Goal: Task Accomplishment & Management: Manage account settings

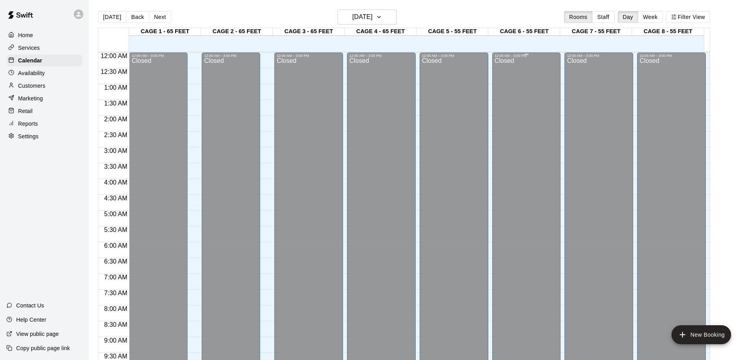
scroll to position [418, 0]
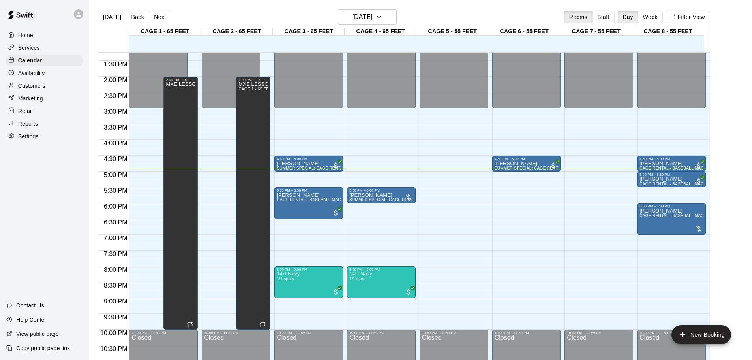
click at [53, 84] on div "Customers" at bounding box center [44, 86] width 76 height 12
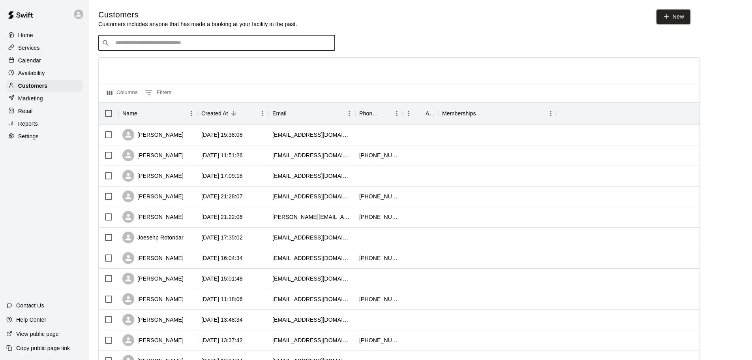
click at [138, 43] on input "Search customers by name or email" at bounding box center [222, 43] width 219 height 8
type input "*******"
click at [326, 40] on icon "Clear" at bounding box center [327, 43] width 8 height 8
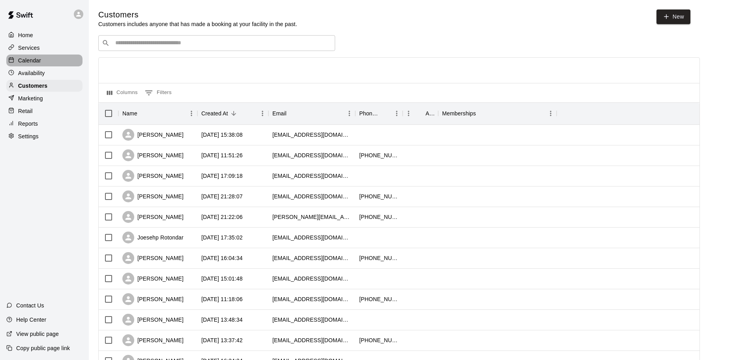
click at [45, 62] on div "Calendar" at bounding box center [44, 60] width 76 height 12
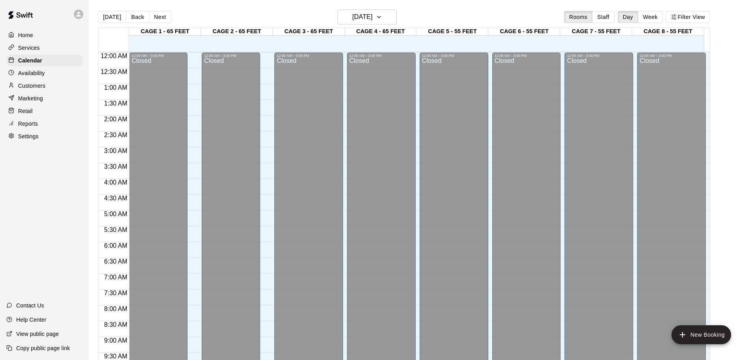
scroll to position [418, 0]
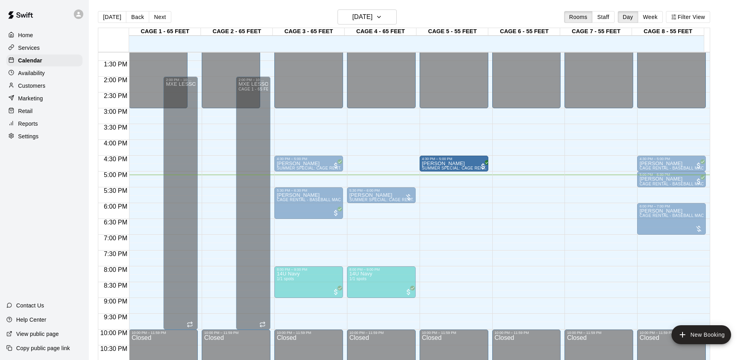
drag, startPoint x: 521, startPoint y: 161, endPoint x: 444, endPoint y: 167, distance: 76.8
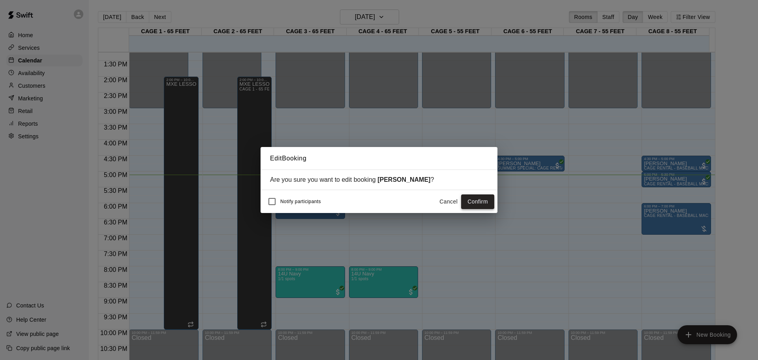
click at [471, 200] on button "Confirm" at bounding box center [477, 201] width 33 height 15
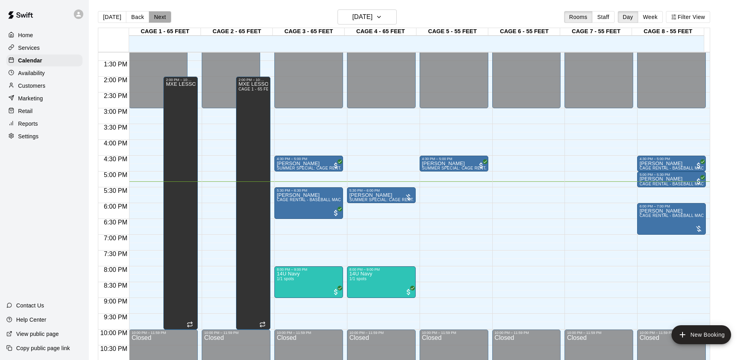
click at [161, 16] on button "Next" at bounding box center [160, 17] width 22 height 12
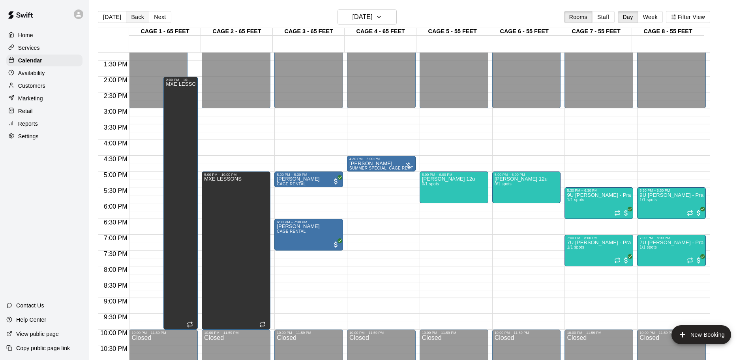
click at [135, 19] on button "Back" at bounding box center [137, 17] width 23 height 12
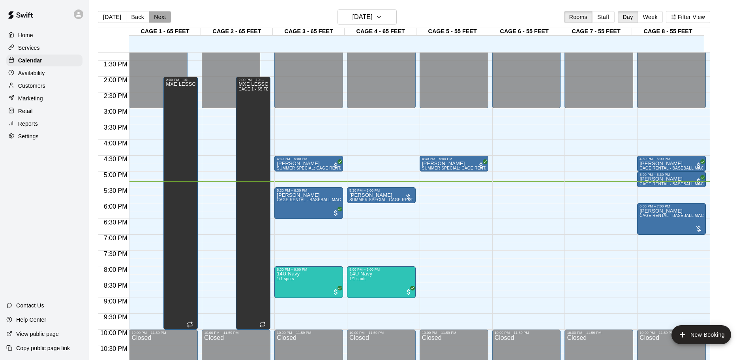
click at [159, 11] on button "Next" at bounding box center [160, 17] width 22 height 12
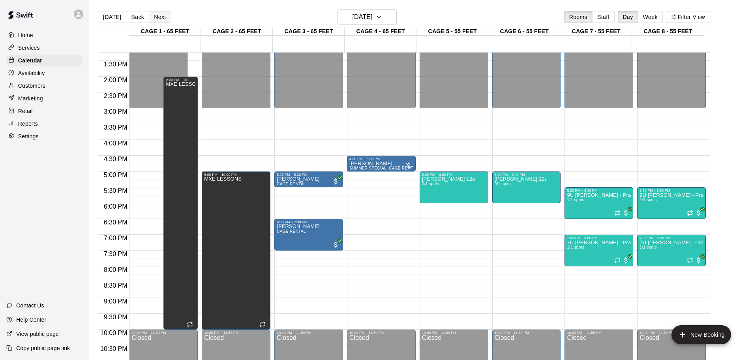
click at [162, 19] on button "Next" at bounding box center [160, 17] width 22 height 12
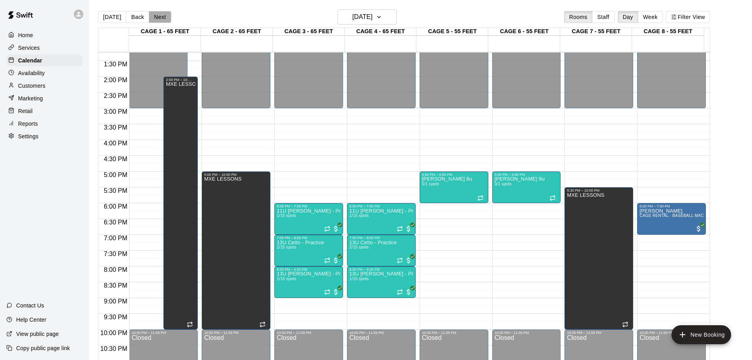
click at [163, 16] on button "Next" at bounding box center [160, 17] width 22 height 12
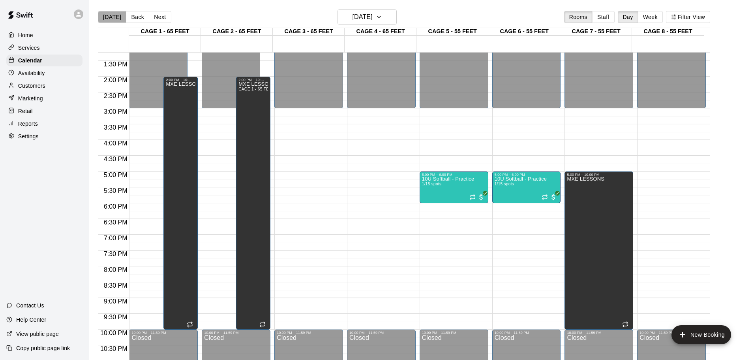
click at [112, 18] on button "[DATE]" at bounding box center [112, 17] width 28 height 12
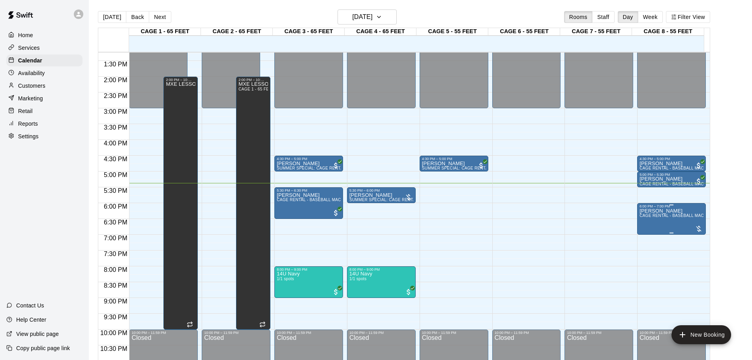
click at [674, 216] on span "CAGE RENTAL - BASEBALL MACHINE" at bounding box center [676, 215] width 74 height 4
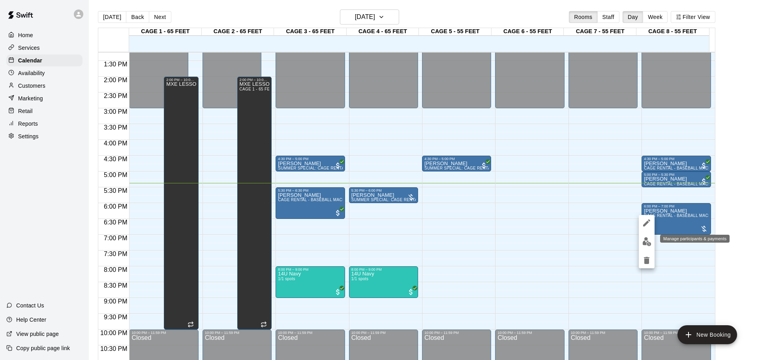
click at [642, 242] on img "edit" at bounding box center [646, 241] width 9 height 9
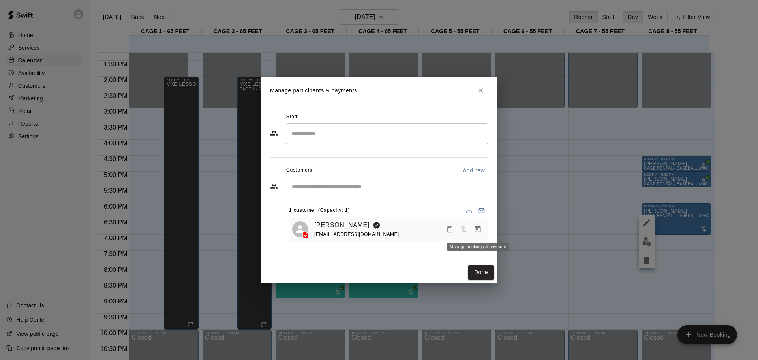
click at [475, 227] on icon "Manage bookings & payment" at bounding box center [478, 229] width 8 height 8
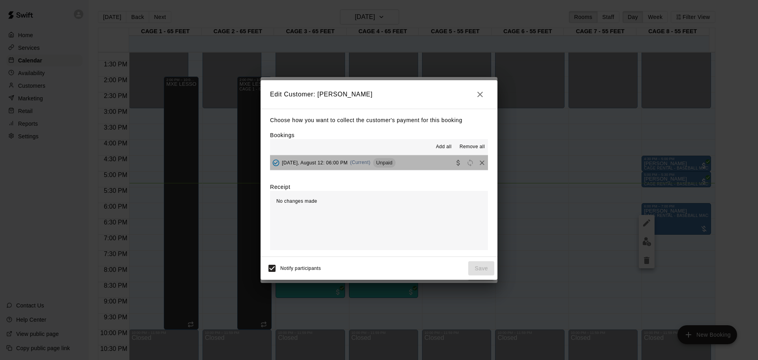
click at [389, 168] on div "[DATE], August 12: 06:00 PM (Current) Unpaid" at bounding box center [332, 163] width 125 height 12
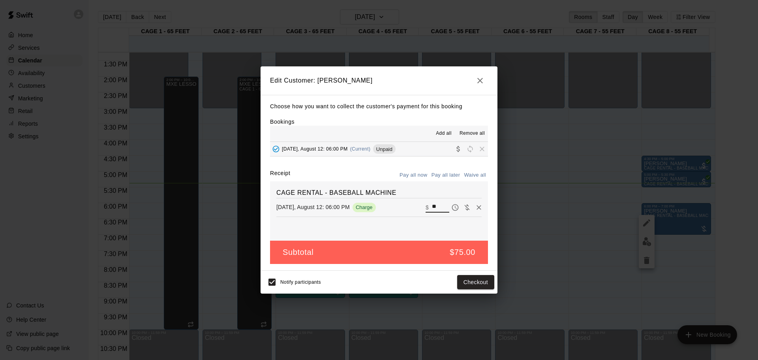
drag, startPoint x: 438, startPoint y: 209, endPoint x: 325, endPoint y: 233, distance: 115.9
click at [325, 233] on div "CAGE RENTAL - BASEBALL MACHINE [DATE], August 12: 06:00 PM Charge ​ $ **" at bounding box center [379, 210] width 218 height 59
type input "**"
click at [444, 176] on button "Pay all later" at bounding box center [445, 175] width 33 height 12
click at [476, 283] on button "Save" at bounding box center [481, 282] width 26 height 15
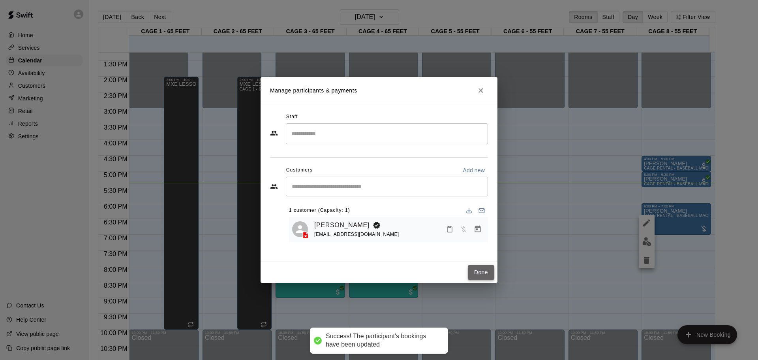
click at [476, 270] on button "Done" at bounding box center [481, 272] width 26 height 15
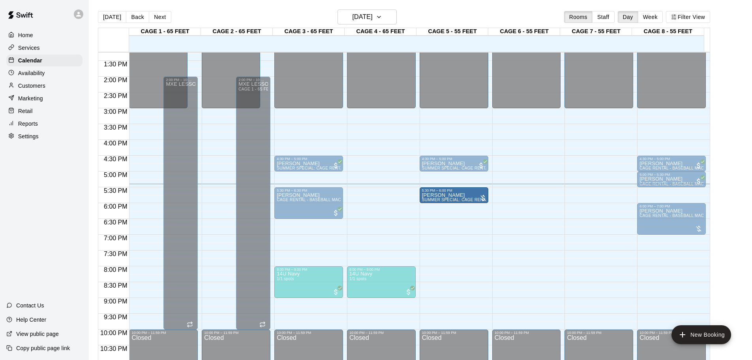
drag, startPoint x: 399, startPoint y: 190, endPoint x: 444, endPoint y: 194, distance: 45.6
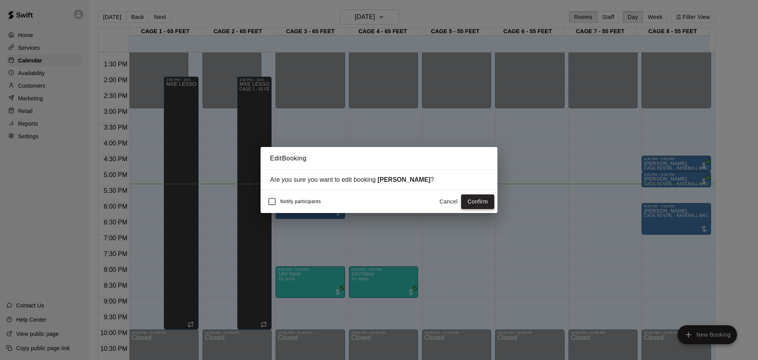
click at [472, 204] on button "Confirm" at bounding box center [477, 201] width 33 height 15
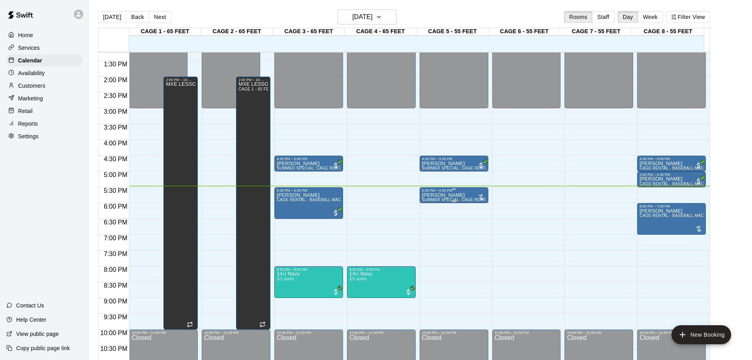
click at [480, 195] on div at bounding box center [481, 197] width 8 height 8
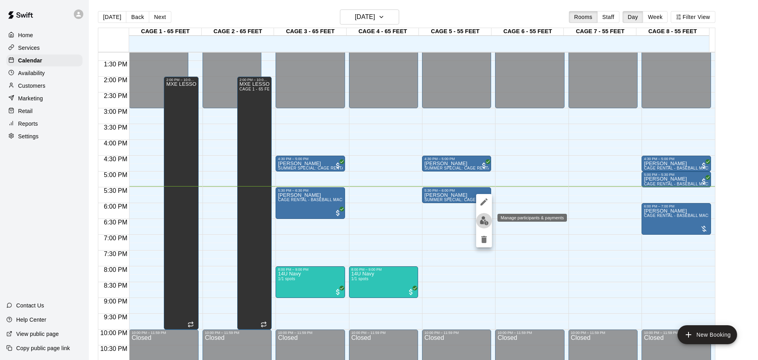
click at [486, 220] on img "edit" at bounding box center [483, 220] width 9 height 9
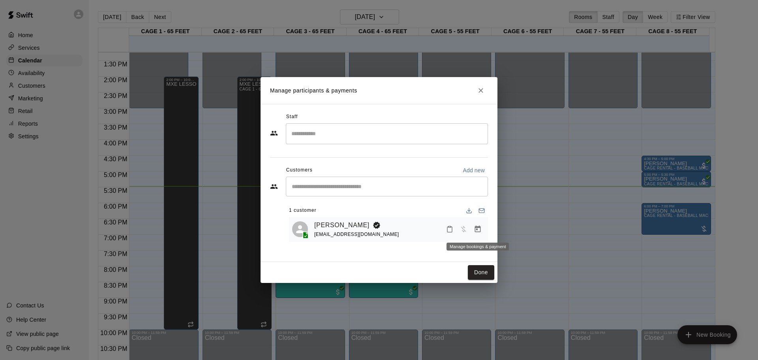
click at [476, 232] on icon "Manage bookings & payment" at bounding box center [478, 228] width 6 height 7
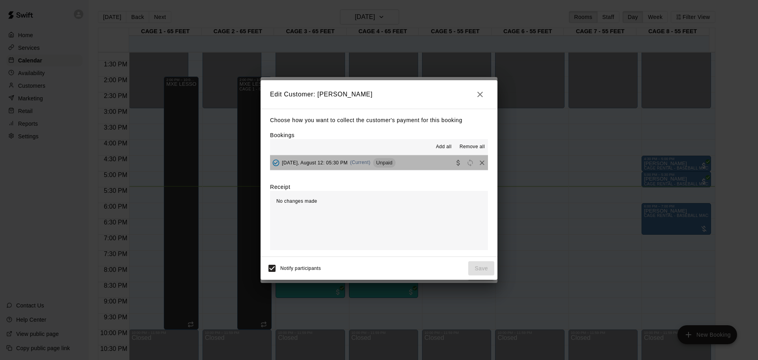
click at [437, 157] on button "[DATE], August 12: 05:30 PM (Current) Unpaid" at bounding box center [379, 162] width 218 height 15
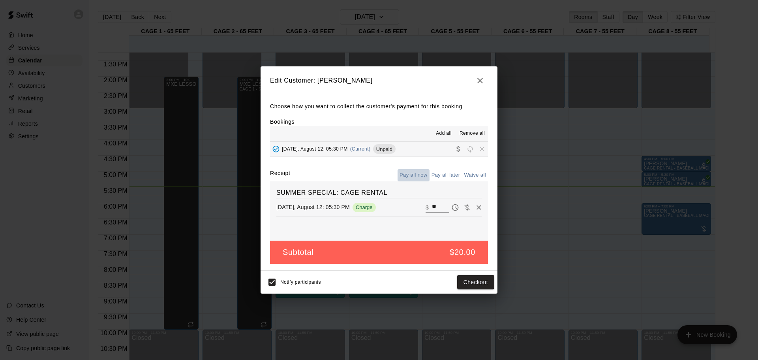
click at [412, 174] on button "Pay all now" at bounding box center [413, 175] width 32 height 12
click at [474, 277] on button "Checkout" at bounding box center [475, 282] width 37 height 15
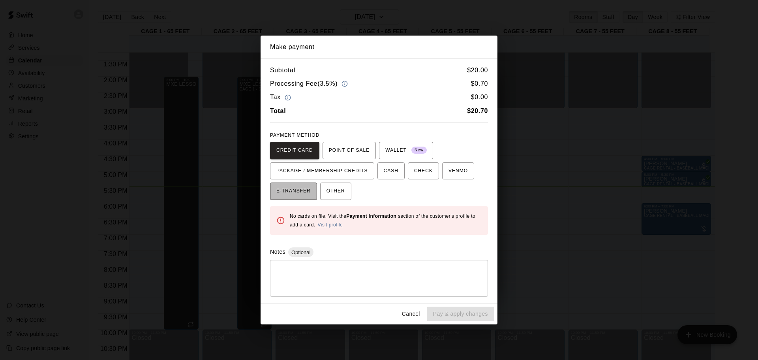
click at [316, 187] on button "E-TRANSFER" at bounding box center [293, 190] width 47 height 17
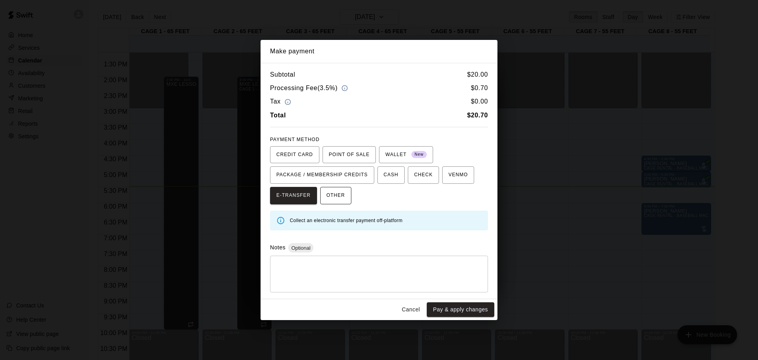
click at [333, 194] on span "OTHER" at bounding box center [335, 195] width 19 height 13
click at [323, 266] on textarea at bounding box center [378, 274] width 207 height 24
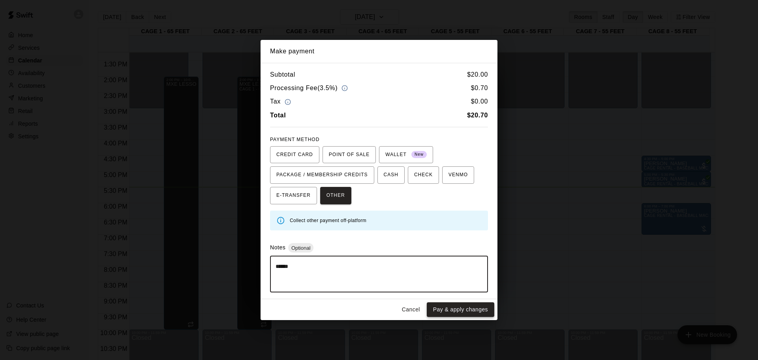
type textarea "******"
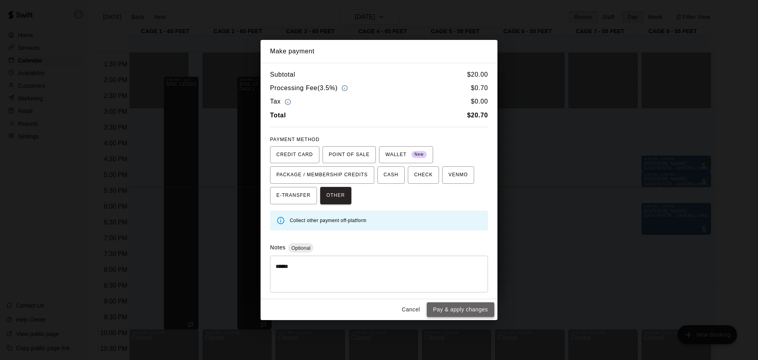
click at [475, 307] on button "Pay & apply changes" at bounding box center [460, 309] width 67 height 15
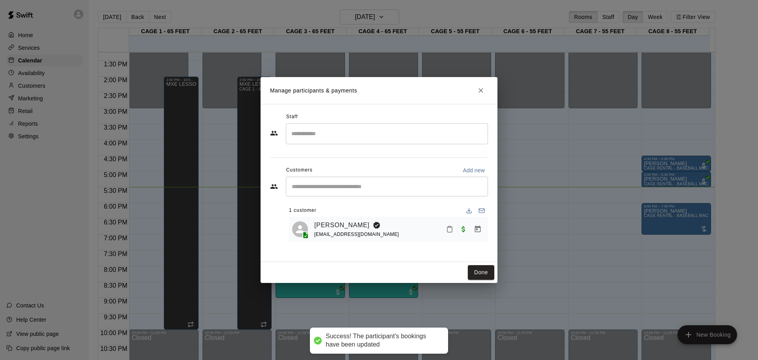
click at [479, 263] on div "Done" at bounding box center [378, 272] width 237 height 21
click at [480, 271] on button "Done" at bounding box center [481, 272] width 26 height 15
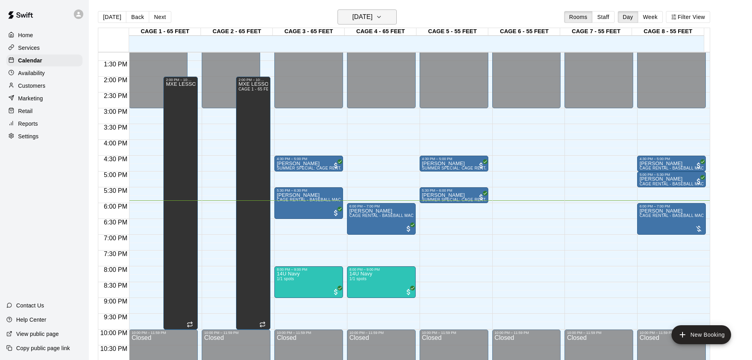
click at [382, 19] on icon "button" at bounding box center [379, 16] width 6 height 9
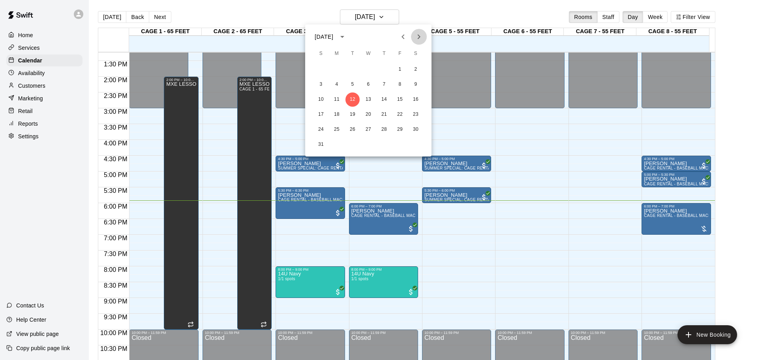
click at [419, 34] on icon "Next month" at bounding box center [418, 36] width 9 height 9
click at [355, 70] on button "2" at bounding box center [352, 69] width 14 height 14
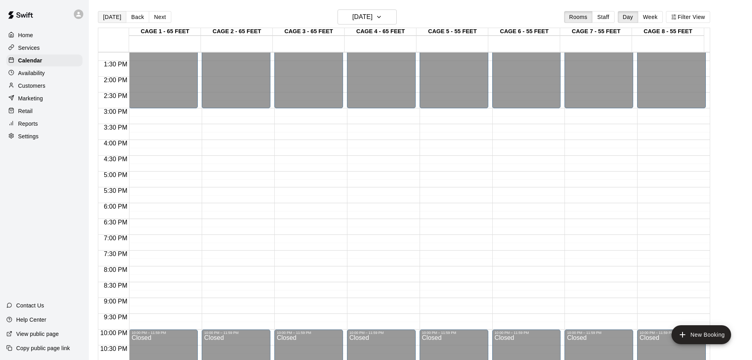
click at [119, 19] on button "[DATE]" at bounding box center [112, 17] width 28 height 12
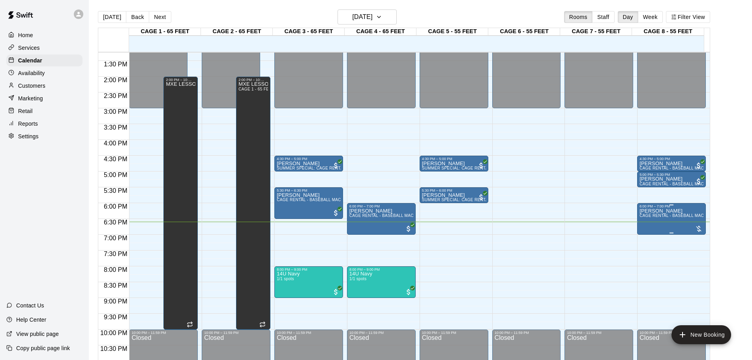
click at [700, 227] on div at bounding box center [699, 229] width 8 height 8
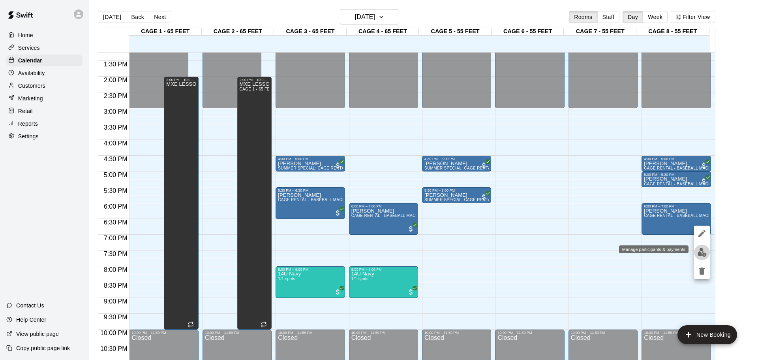
click at [698, 251] on img "edit" at bounding box center [701, 251] width 9 height 9
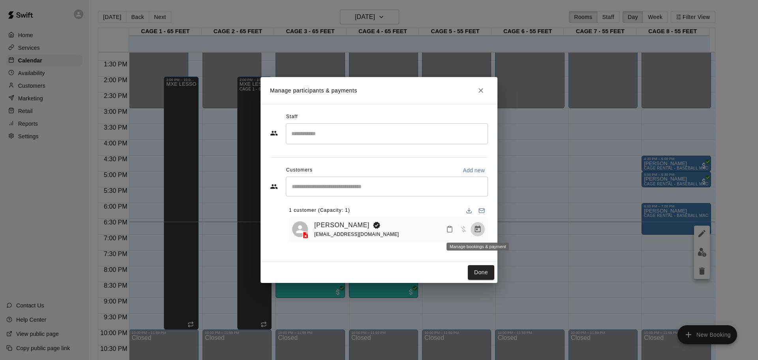
click at [479, 224] on button "Manage bookings & payment" at bounding box center [477, 229] width 14 height 14
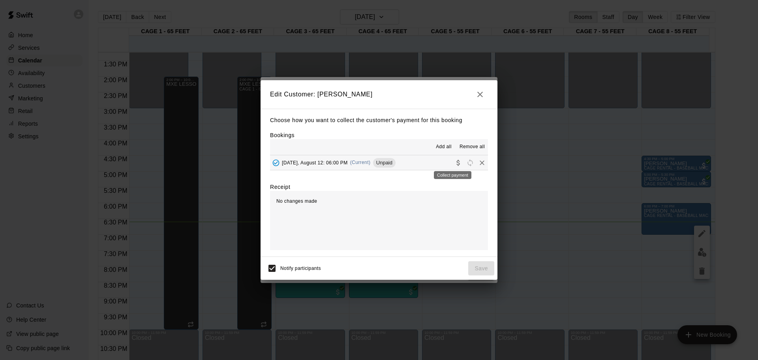
click at [454, 164] on icon "Collect payment" at bounding box center [458, 163] width 8 height 8
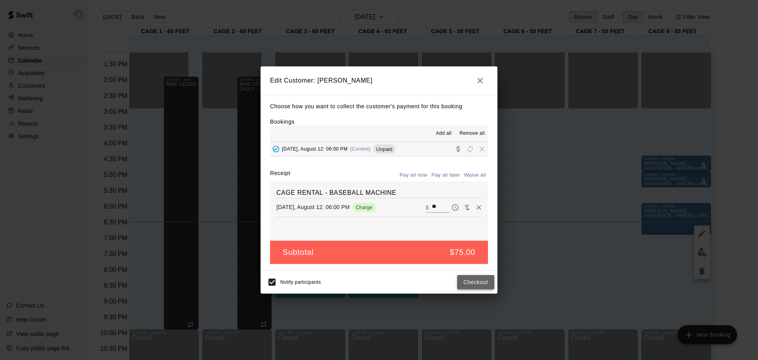
click at [471, 284] on button "Checkout" at bounding box center [475, 282] width 37 height 15
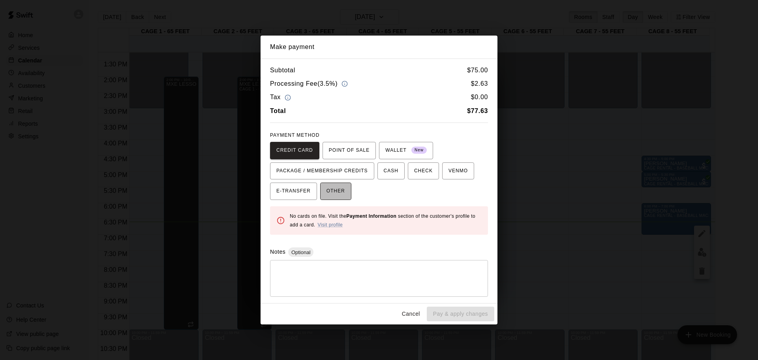
click at [342, 191] on span "OTHER" at bounding box center [335, 191] width 19 height 13
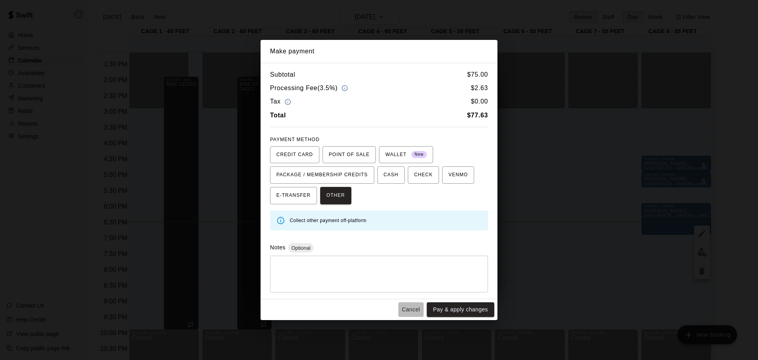
click at [414, 311] on button "Cancel" at bounding box center [410, 309] width 25 height 15
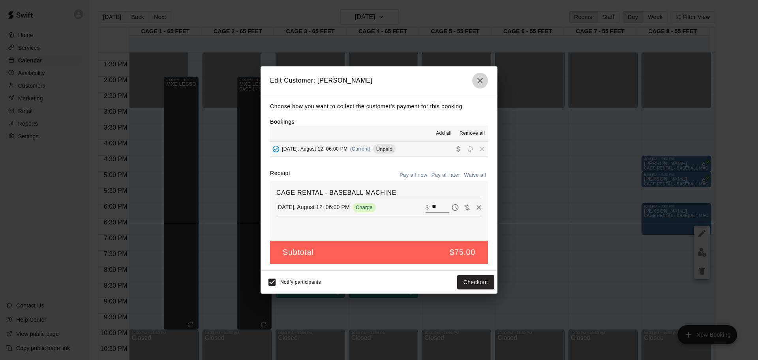
click at [482, 77] on icon "button" at bounding box center [479, 80] width 9 height 9
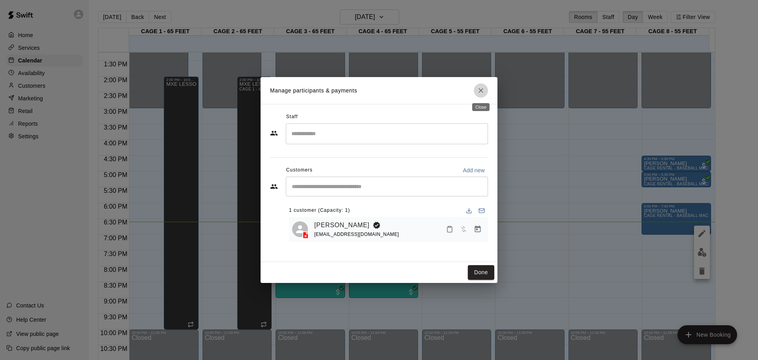
drag, startPoint x: 481, startPoint y: 90, endPoint x: 483, endPoint y: 95, distance: 5.7
click at [483, 95] on button "Close" at bounding box center [481, 90] width 14 height 14
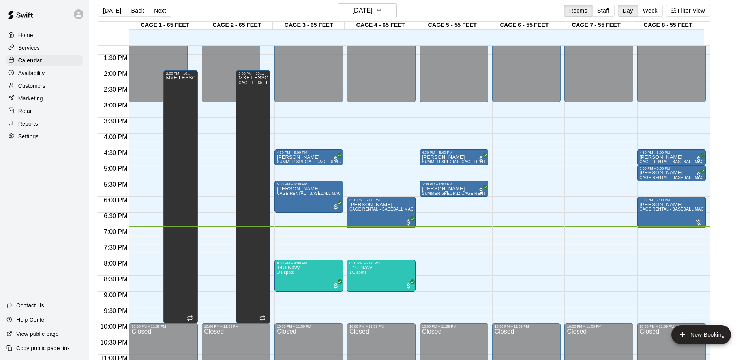
scroll to position [13, 0]
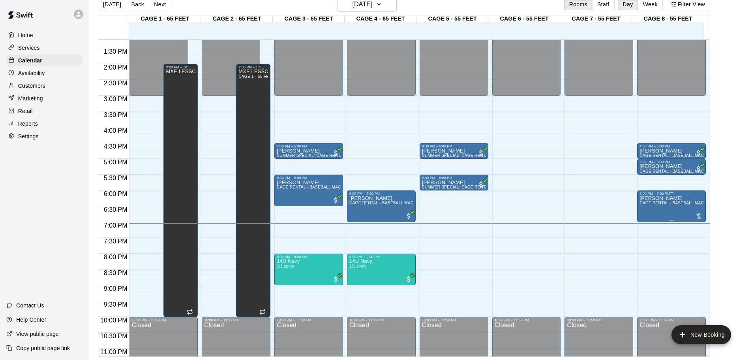
click at [698, 216] on div at bounding box center [699, 216] width 8 height 8
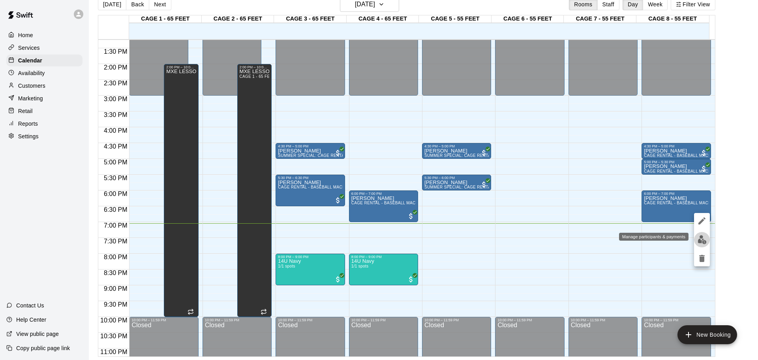
click at [700, 236] on img "edit" at bounding box center [701, 239] width 9 height 9
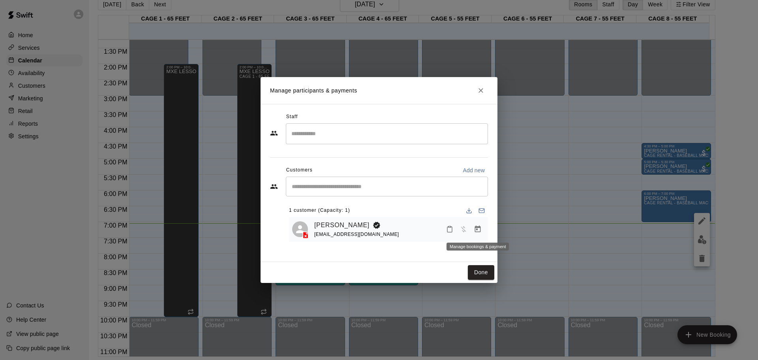
click at [479, 228] on icon "Manage bookings & payment" at bounding box center [478, 228] width 6 height 7
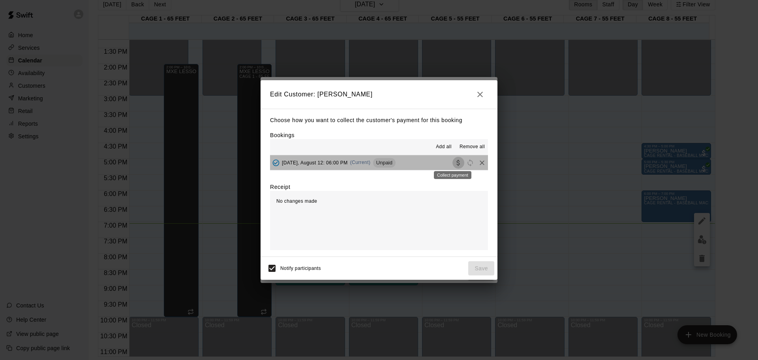
click at [454, 161] on icon "Collect payment" at bounding box center [458, 163] width 8 height 8
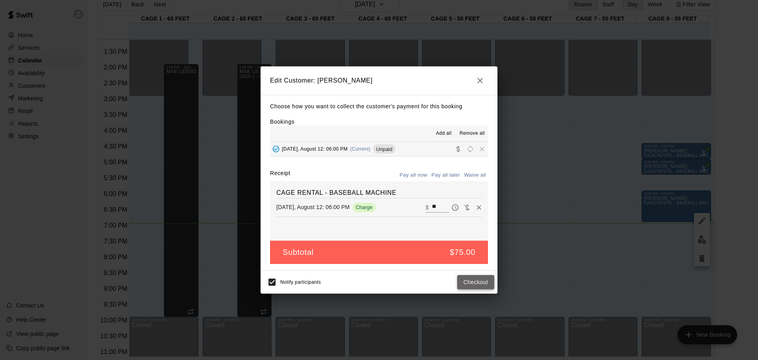
click at [481, 283] on button "Checkout" at bounding box center [475, 282] width 37 height 15
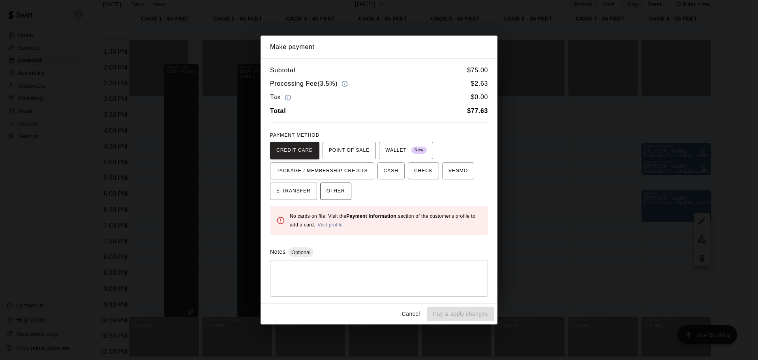
click at [346, 193] on button "OTHER" at bounding box center [335, 190] width 31 height 17
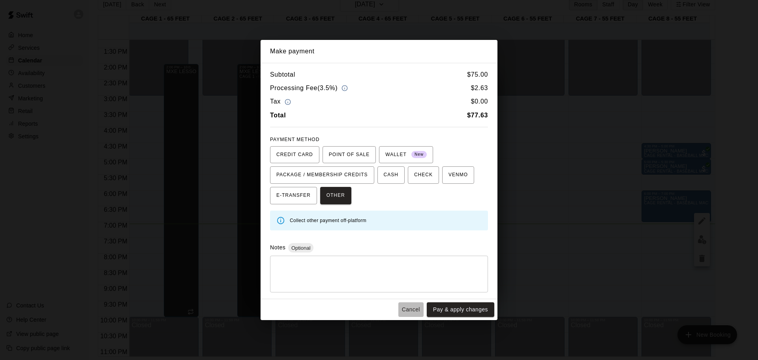
click at [411, 315] on button "Cancel" at bounding box center [410, 309] width 25 height 15
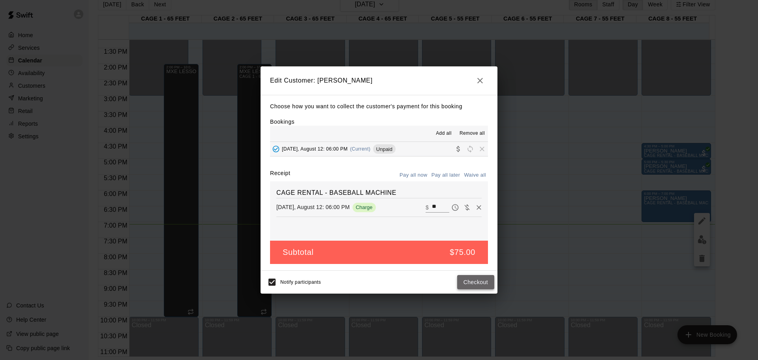
click at [464, 283] on button "Checkout" at bounding box center [475, 282] width 37 height 15
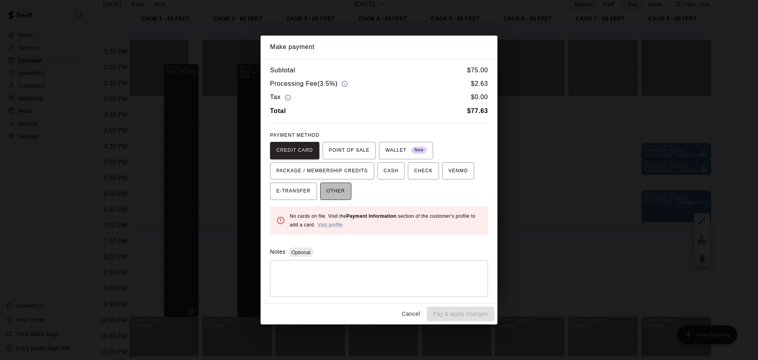
click at [335, 198] on button "OTHER" at bounding box center [335, 190] width 31 height 17
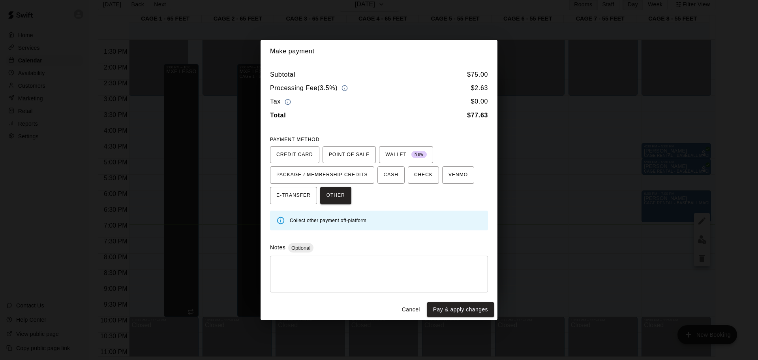
click at [471, 307] on button "Pay & apply changes" at bounding box center [460, 309] width 67 height 15
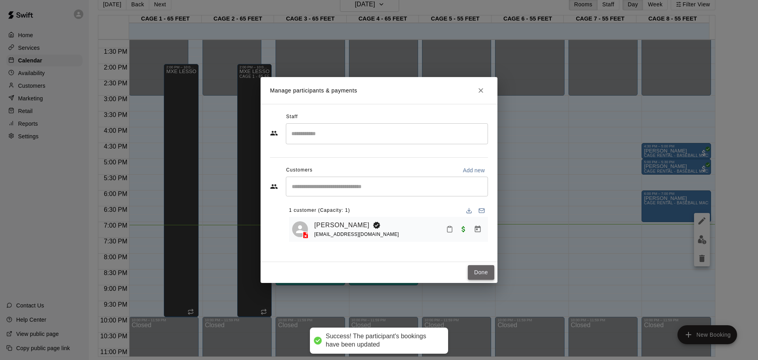
click at [484, 274] on button "Done" at bounding box center [481, 272] width 26 height 15
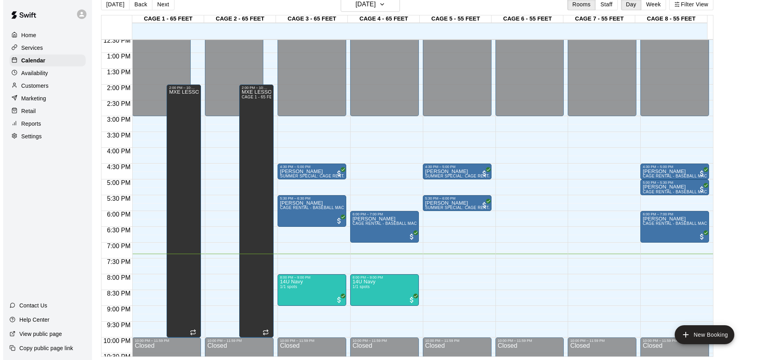
scroll to position [397, 0]
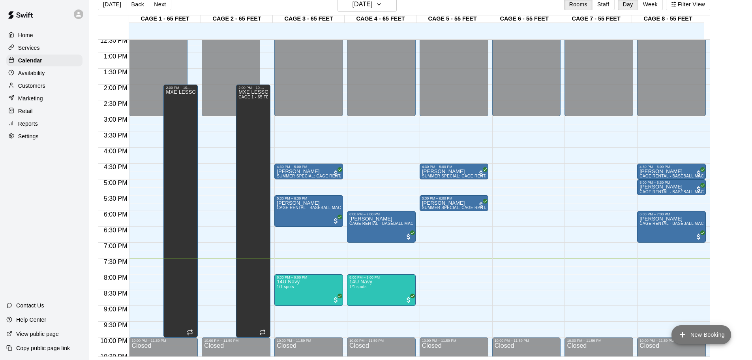
click at [689, 339] on button "New Booking" at bounding box center [701, 334] width 60 height 19
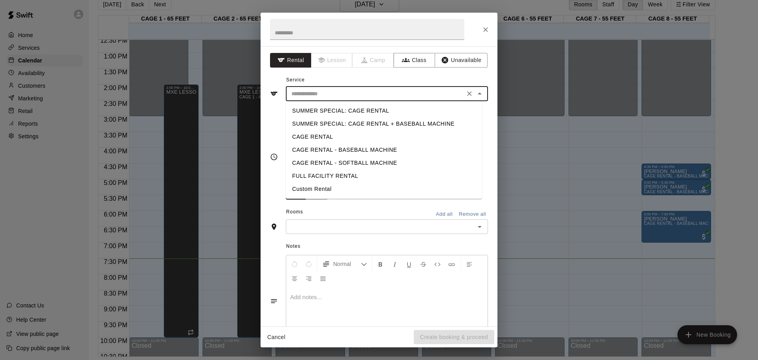
click at [356, 96] on input "text" at bounding box center [375, 94] width 174 height 10
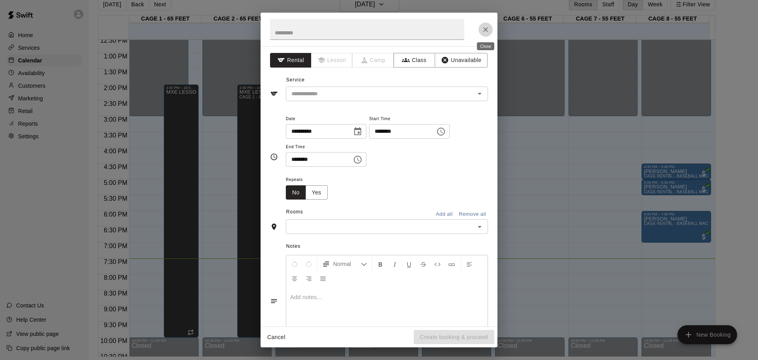
click at [492, 32] on button "Close" at bounding box center [485, 29] width 14 height 14
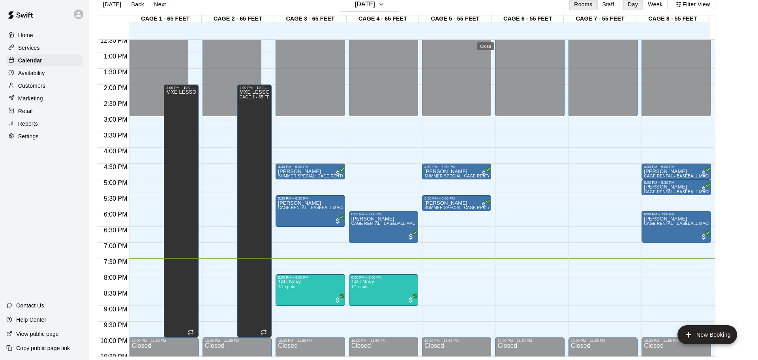
click at [479, 26] on div at bounding box center [455, 27] width 73 height 8
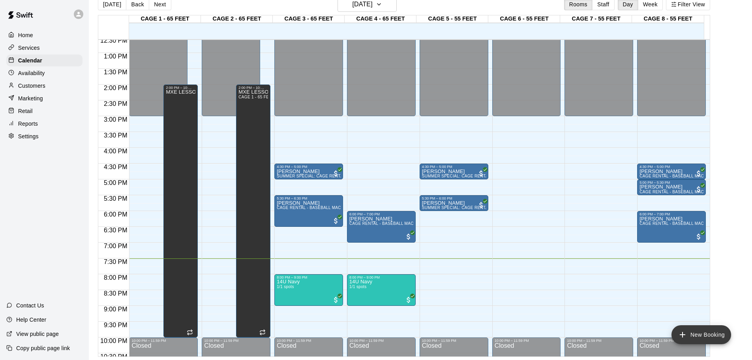
click at [706, 331] on button "New Booking" at bounding box center [701, 334] width 60 height 19
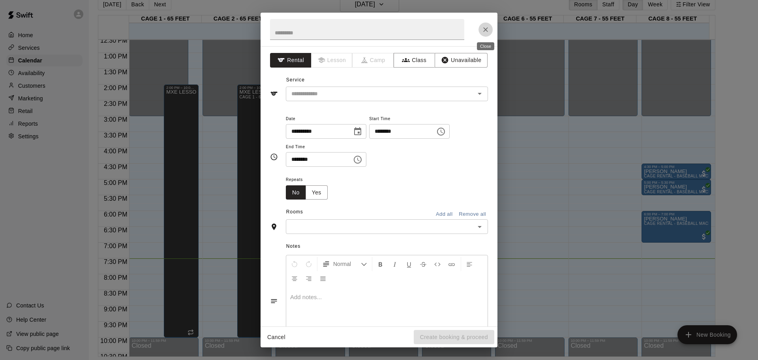
click at [485, 33] on icon "Close" at bounding box center [485, 30] width 8 height 8
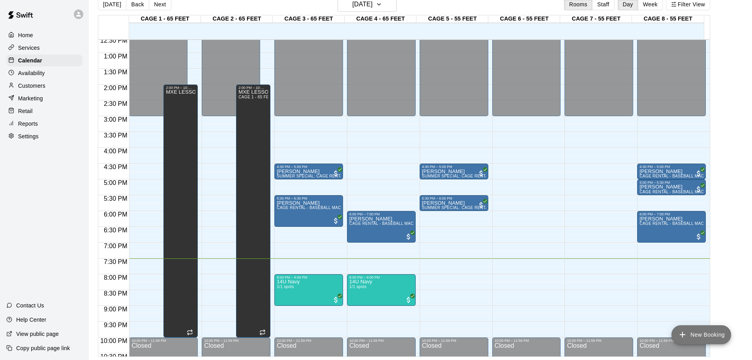
click at [702, 332] on button "New Booking" at bounding box center [701, 334] width 60 height 19
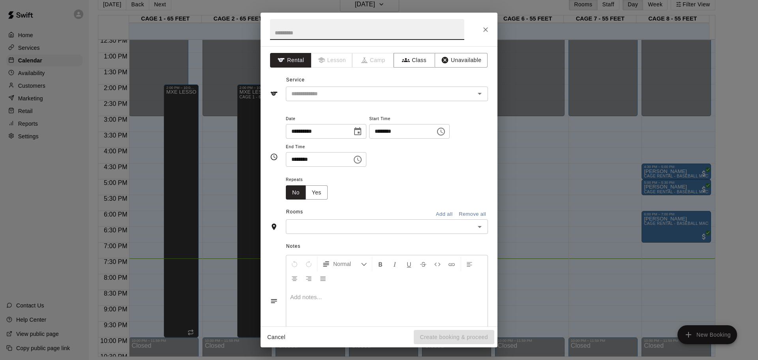
click at [327, 33] on input "text" at bounding box center [367, 29] width 194 height 21
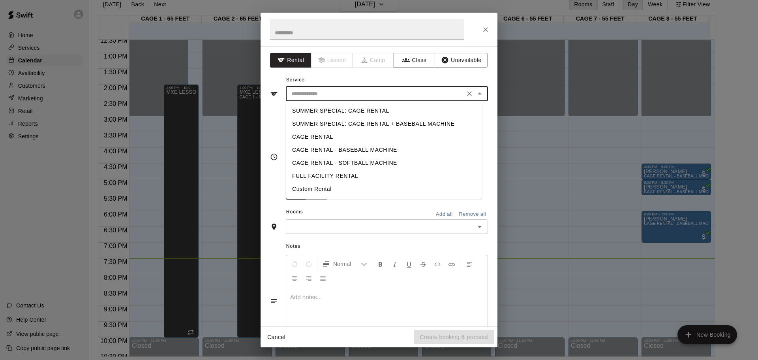
click at [322, 90] on input "text" at bounding box center [375, 94] width 174 height 10
click at [314, 134] on li "CAGE RENTAL" at bounding box center [384, 136] width 196 height 13
type input "**********"
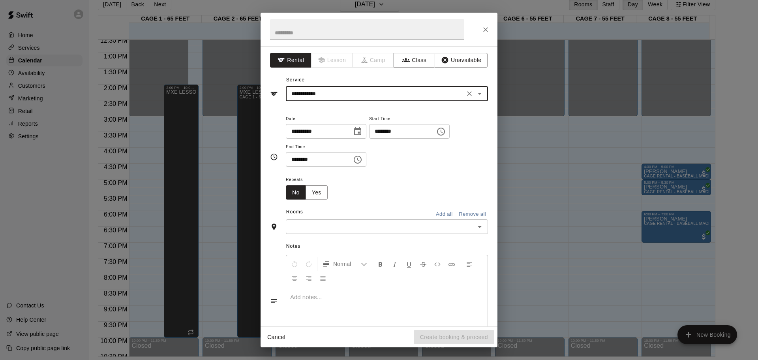
click at [339, 223] on input "text" at bounding box center [380, 226] width 184 height 10
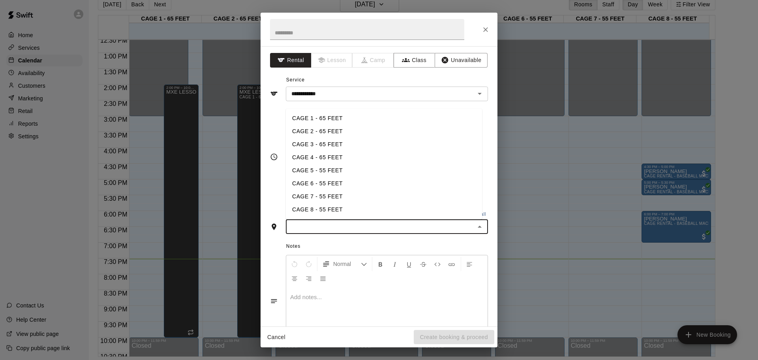
click at [333, 212] on li "CAGE 8 - 55 FEET" at bounding box center [384, 209] width 196 height 13
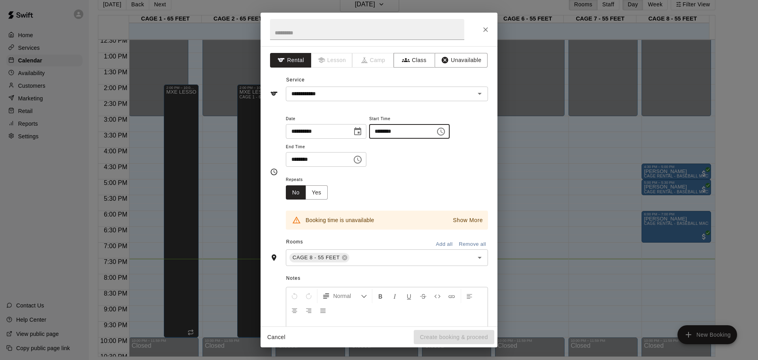
click at [393, 131] on input "********" at bounding box center [399, 131] width 61 height 15
type input "********"
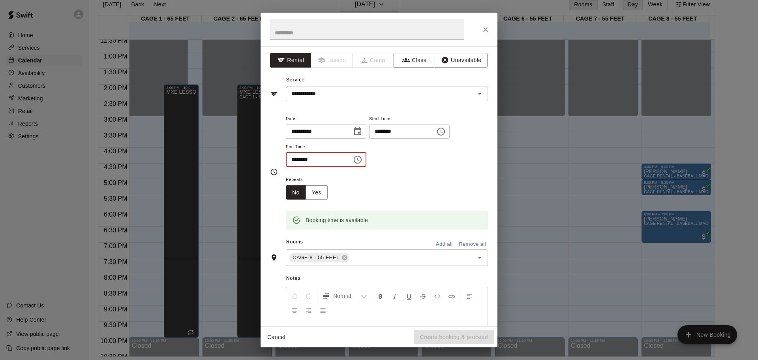
click at [297, 163] on input "********" at bounding box center [316, 159] width 61 height 15
type input "********"
click at [433, 166] on div "**********" at bounding box center [387, 140] width 202 height 53
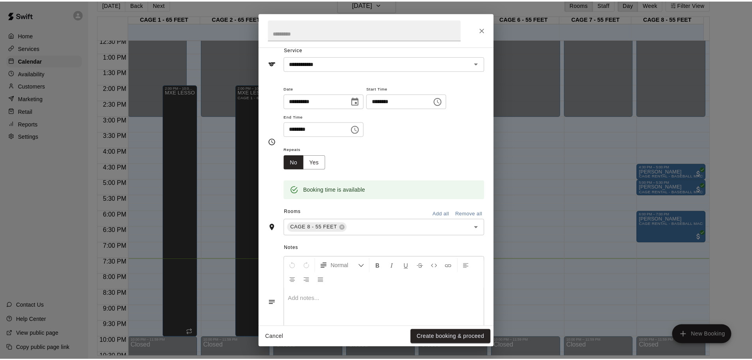
scroll to position [0, 0]
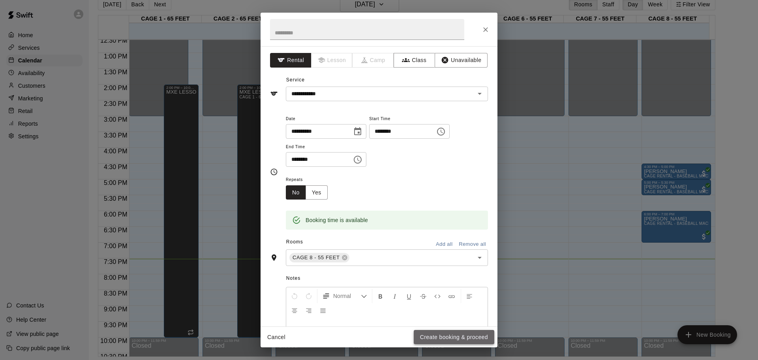
click at [443, 335] on button "Create booking & proceed" at bounding box center [454, 337] width 81 height 15
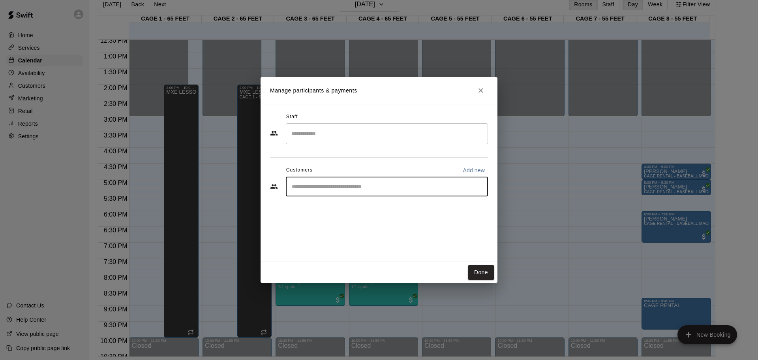
click at [328, 186] on input "Start typing to search customers..." at bounding box center [386, 186] width 195 height 8
type input "**********"
click at [472, 169] on p "Add new" at bounding box center [473, 170] width 22 height 8
select select "**"
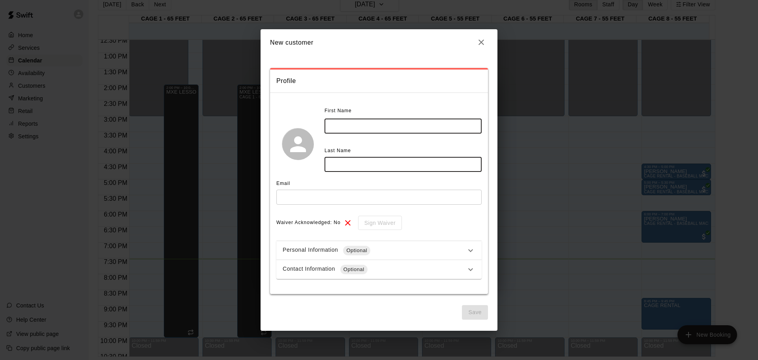
click at [354, 123] on input "text" at bounding box center [402, 125] width 157 height 15
type input "***"
drag, startPoint x: 423, startPoint y: 163, endPoint x: 427, endPoint y: 161, distance: 4.8
click at [425, 163] on input "text" at bounding box center [402, 164] width 157 height 15
type input "*******"
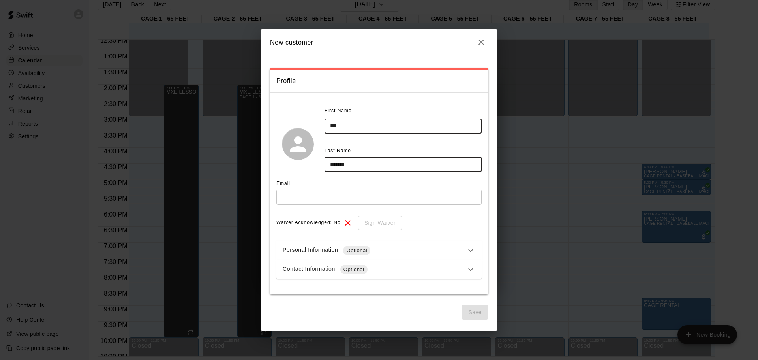
drag, startPoint x: 290, startPoint y: 198, endPoint x: 285, endPoint y: 196, distance: 5.5
click at [287, 197] on input "text" at bounding box center [378, 196] width 205 height 15
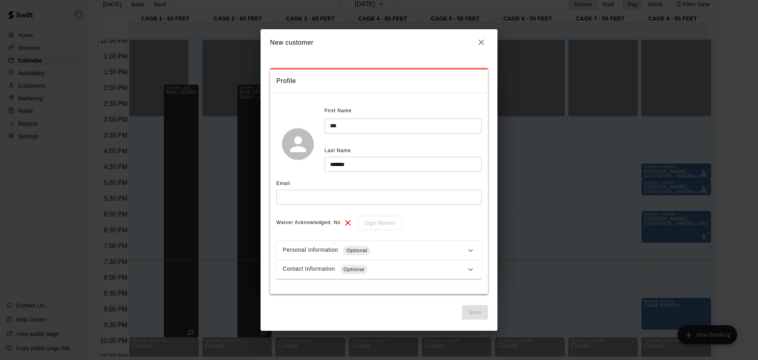
click at [411, 319] on div "Save" at bounding box center [379, 312] width 218 height 15
click at [345, 203] on input "text" at bounding box center [378, 196] width 205 height 15
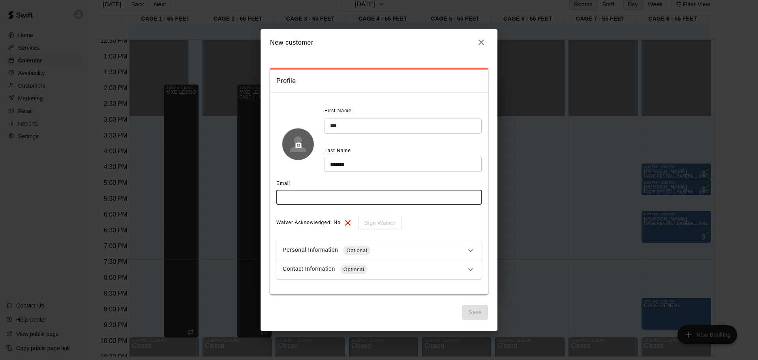
drag, startPoint x: 290, startPoint y: 135, endPoint x: 301, endPoint y: 150, distance: 19.3
click at [301, 150] on button "button" at bounding box center [298, 145] width 13 height 13
click at [292, 197] on input "text" at bounding box center [378, 196] width 205 height 15
type input "**********"
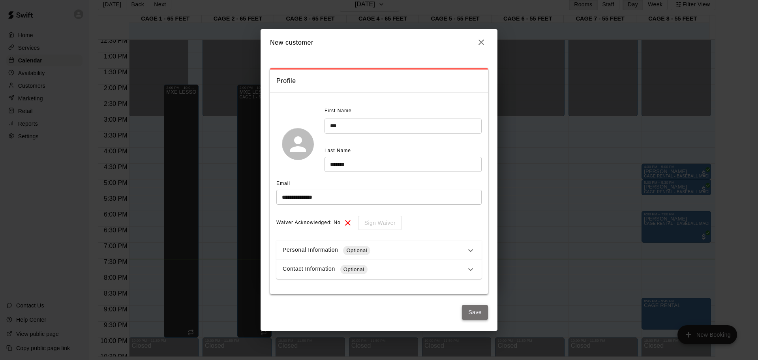
click at [483, 317] on button "Save" at bounding box center [475, 312] width 26 height 15
select select "**"
drag, startPoint x: 333, startPoint y: 200, endPoint x: 120, endPoint y: 193, distance: 213.2
click at [112, 194] on div "**********" at bounding box center [379, 180] width 758 height 360
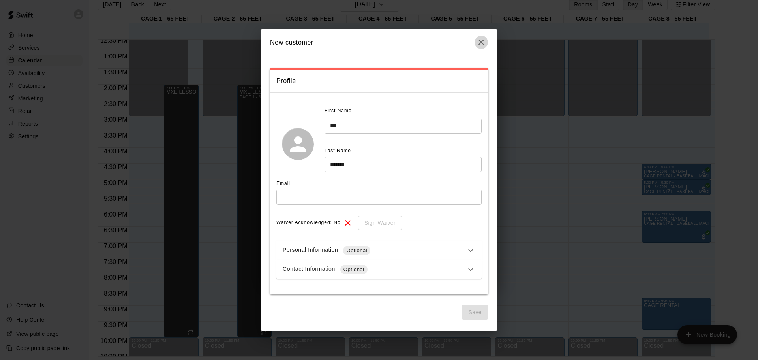
click at [480, 41] on icon "button" at bounding box center [481, 42] width 6 height 6
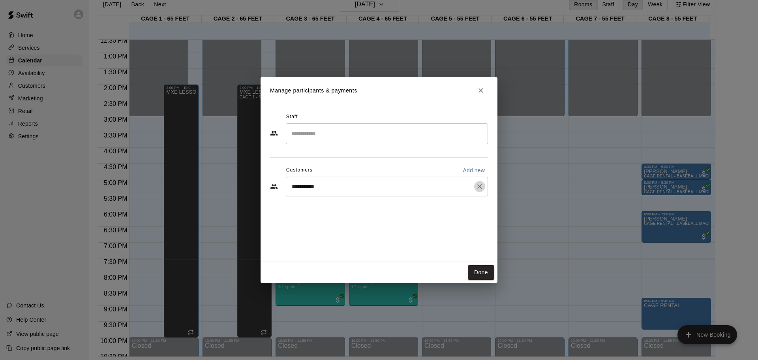
click at [477, 191] on button "Clear" at bounding box center [479, 186] width 11 height 11
click at [483, 92] on icon "Close" at bounding box center [481, 90] width 8 height 8
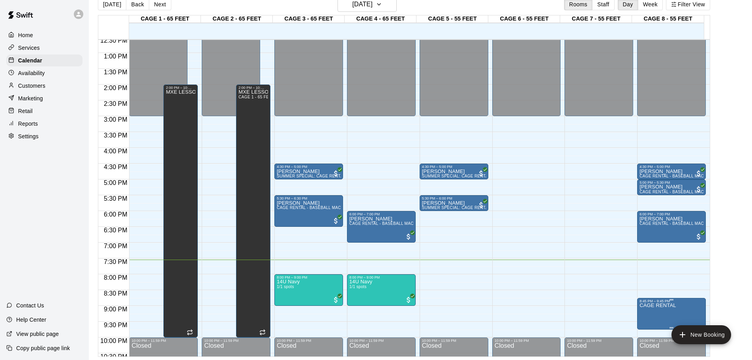
click at [654, 302] on div "8:45 PM – 9:45 PM" at bounding box center [671, 301] width 64 height 4
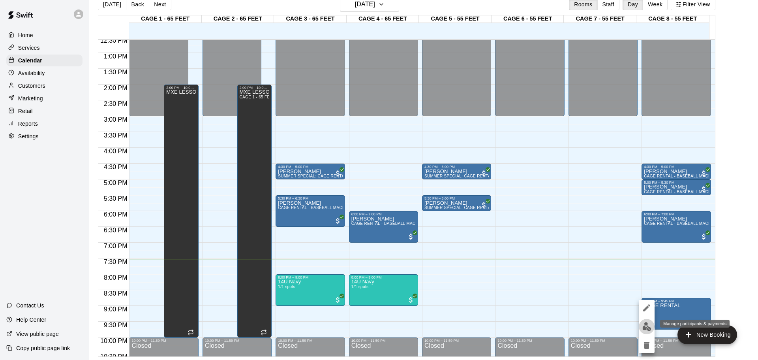
click at [646, 325] on img "edit" at bounding box center [646, 326] width 9 height 9
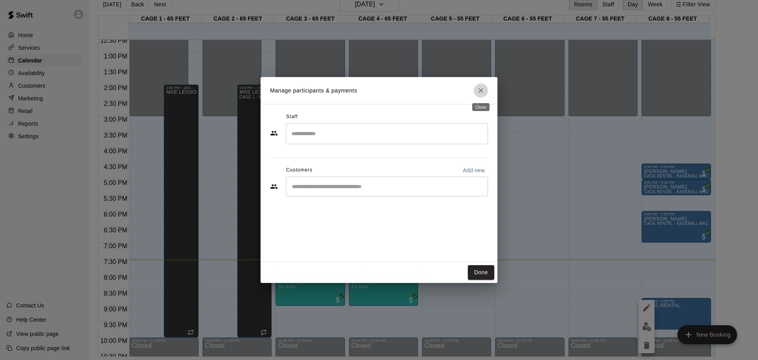
drag, startPoint x: 479, startPoint y: 90, endPoint x: 542, endPoint y: 245, distance: 167.2
click at [478, 92] on icon "Close" at bounding box center [481, 90] width 8 height 8
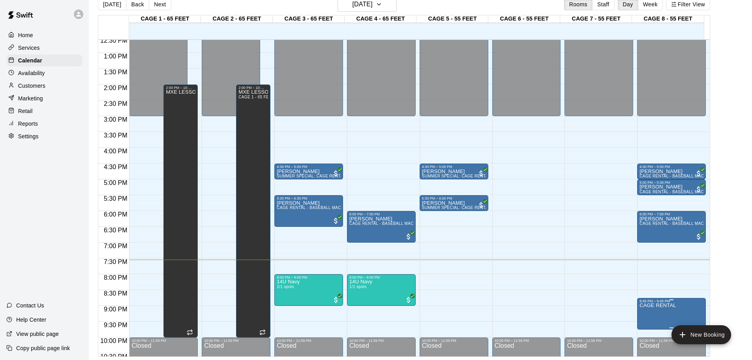
click at [656, 305] on p "CAGE RENTAL" at bounding box center [657, 305] width 36 height 0
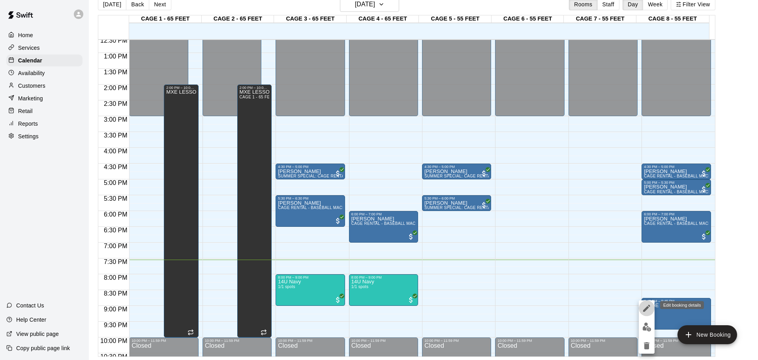
click at [640, 308] on button "edit" at bounding box center [646, 308] width 16 height 16
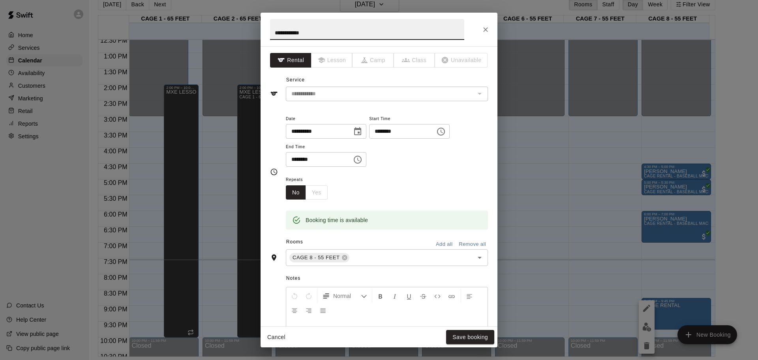
click at [272, 32] on input "**********" at bounding box center [367, 29] width 194 height 21
type input "**********"
click at [460, 335] on button "Save booking" at bounding box center [470, 337] width 48 height 15
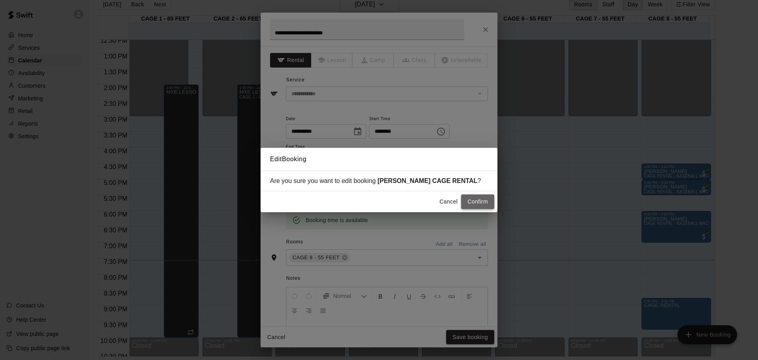
click at [472, 205] on button "Confirm" at bounding box center [477, 201] width 33 height 15
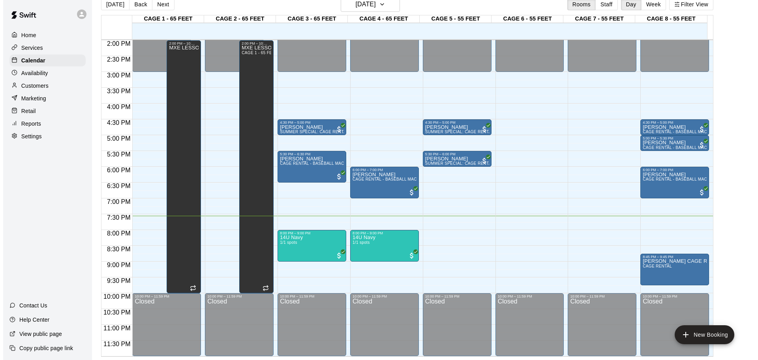
scroll to position [442, 0]
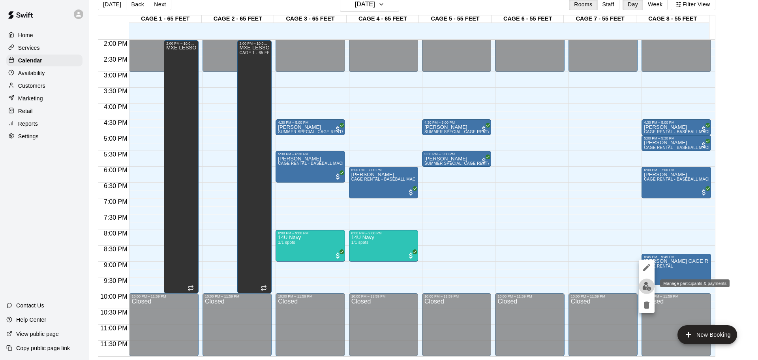
click at [644, 287] on img "edit" at bounding box center [646, 285] width 9 height 9
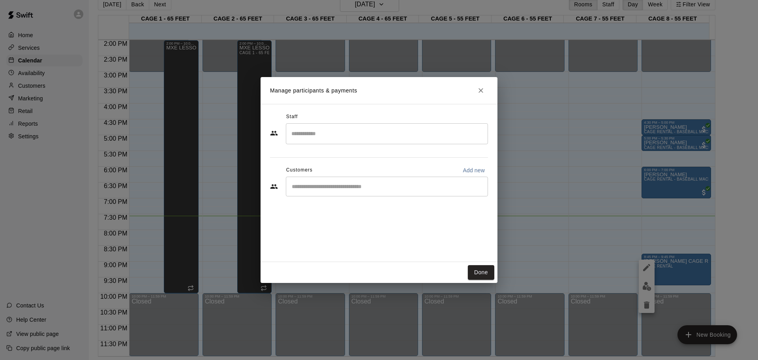
click at [403, 134] on input "Search staff" at bounding box center [386, 134] width 195 height 14
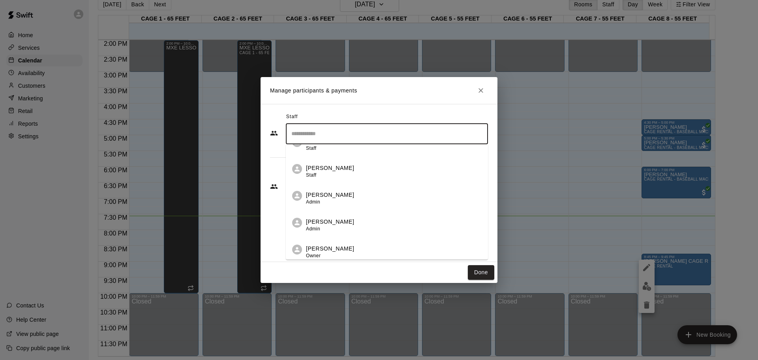
scroll to position [99, 0]
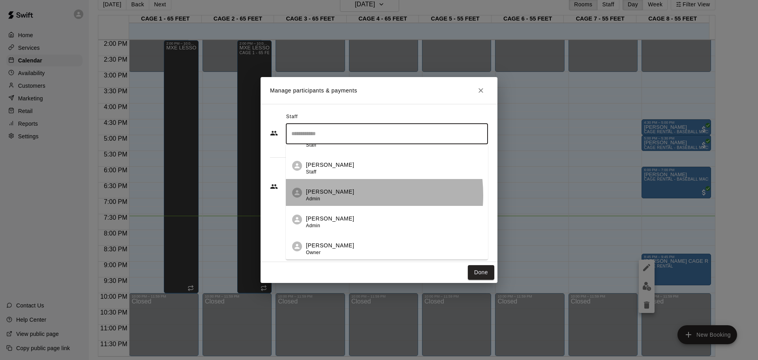
click at [337, 195] on p "[PERSON_NAME]" at bounding box center [330, 191] width 48 height 8
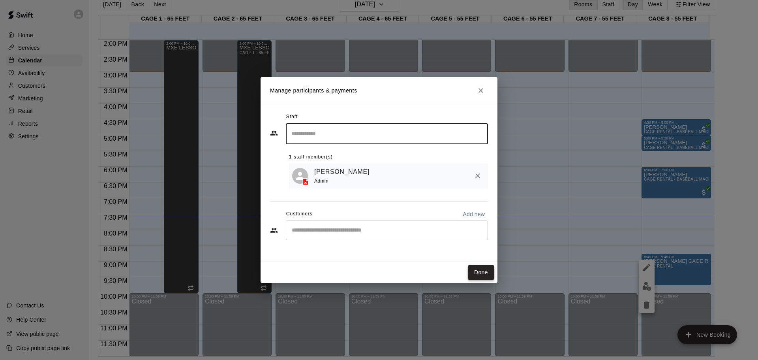
click at [486, 274] on button "Done" at bounding box center [481, 272] width 26 height 15
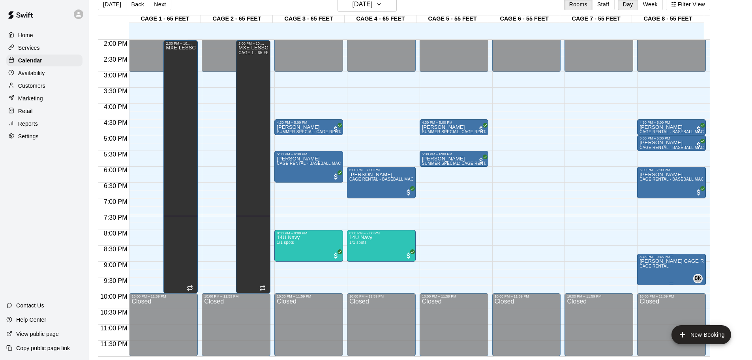
click at [698, 279] on span "BK" at bounding box center [698, 278] width 7 height 8
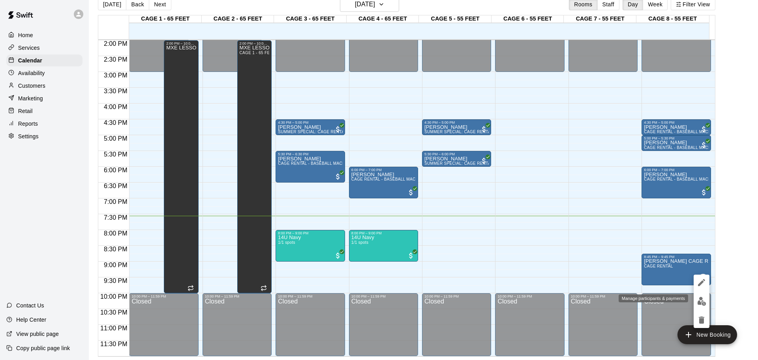
click at [695, 297] on button "edit" at bounding box center [701, 300] width 16 height 15
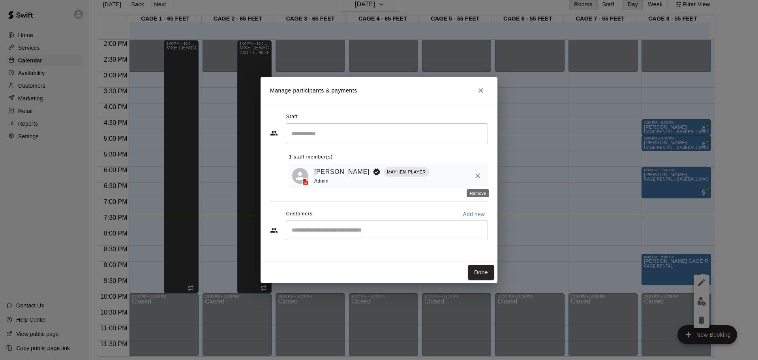
click at [479, 176] on icon "Remove" at bounding box center [478, 176] width 8 height 8
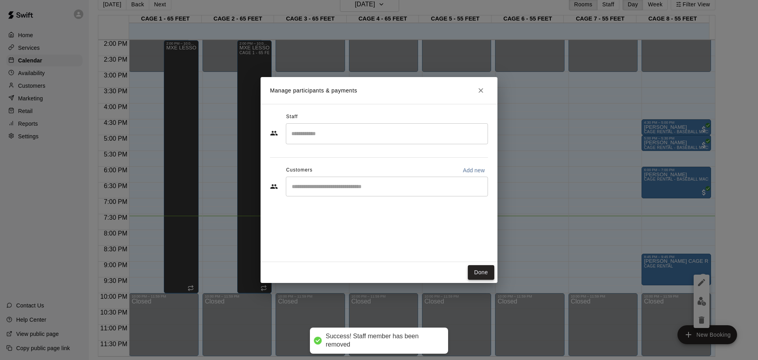
click at [491, 276] on button "Done" at bounding box center [481, 272] width 26 height 15
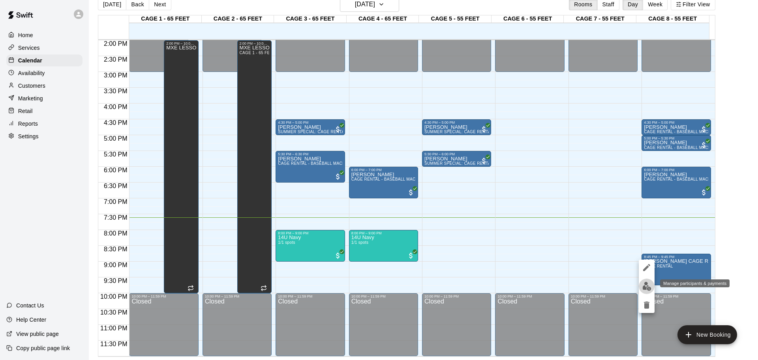
click at [644, 292] on button "edit" at bounding box center [646, 285] width 16 height 15
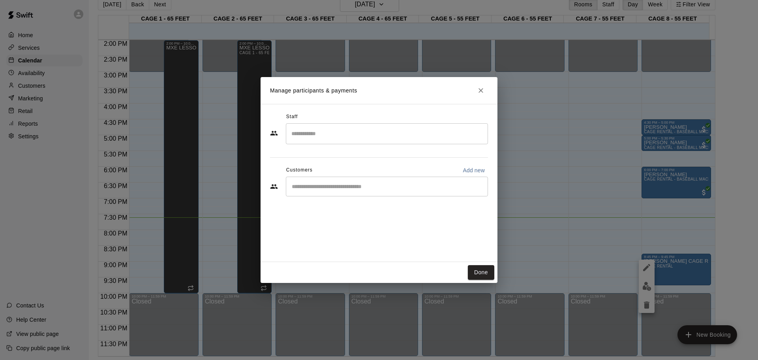
click at [410, 192] on div "​" at bounding box center [387, 186] width 202 height 20
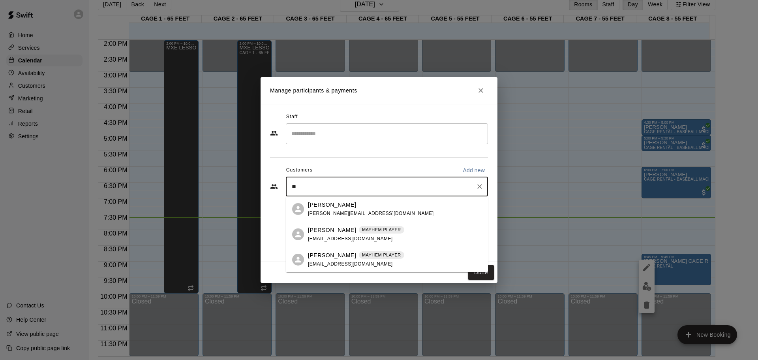
type input "*"
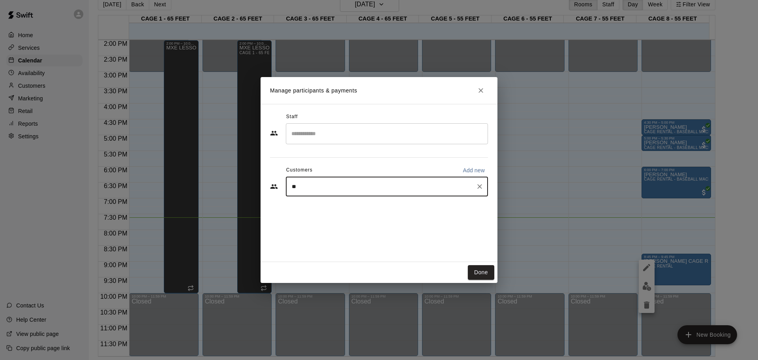
type input "*"
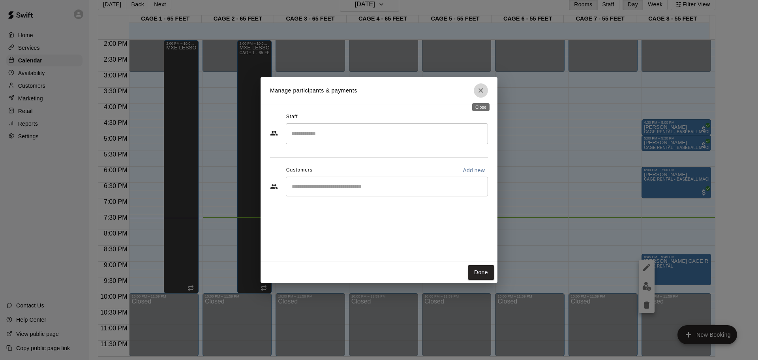
drag, startPoint x: 478, startPoint y: 87, endPoint x: 502, endPoint y: 71, distance: 28.6
click at [477, 87] on icon "Close" at bounding box center [481, 90] width 8 height 8
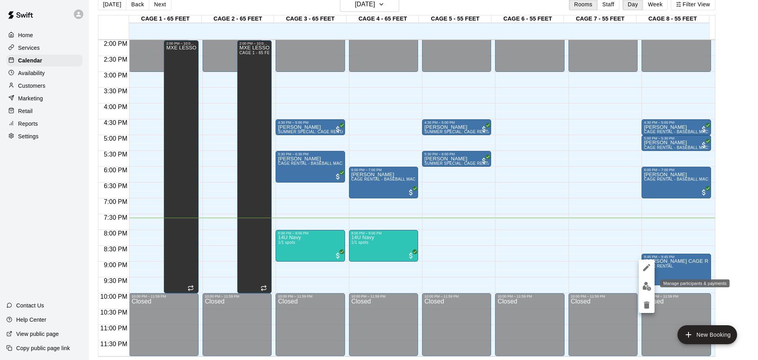
click at [652, 283] on button "edit" at bounding box center [646, 285] width 16 height 15
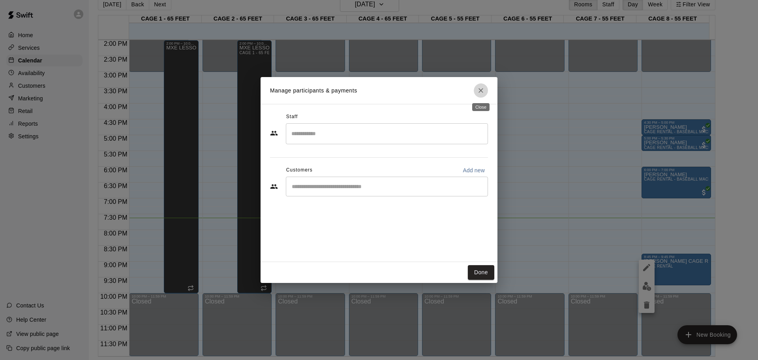
click at [482, 94] on icon "Close" at bounding box center [481, 90] width 8 height 8
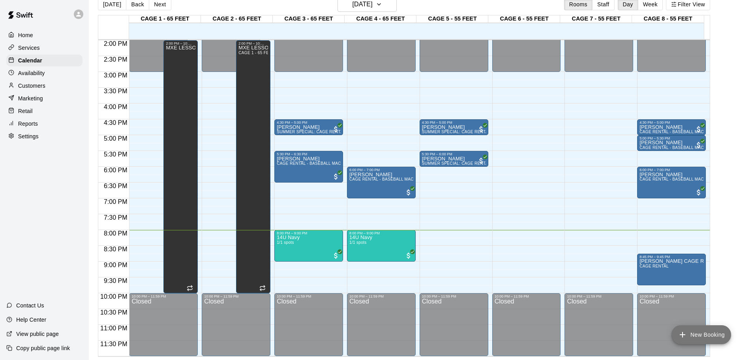
drag, startPoint x: 695, startPoint y: 331, endPoint x: 699, endPoint y: 325, distance: 6.8
click at [697, 330] on button "New Booking" at bounding box center [701, 334] width 60 height 19
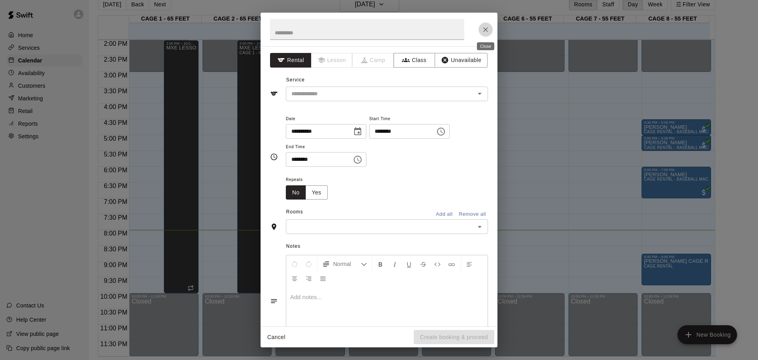
click at [489, 26] on icon "Close" at bounding box center [485, 30] width 8 height 8
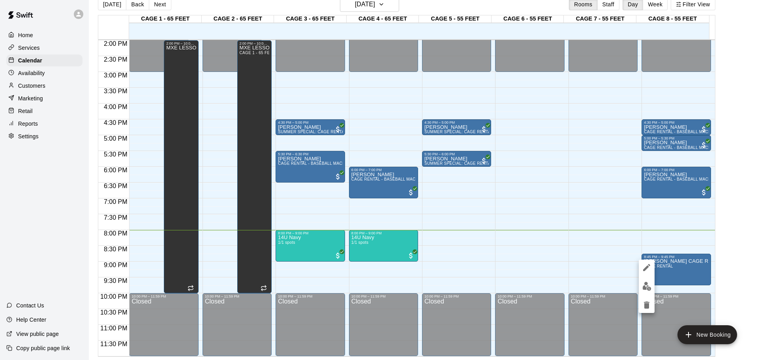
click at [655, 290] on div at bounding box center [379, 180] width 758 height 360
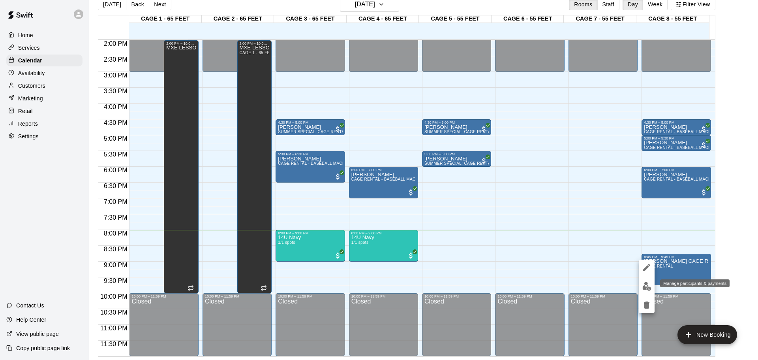
click at [639, 286] on button "edit" at bounding box center [646, 285] width 16 height 15
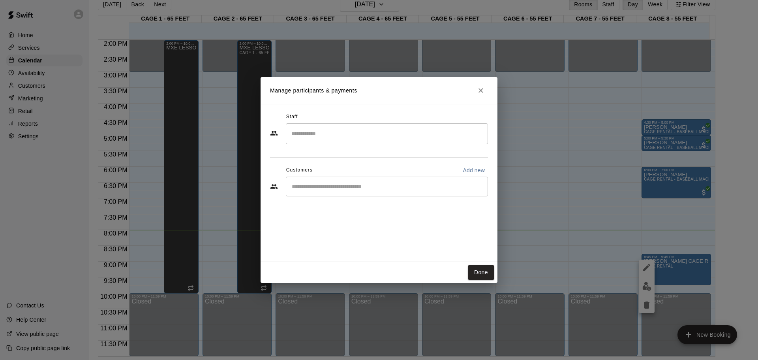
click at [351, 187] on input "Start typing to search customers..." at bounding box center [386, 186] width 195 height 8
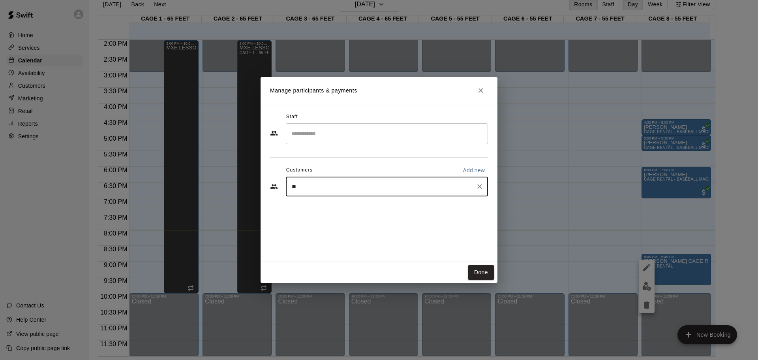
type input "*"
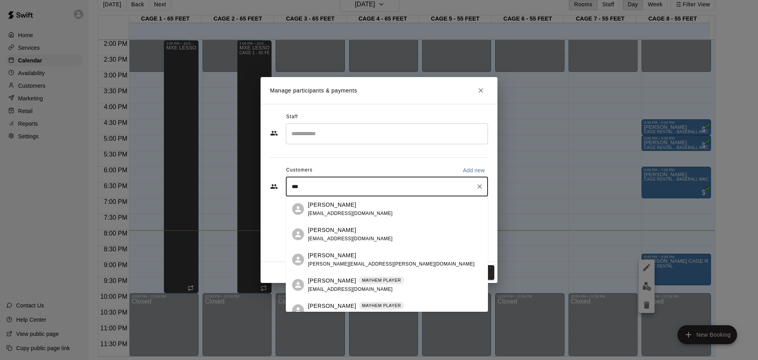
type input "****"
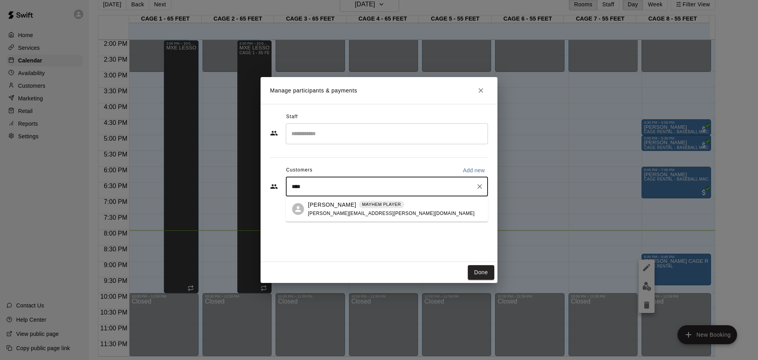
click at [480, 186] on icon "Clear" at bounding box center [480, 186] width 8 height 8
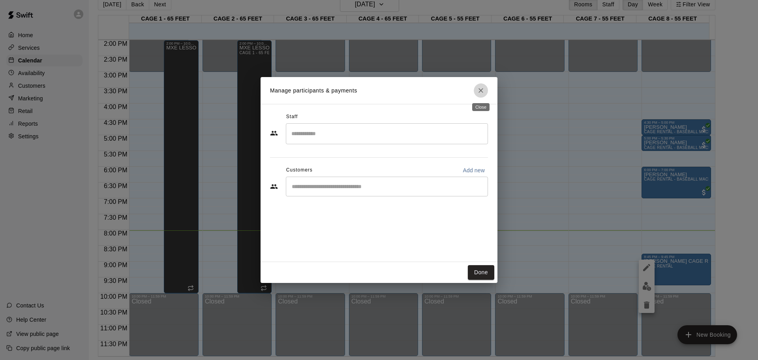
click at [475, 89] on button "Close" at bounding box center [481, 90] width 14 height 14
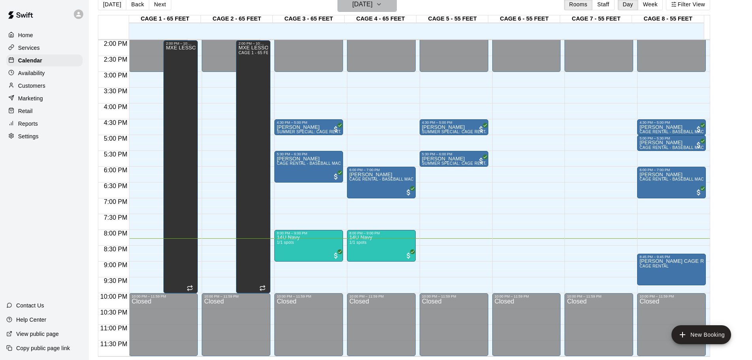
click at [354, 2] on h6 "[DATE]" at bounding box center [362, 4] width 20 height 11
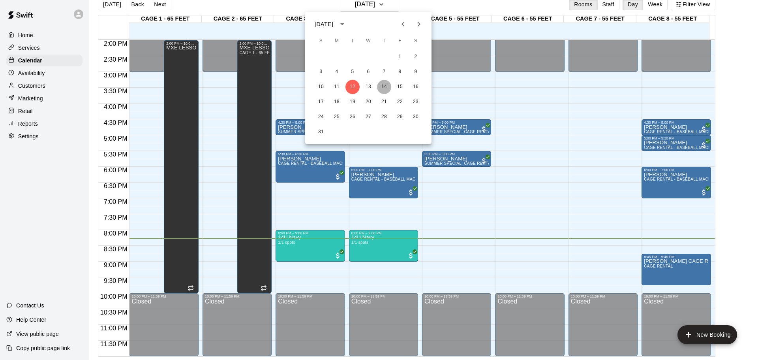
click at [387, 82] on button "14" at bounding box center [384, 87] width 14 height 14
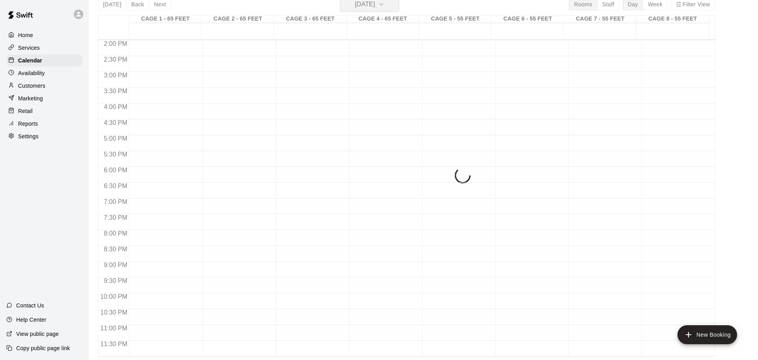
scroll to position [9, 0]
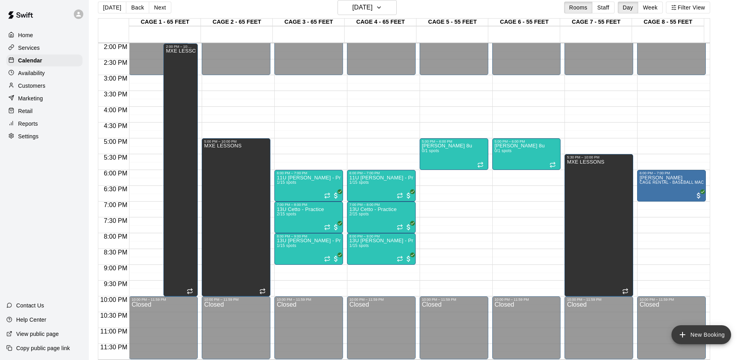
click at [713, 336] on button "New Booking" at bounding box center [701, 334] width 60 height 19
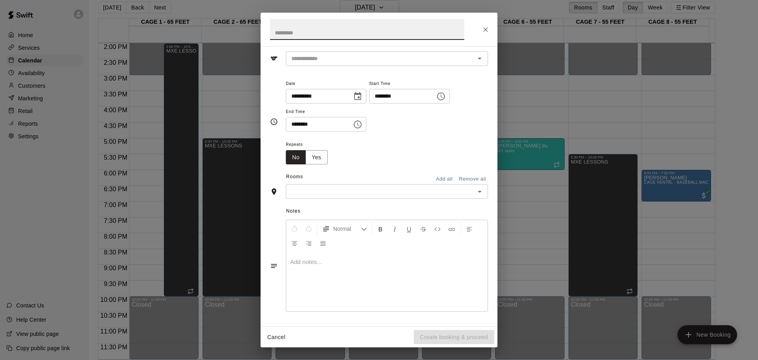
scroll to position [0, 0]
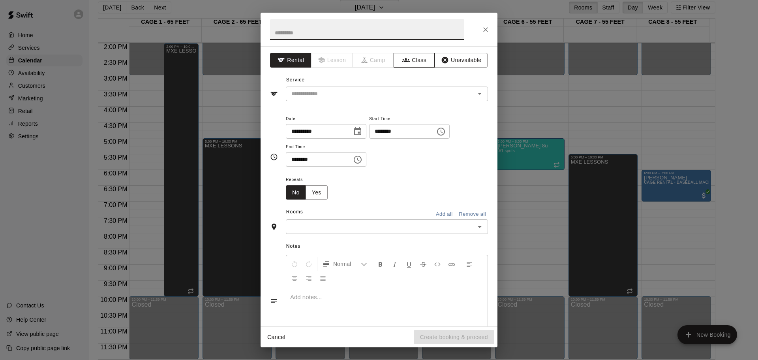
click at [416, 63] on button "Class" at bounding box center [413, 60] width 41 height 15
click at [348, 41] on h2 at bounding box center [366, 30] width 213 height 34
click at [299, 26] on input "text" at bounding box center [367, 29] width 194 height 21
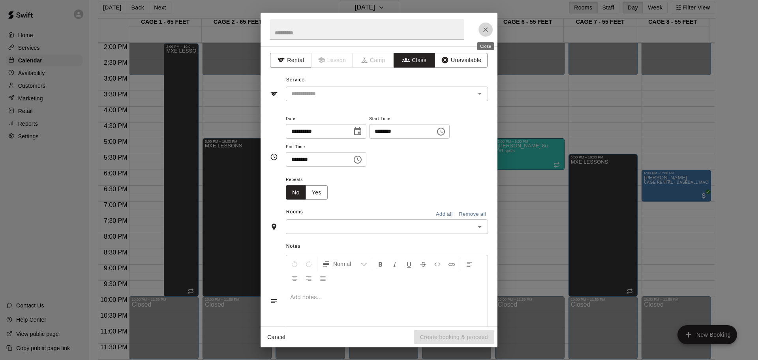
drag, startPoint x: 487, startPoint y: 27, endPoint x: 494, endPoint y: 30, distance: 7.2
click at [489, 27] on icon "Close" at bounding box center [485, 30] width 8 height 8
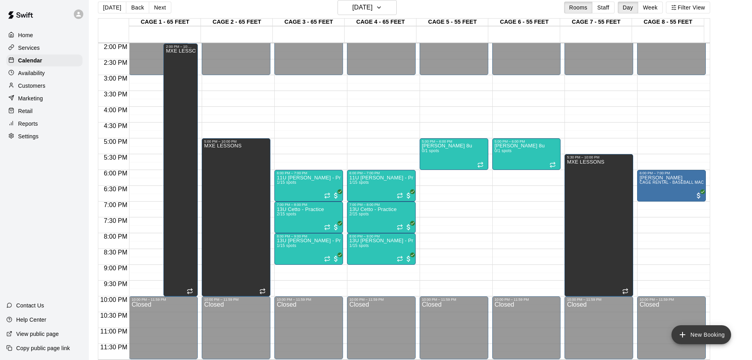
click at [691, 332] on button "New Booking" at bounding box center [701, 334] width 60 height 19
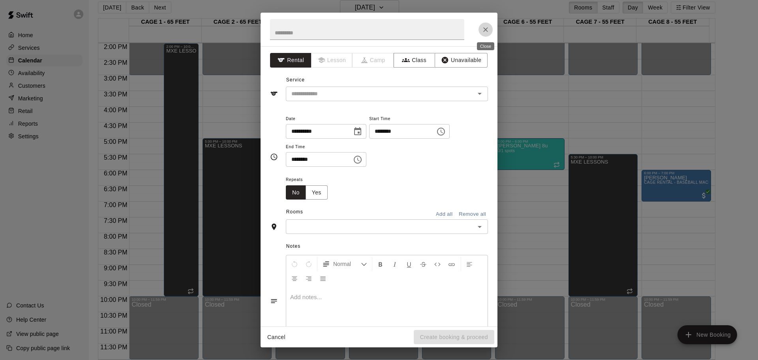
click at [488, 29] on icon "Close" at bounding box center [485, 30] width 8 height 8
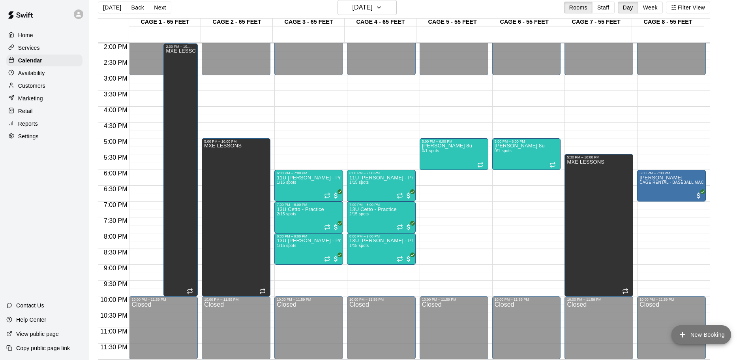
drag, startPoint x: 715, startPoint y: 343, endPoint x: 707, endPoint y: 338, distance: 9.3
click at [712, 342] on button "New Booking" at bounding box center [701, 334] width 60 height 19
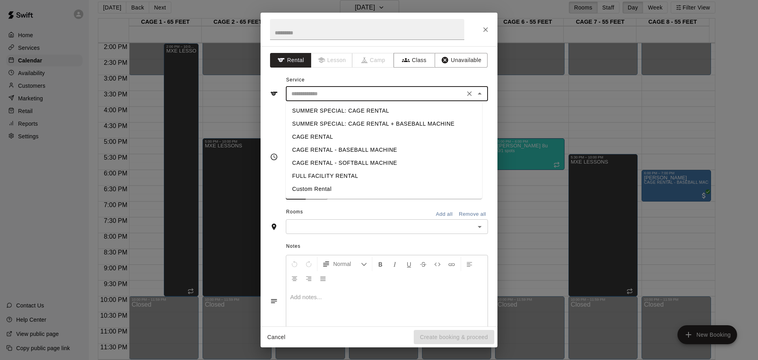
click at [311, 94] on input "text" at bounding box center [375, 94] width 174 height 10
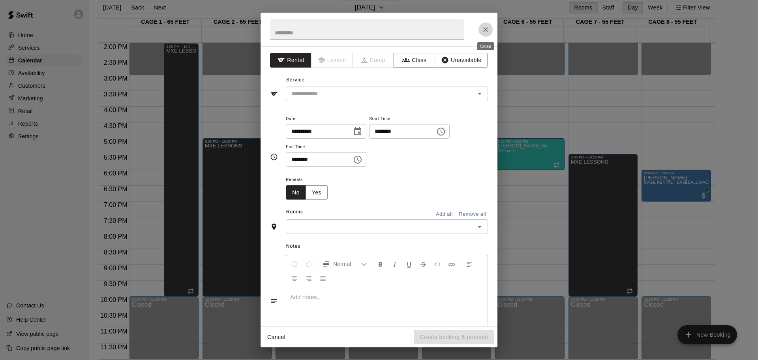
click at [485, 30] on icon "Close" at bounding box center [485, 29] width 5 height 5
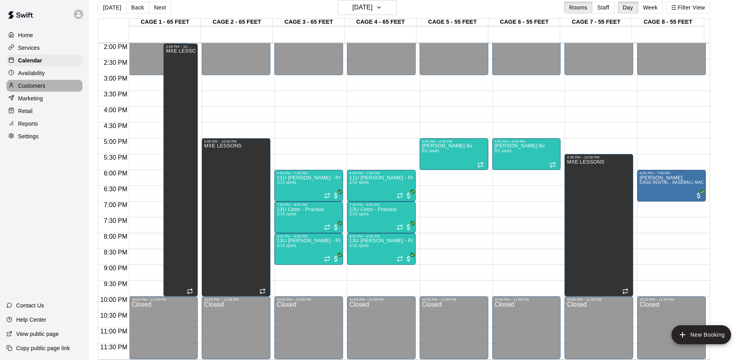
click at [35, 87] on p "Customers" at bounding box center [31, 86] width 27 height 8
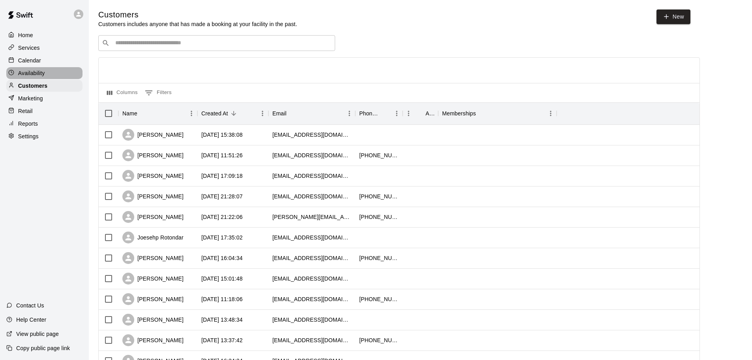
click at [45, 74] on p "Availability" at bounding box center [31, 73] width 27 height 8
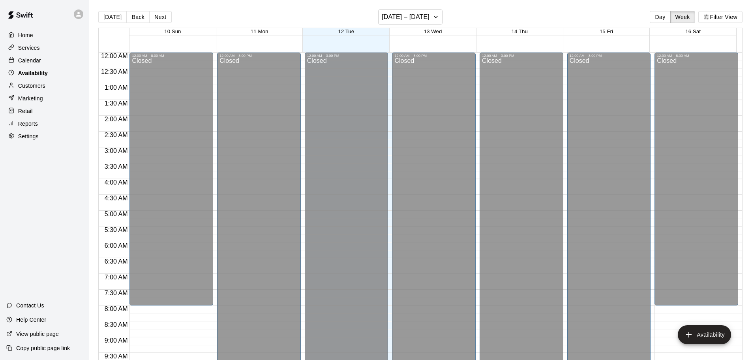
scroll to position [442, 0]
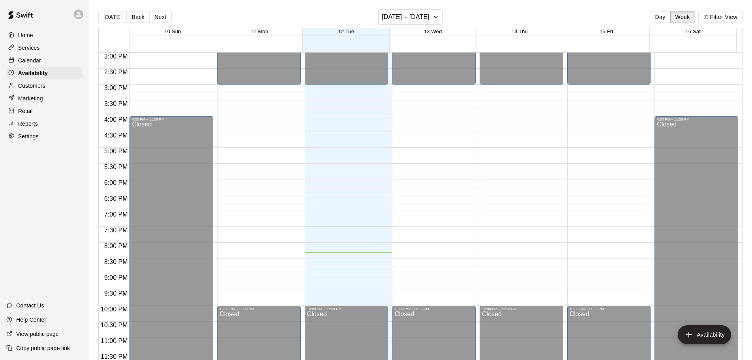
click at [16, 64] on div at bounding box center [13, 60] width 10 height 7
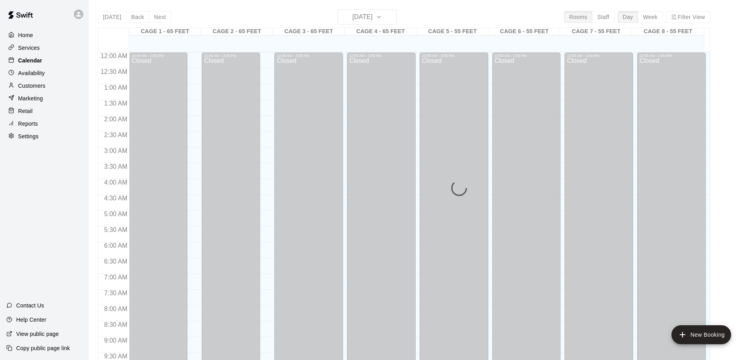
scroll to position [418, 0]
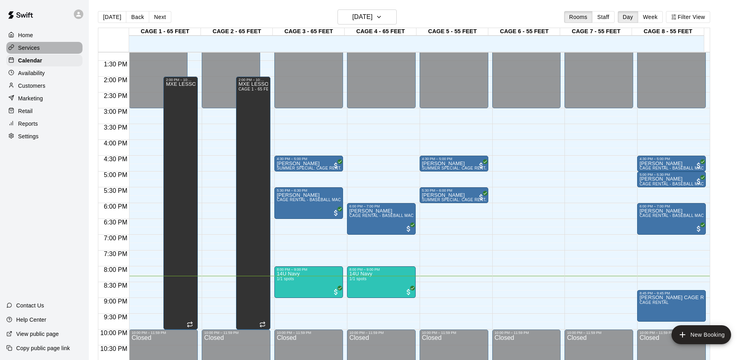
click at [42, 51] on div "Services" at bounding box center [44, 48] width 76 height 12
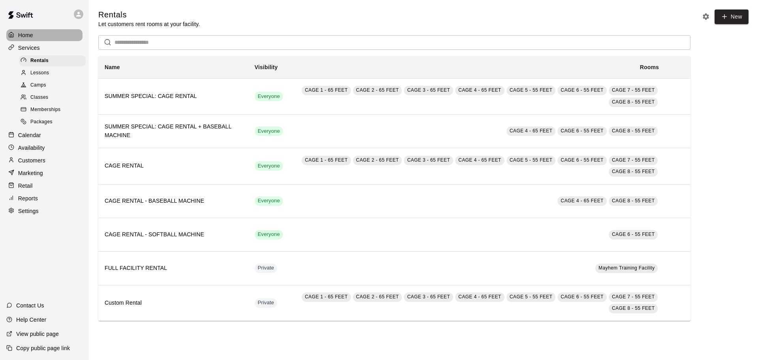
click at [39, 33] on div "Home" at bounding box center [44, 35] width 76 height 12
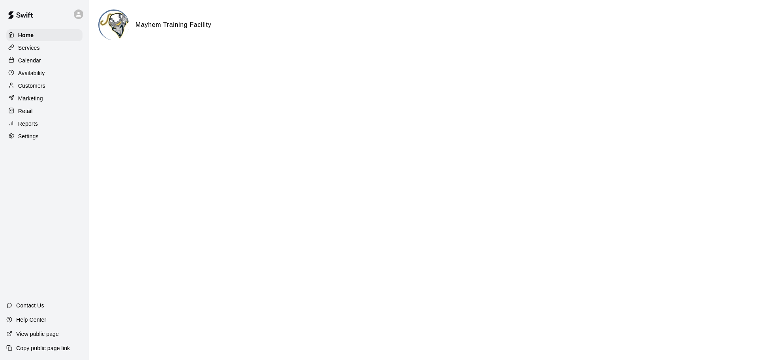
click at [55, 51] on div "Services" at bounding box center [44, 48] width 76 height 12
click at [58, 50] on div "Services" at bounding box center [44, 48] width 76 height 12
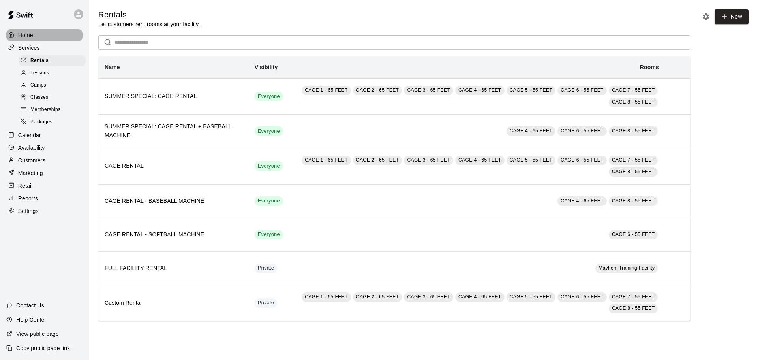
click at [29, 39] on p "Home" at bounding box center [25, 35] width 15 height 8
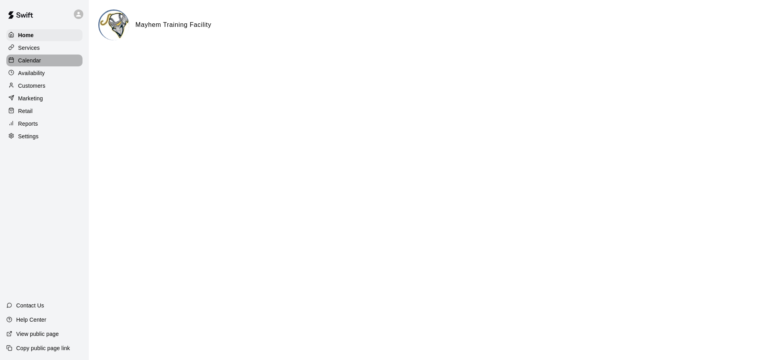
click at [39, 62] on p "Calendar" at bounding box center [29, 60] width 23 height 8
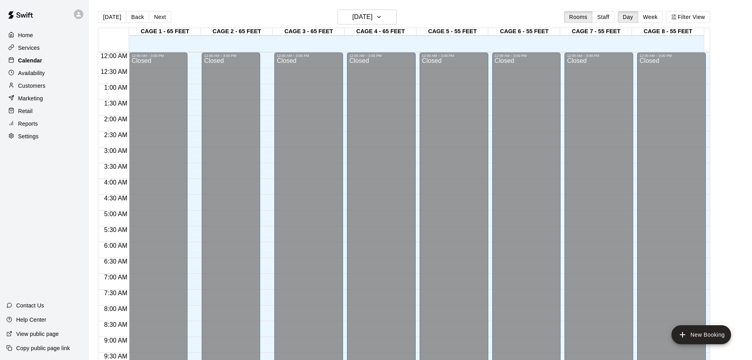
scroll to position [418, 0]
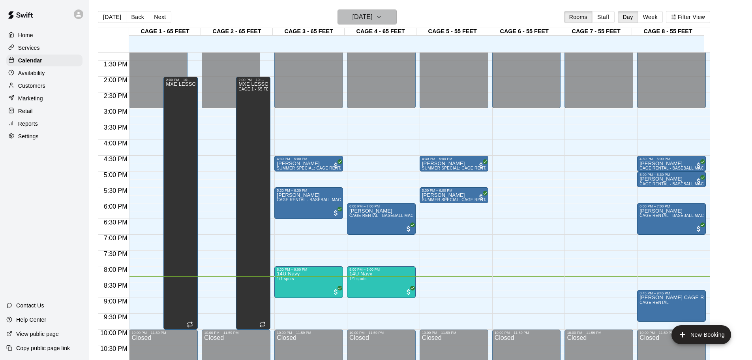
click at [363, 22] on h6 "[DATE]" at bounding box center [362, 16] width 20 height 11
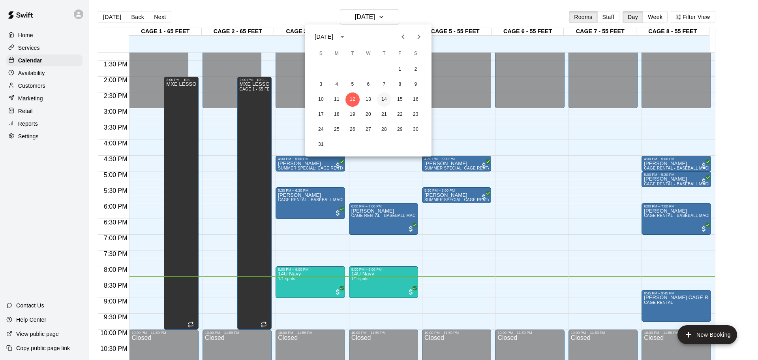
click at [381, 99] on button "14" at bounding box center [384, 99] width 14 height 14
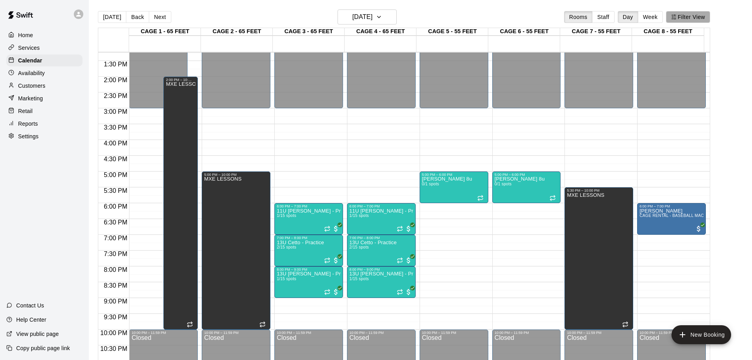
click at [682, 15] on button "Filter View" at bounding box center [688, 17] width 44 height 12
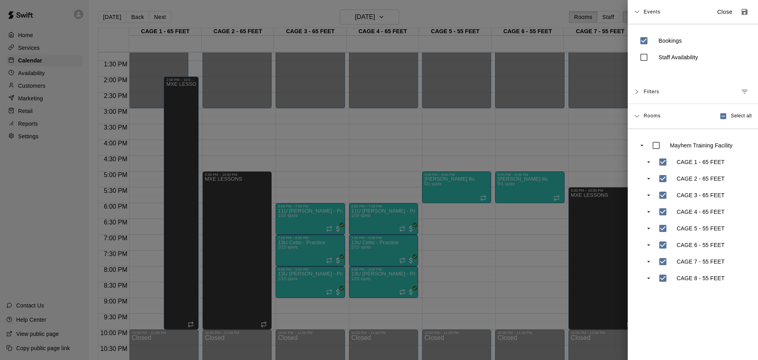
click at [562, 149] on div at bounding box center [379, 180] width 758 height 360
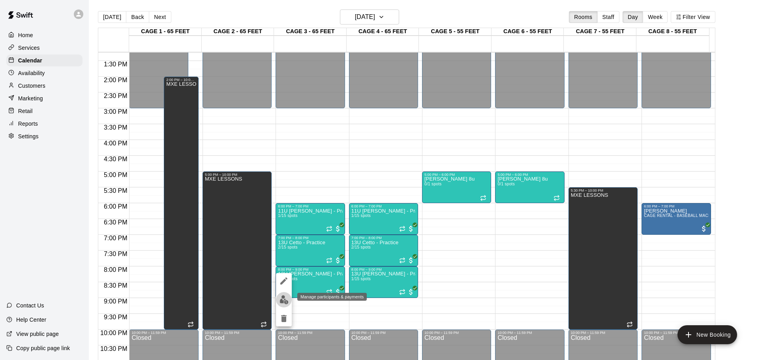
click at [284, 295] on img "edit" at bounding box center [283, 299] width 9 height 9
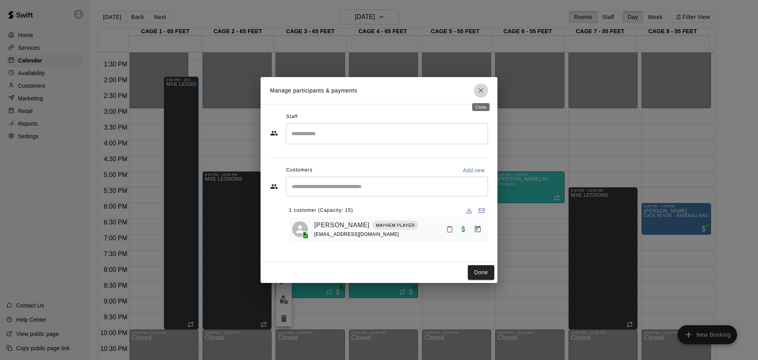
drag, startPoint x: 477, startPoint y: 91, endPoint x: 459, endPoint y: 72, distance: 26.5
click at [477, 91] on icon "Close" at bounding box center [481, 90] width 8 height 8
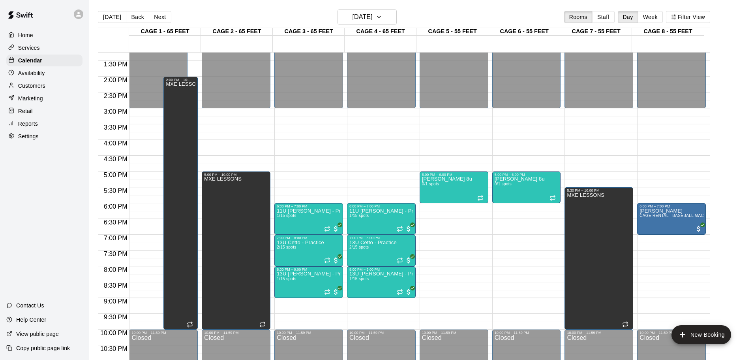
click at [352, 28] on div "CAGE 4 - 65 FEET" at bounding box center [381, 31] width 72 height 7
click at [357, 13] on h6 "[DATE]" at bounding box center [362, 16] width 20 height 11
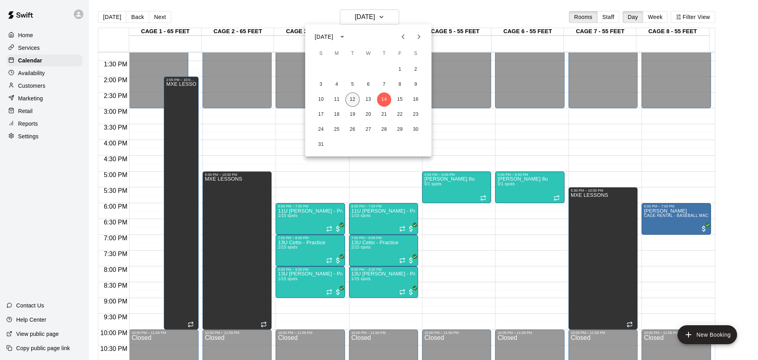
click at [352, 101] on button "12" at bounding box center [352, 99] width 14 height 14
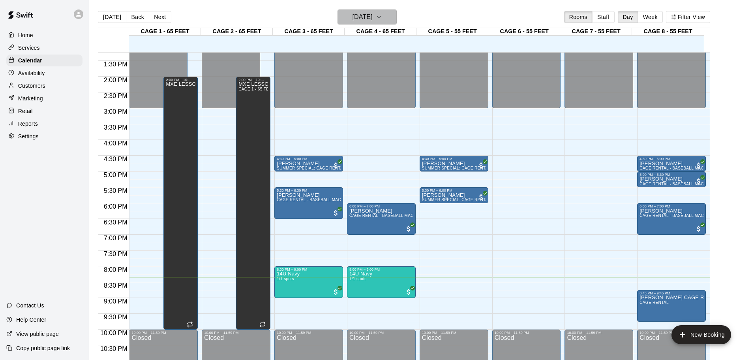
click at [373, 21] on h6 "[DATE]" at bounding box center [362, 16] width 20 height 11
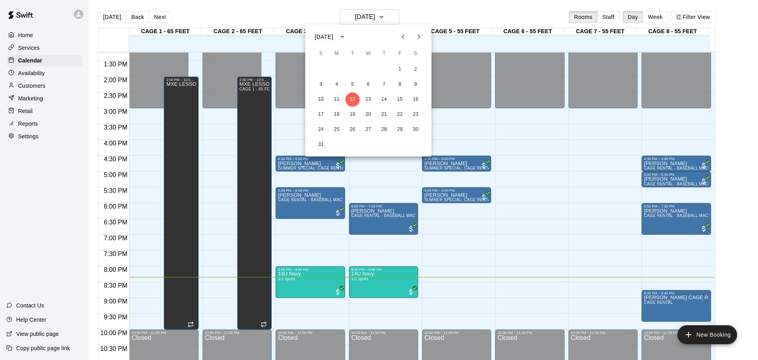
drag, startPoint x: 391, startPoint y: 298, endPoint x: 395, endPoint y: 290, distance: 9.0
click at [391, 298] on div at bounding box center [379, 180] width 758 height 360
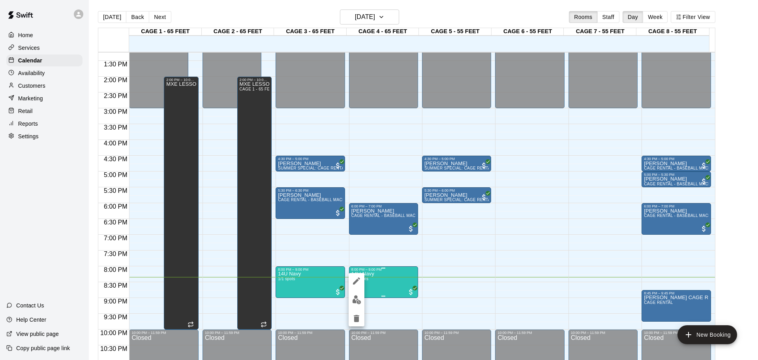
click at [407, 288] on div at bounding box center [379, 180] width 758 height 360
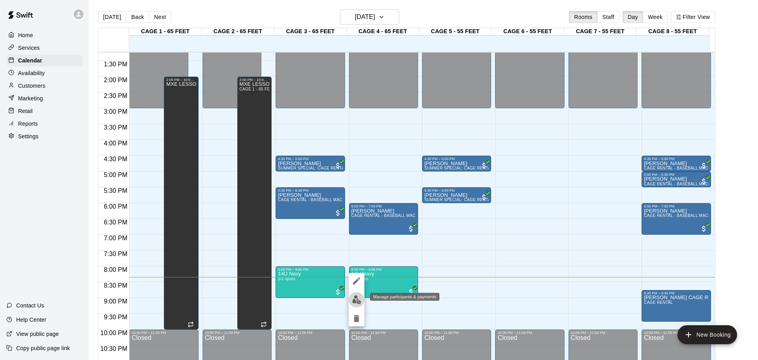
click at [358, 303] on img "edit" at bounding box center [356, 299] width 9 height 9
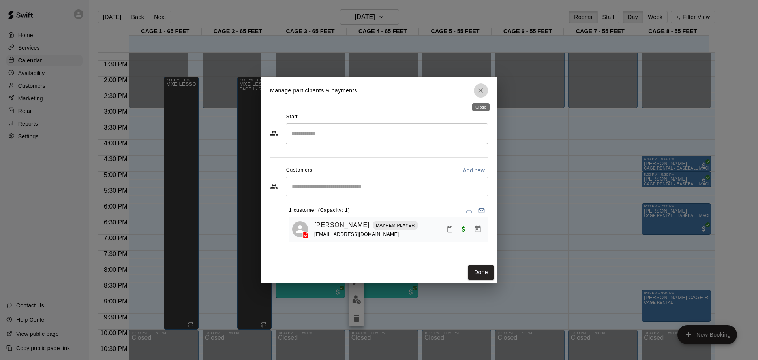
click at [487, 92] on button "Close" at bounding box center [481, 90] width 14 height 14
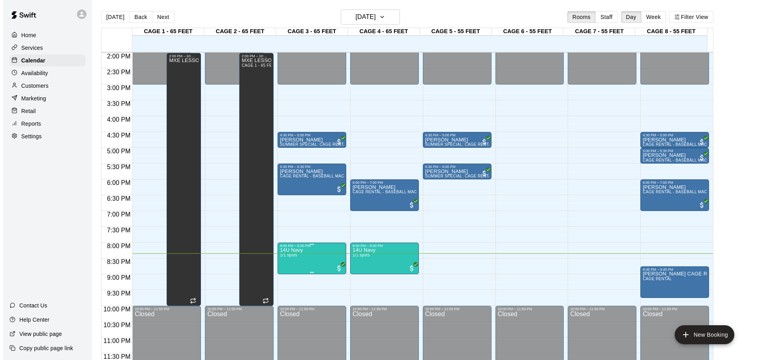
scroll to position [403, 0]
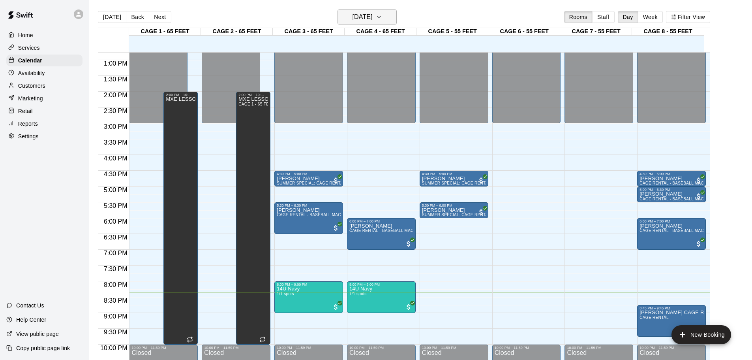
click at [366, 16] on h6 "[DATE]" at bounding box center [362, 16] width 20 height 11
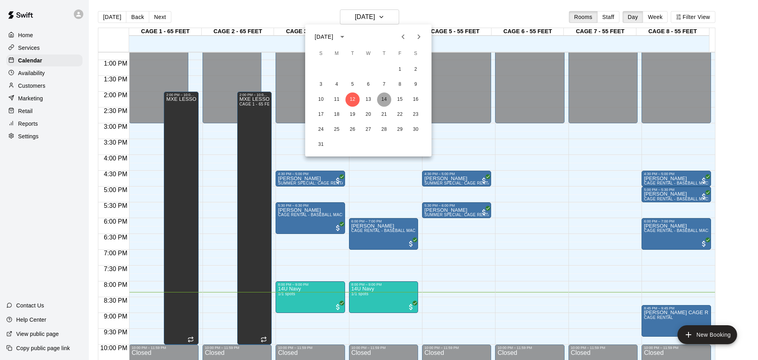
drag, startPoint x: 384, startPoint y: 100, endPoint x: 393, endPoint y: 111, distance: 14.4
click at [384, 100] on button "14" at bounding box center [384, 99] width 14 height 14
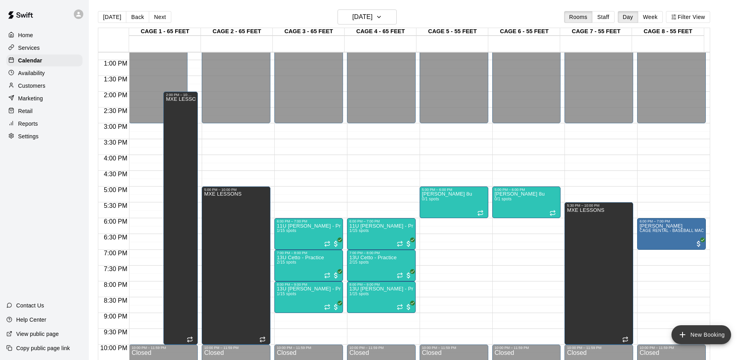
click at [687, 332] on icon "add" at bounding box center [682, 334] width 9 height 9
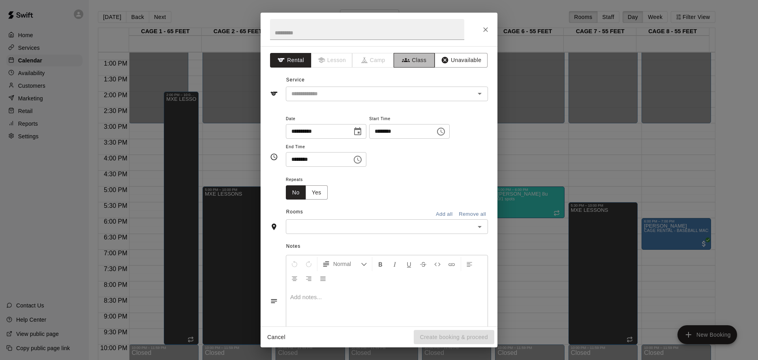
click at [410, 60] on button "Class" at bounding box center [413, 60] width 41 height 15
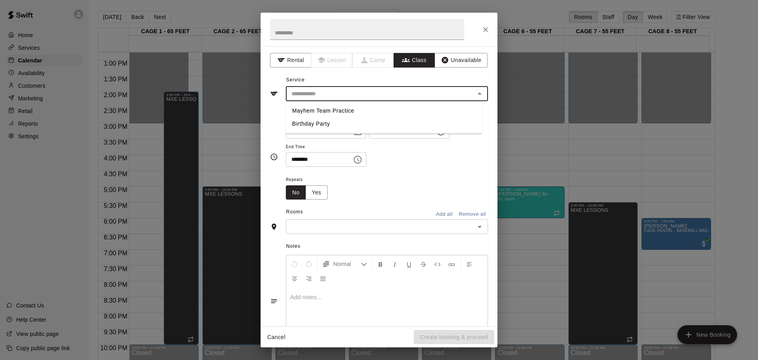
click at [322, 96] on input "text" at bounding box center [380, 94] width 184 height 10
click at [332, 111] on li "Mayhem Team Practice" at bounding box center [384, 110] width 196 height 13
type input "**********"
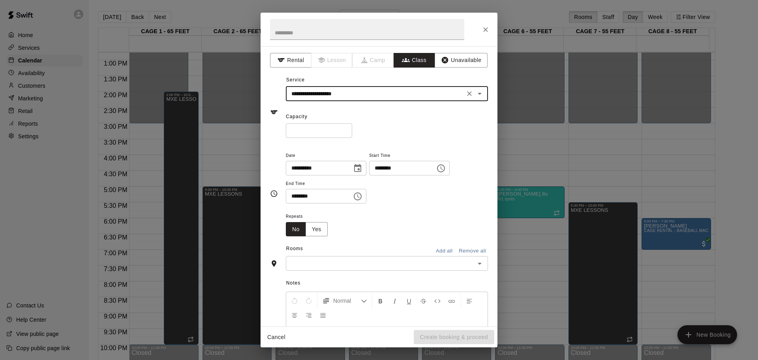
click at [344, 268] on input "text" at bounding box center [380, 263] width 184 height 10
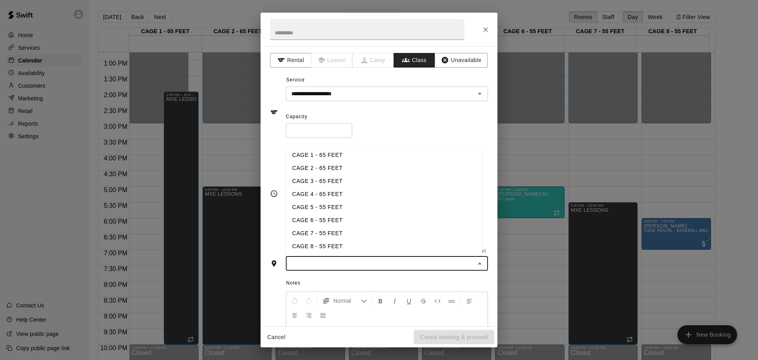
click at [326, 210] on li "CAGE 5 - 55 FEET" at bounding box center [384, 206] width 196 height 13
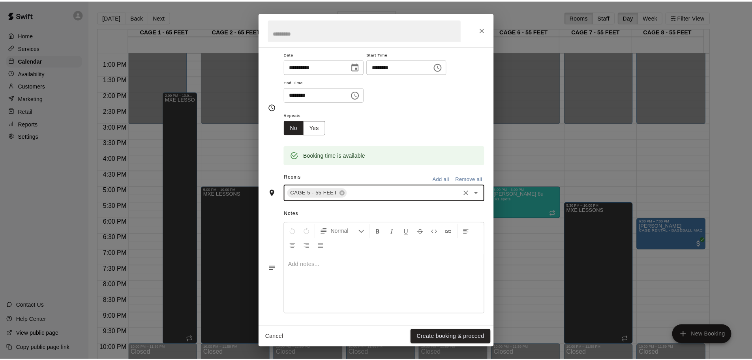
scroll to position [104, 0]
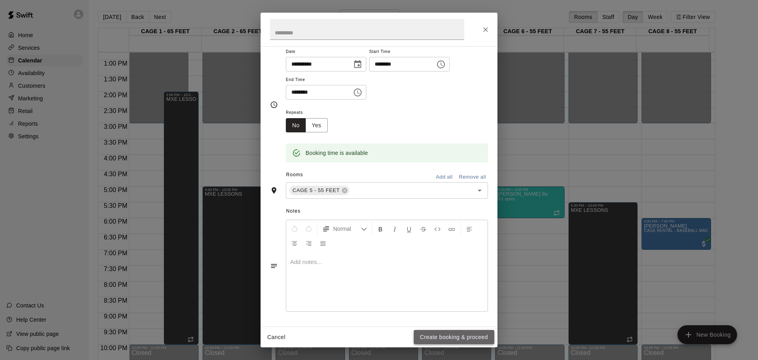
click at [478, 337] on button "Create booking & proceed" at bounding box center [454, 337] width 81 height 15
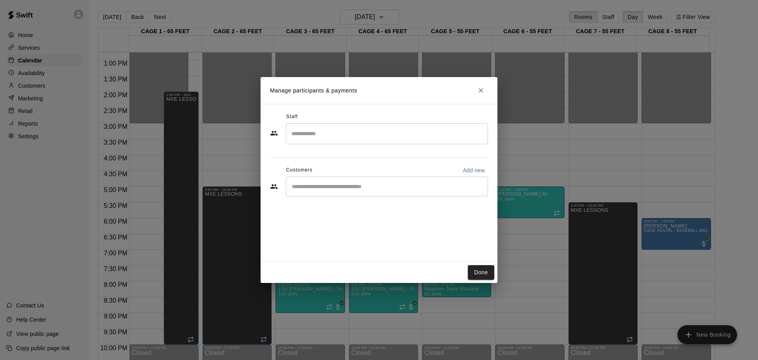
click at [350, 186] on input "Start typing to search customers..." at bounding box center [386, 186] width 195 height 8
click at [479, 88] on icon "Close" at bounding box center [481, 90] width 8 height 8
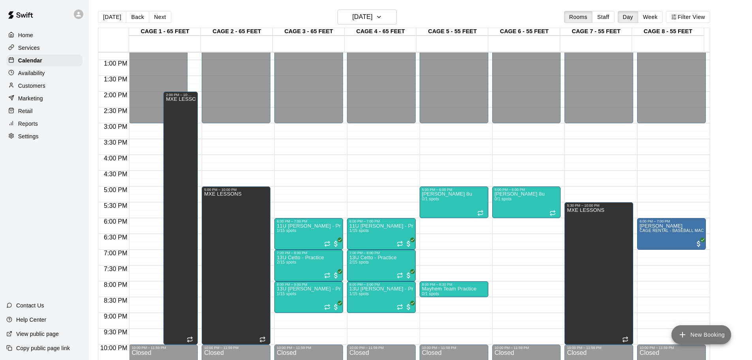
click at [701, 337] on button "New Booking" at bounding box center [701, 334] width 60 height 19
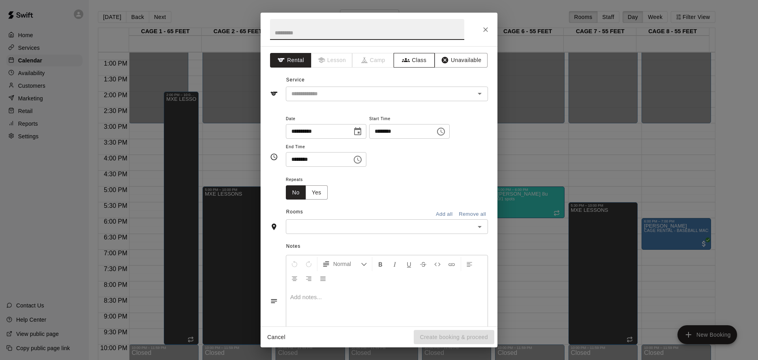
click at [402, 62] on icon "button" at bounding box center [406, 60] width 8 height 8
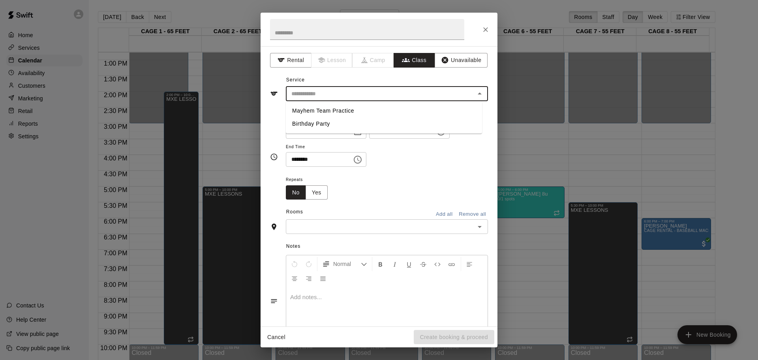
click at [320, 92] on input "text" at bounding box center [380, 94] width 184 height 10
click at [336, 108] on li "Mayhem Team Practice" at bounding box center [384, 110] width 196 height 13
type input "**********"
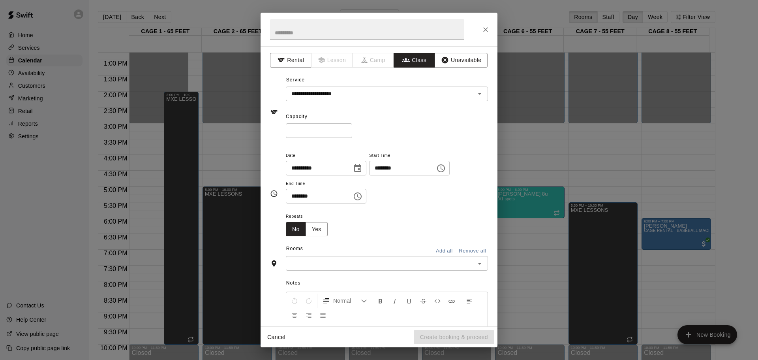
click at [376, 271] on div "Notes Normal Add notes..." at bounding box center [379, 330] width 218 height 121
click at [359, 260] on input "text" at bounding box center [380, 263] width 184 height 10
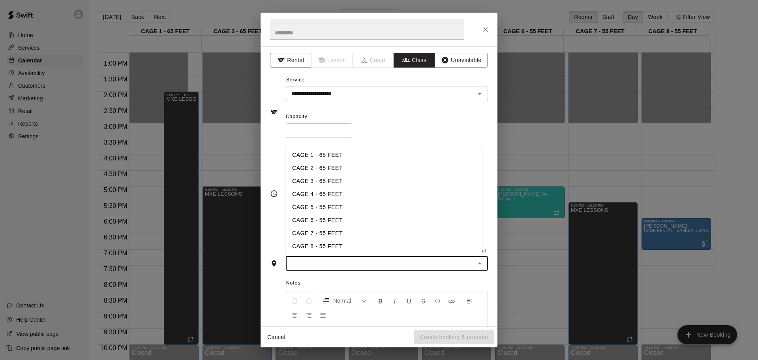
click at [322, 216] on li "CAGE 6 - 55 FEET" at bounding box center [384, 219] width 196 height 13
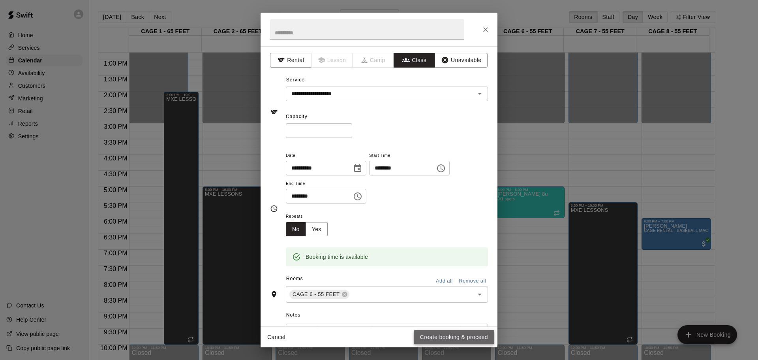
click at [451, 339] on button "Create booking & proceed" at bounding box center [454, 337] width 81 height 15
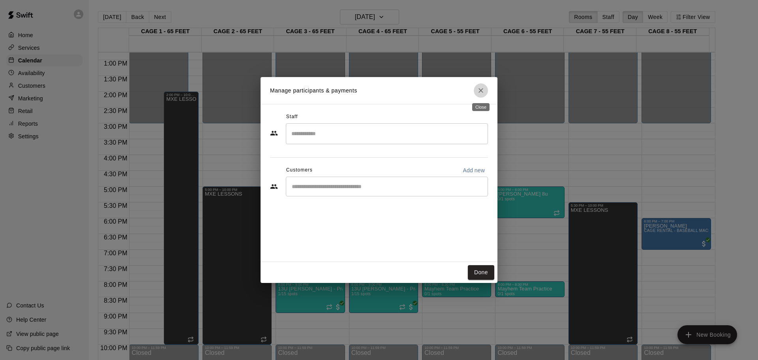
click at [476, 88] on button "Close" at bounding box center [481, 90] width 14 height 14
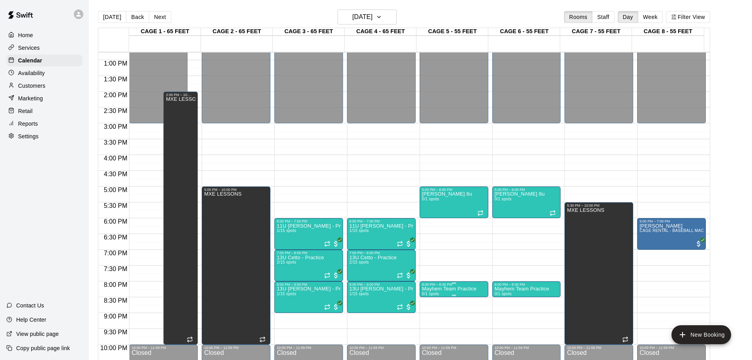
click at [440, 288] on p "Mayhem Team Practice" at bounding box center [449, 288] width 54 height 0
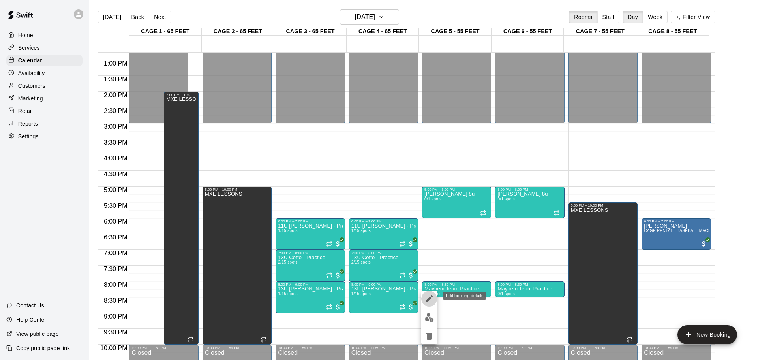
click at [430, 303] on icon "edit" at bounding box center [428, 298] width 9 height 9
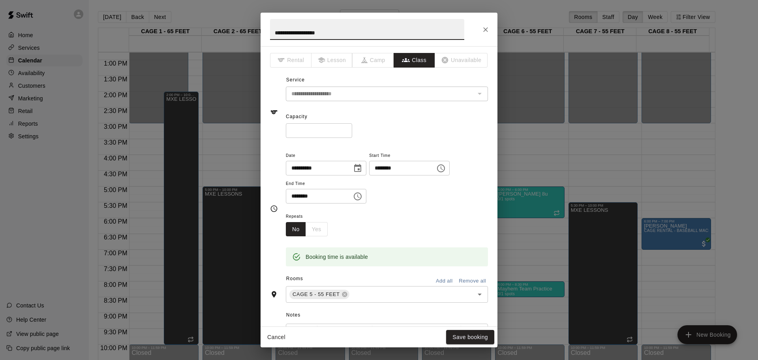
click at [393, 169] on input "********" at bounding box center [399, 168] width 61 height 15
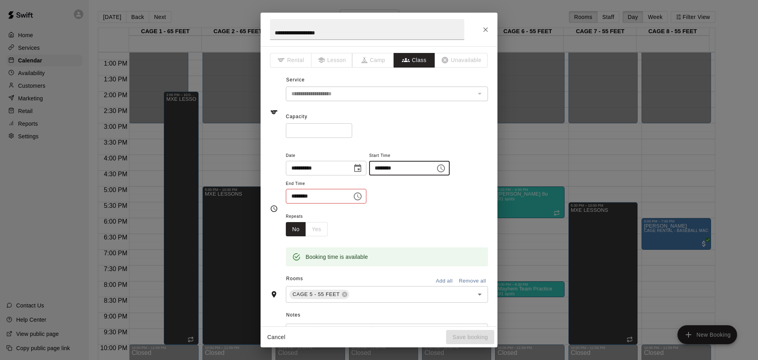
type input "********"
click at [294, 194] on input "********" at bounding box center [316, 196] width 61 height 15
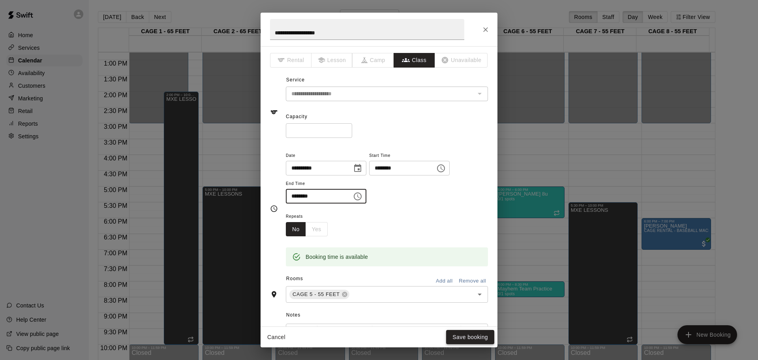
type input "********"
click at [486, 333] on button "Save booking" at bounding box center [470, 337] width 48 height 15
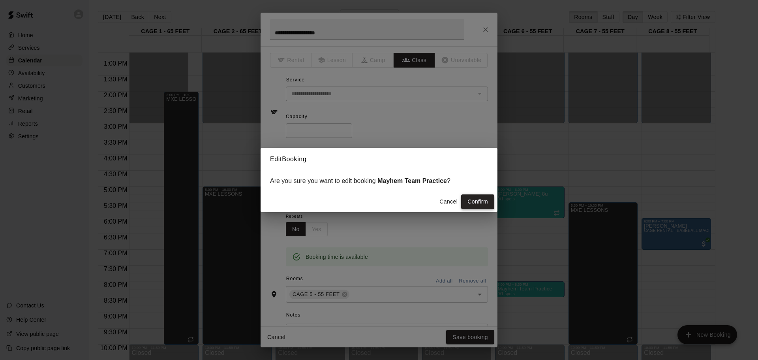
click at [470, 205] on button "Confirm" at bounding box center [477, 201] width 33 height 15
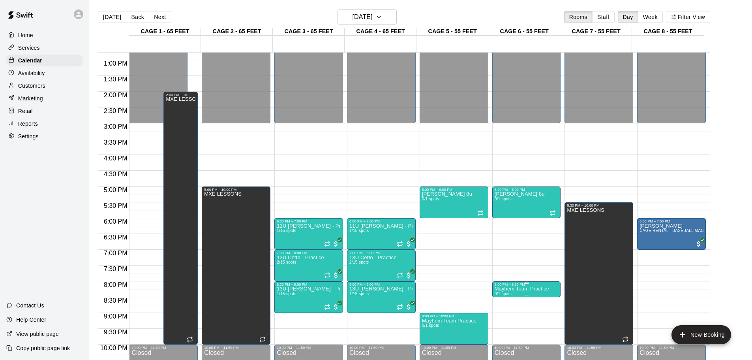
click at [521, 288] on p "Mayhem Team Practice" at bounding box center [521, 288] width 54 height 0
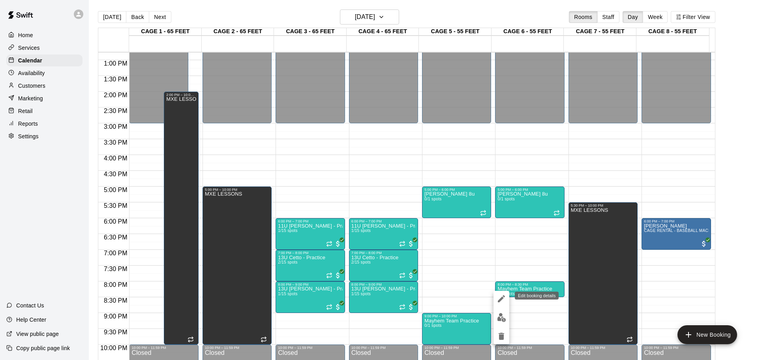
click at [502, 301] on icon "edit" at bounding box center [500, 298] width 9 height 9
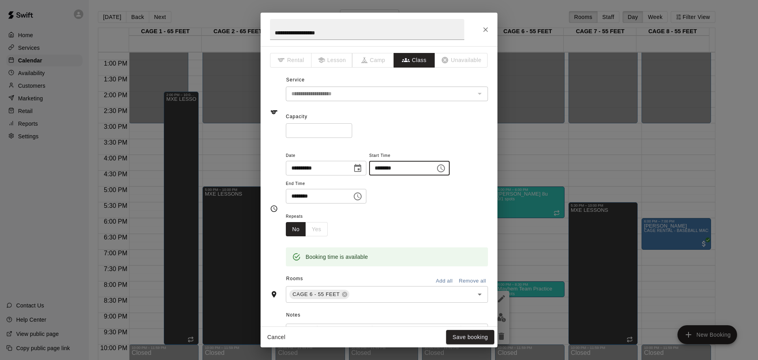
click at [385, 172] on input "********" at bounding box center [399, 168] width 61 height 15
type input "********"
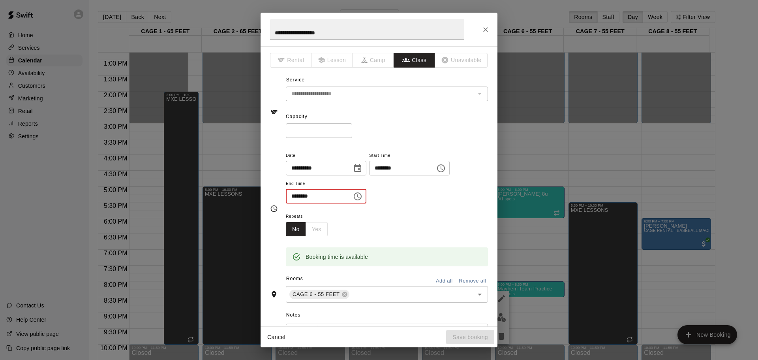
click at [294, 195] on input "********" at bounding box center [316, 196] width 61 height 15
type input "********"
click at [473, 338] on button "Save booking" at bounding box center [470, 337] width 48 height 15
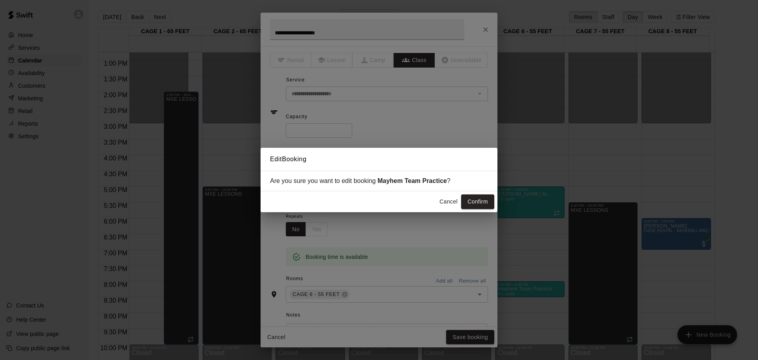
drag, startPoint x: 485, startPoint y: 200, endPoint x: 481, endPoint y: 196, distance: 5.9
click at [485, 200] on button "Confirm" at bounding box center [477, 201] width 33 height 15
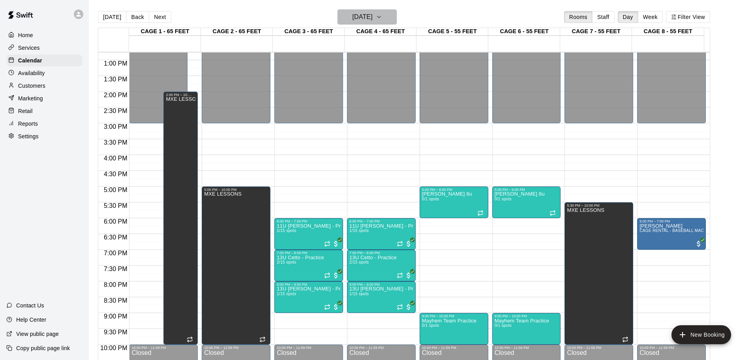
click at [383, 10] on button "[DATE]" at bounding box center [366, 16] width 59 height 15
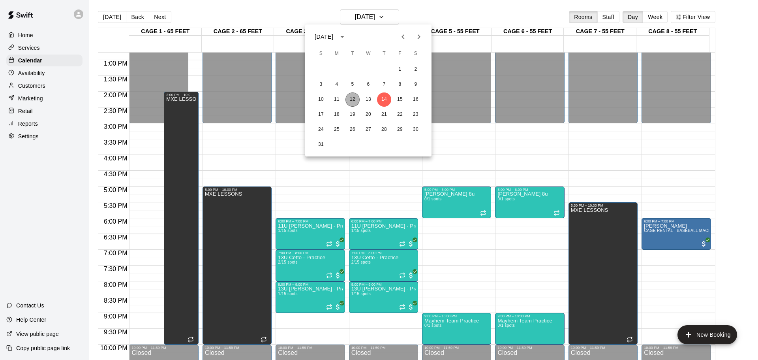
click at [355, 101] on button "12" at bounding box center [352, 99] width 14 height 14
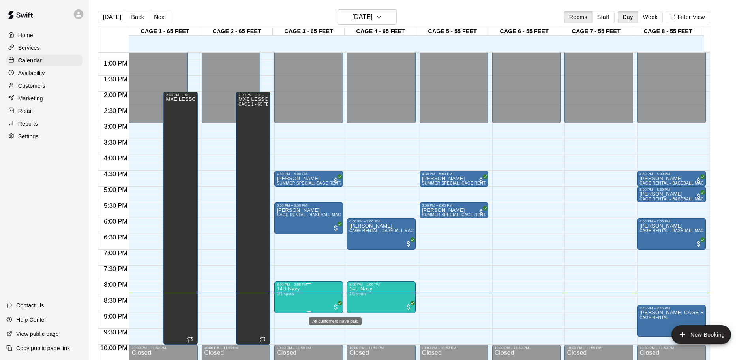
click at [336, 305] on span "All customers have paid" at bounding box center [336, 307] width 8 height 8
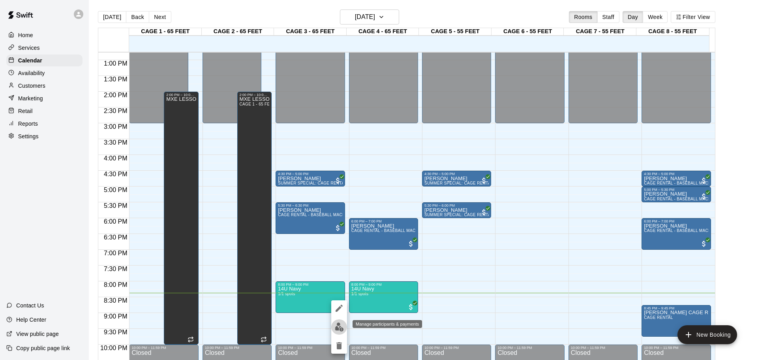
click at [344, 331] on button "edit" at bounding box center [339, 326] width 16 height 15
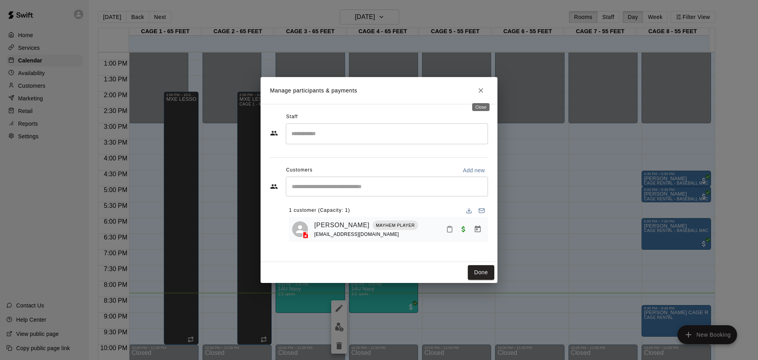
click at [485, 94] on button "Close" at bounding box center [481, 90] width 14 height 14
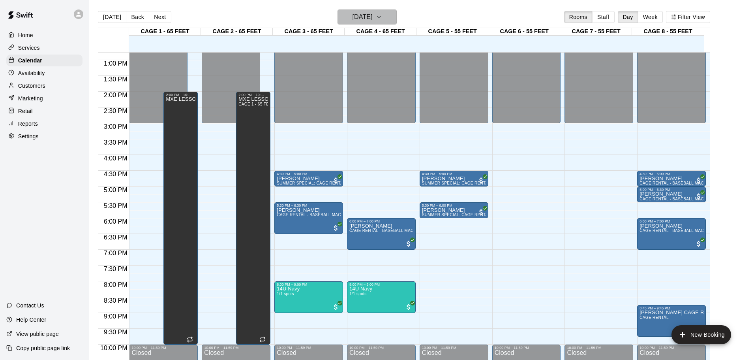
click at [352, 11] on h6 "[DATE]" at bounding box center [362, 16] width 20 height 11
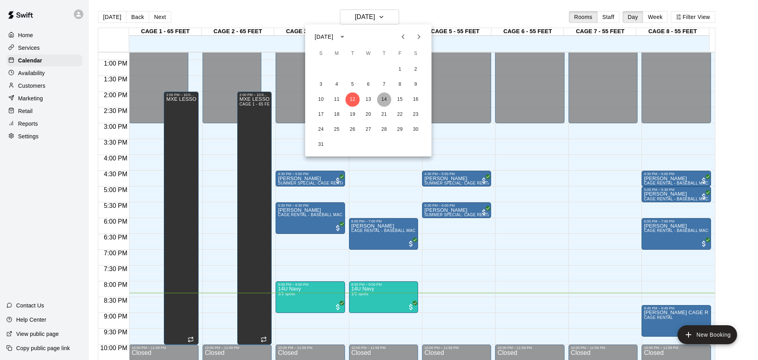
click at [383, 100] on button "14" at bounding box center [384, 99] width 14 height 14
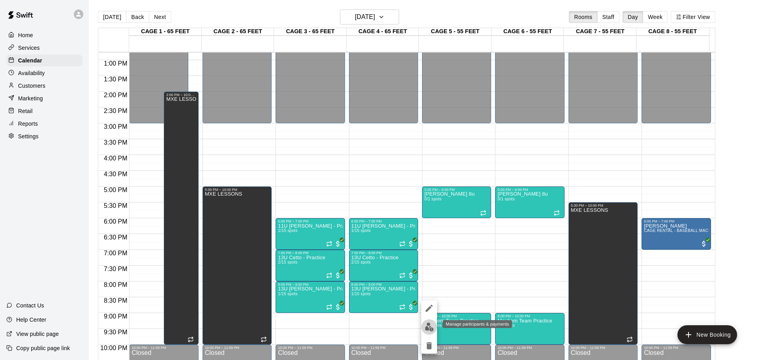
click at [427, 327] on img "edit" at bounding box center [429, 326] width 9 height 9
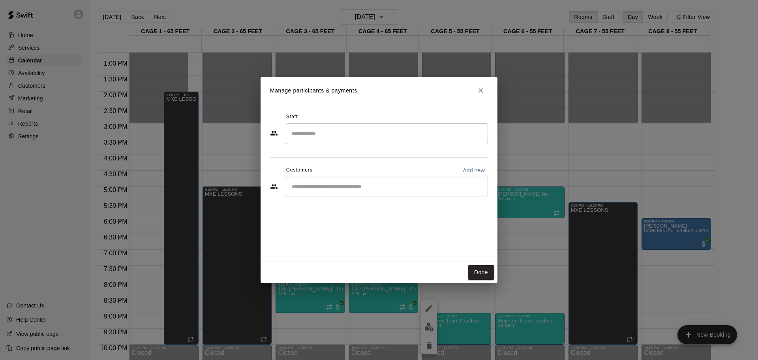
click at [309, 189] on input "Start typing to search customers..." at bounding box center [386, 186] width 195 height 8
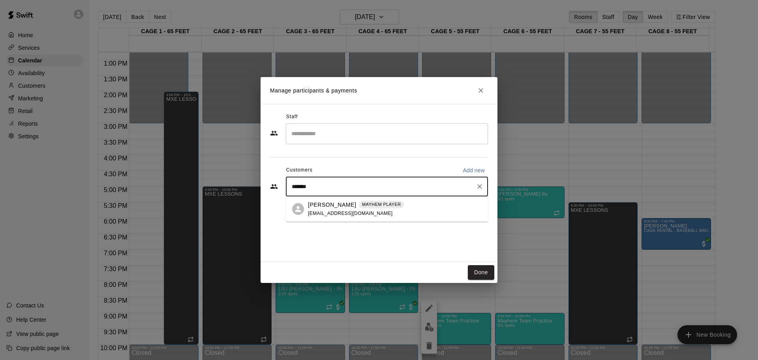
type input "********"
click at [376, 209] on div "[PERSON_NAME] MAYHEM PLAYER [PERSON_NAME][EMAIL_ADDRESS][DOMAIN_NAME]" at bounding box center [356, 208] width 96 height 17
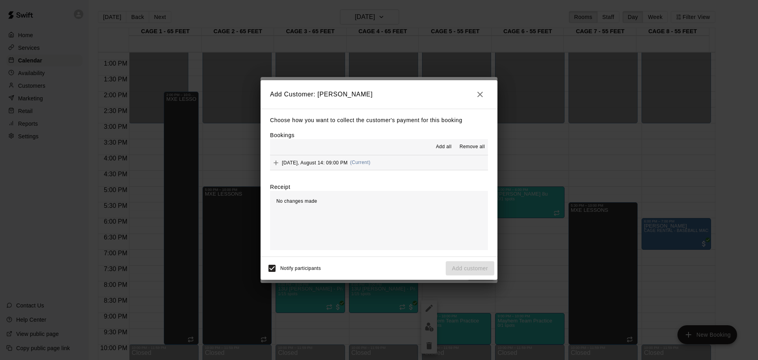
click at [464, 275] on div "Notify participants Add customer" at bounding box center [379, 268] width 230 height 17
click at [437, 144] on span "Add all" at bounding box center [444, 147] width 16 height 8
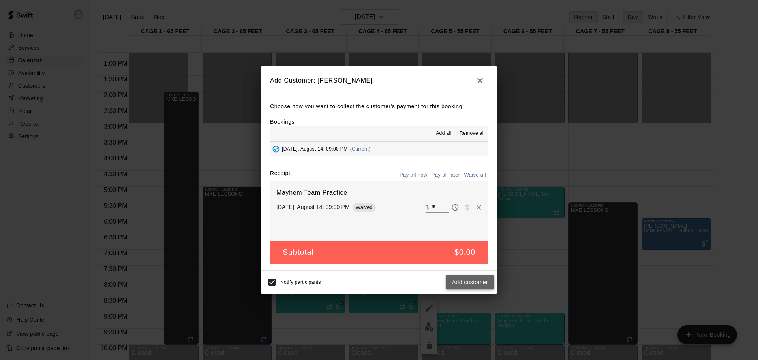
click at [466, 283] on button "Add customer" at bounding box center [470, 282] width 49 height 15
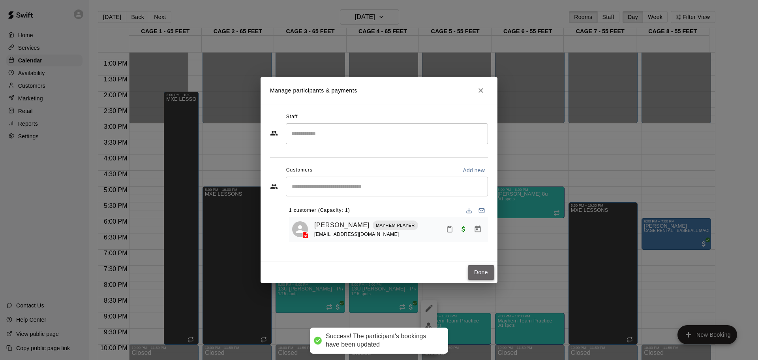
click at [480, 273] on button "Done" at bounding box center [481, 272] width 26 height 15
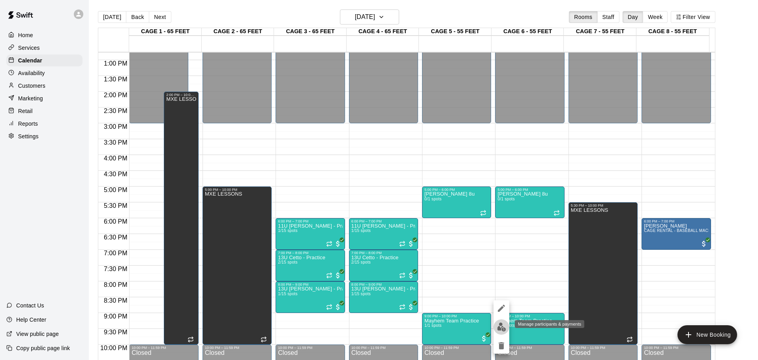
click at [502, 328] on img "edit" at bounding box center [501, 326] width 9 height 9
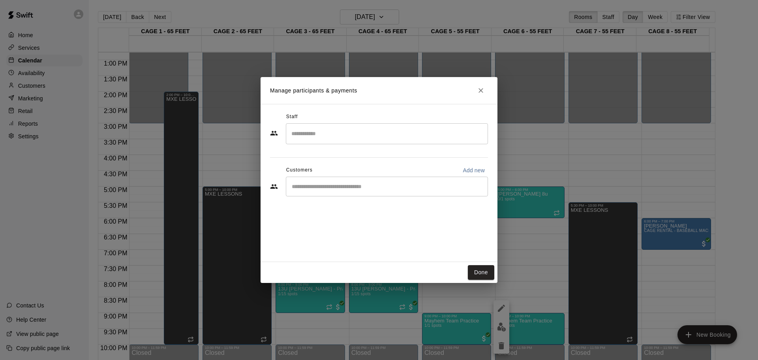
click at [303, 191] on div "​" at bounding box center [387, 186] width 202 height 20
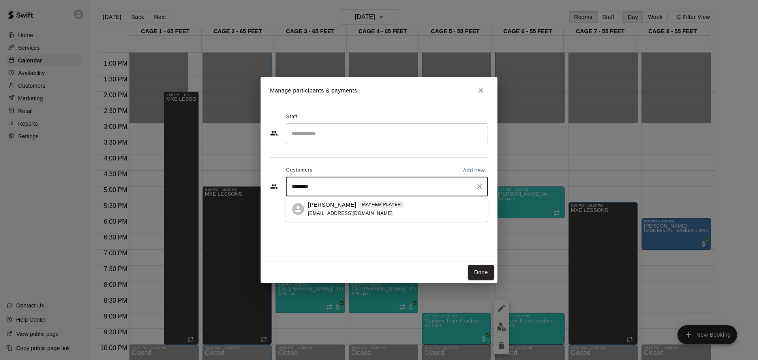
type input "*********"
click at [391, 205] on div "[PERSON_NAME] MAYHEM PLAYER [PERSON_NAME][EMAIL_ADDRESS][DOMAIN_NAME]" at bounding box center [395, 208] width 174 height 17
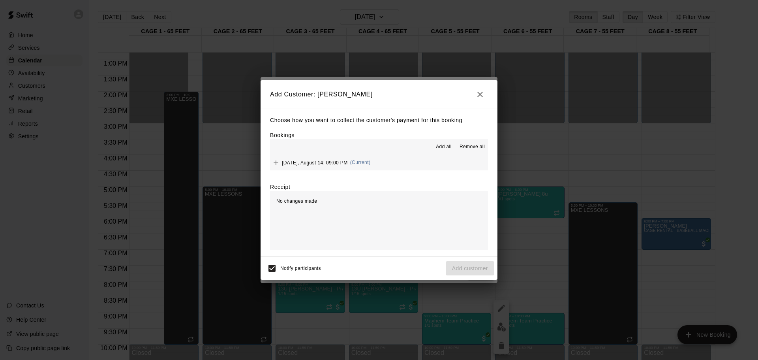
click at [444, 147] on span "Add all" at bounding box center [444, 147] width 16 height 8
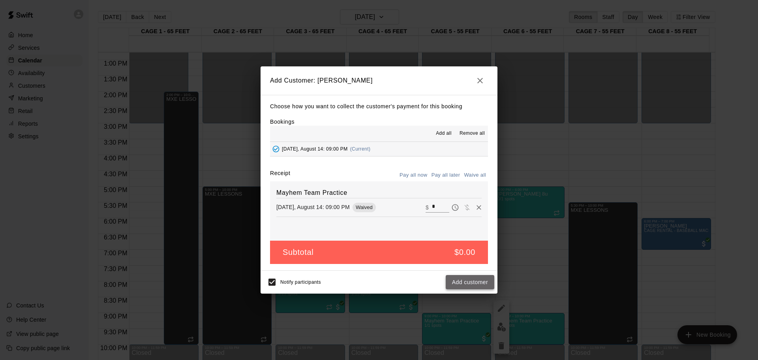
click at [464, 279] on button "Add customer" at bounding box center [470, 282] width 49 height 15
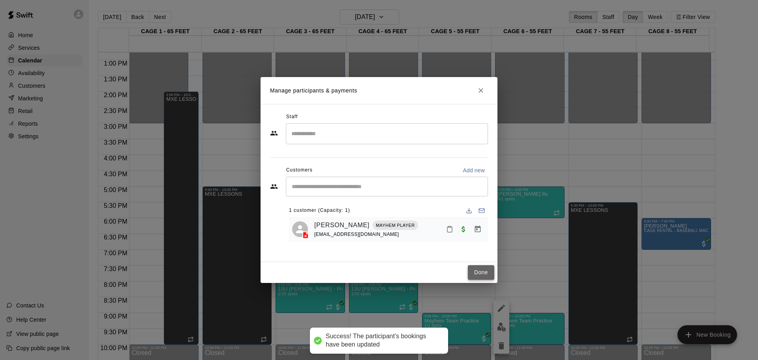
click at [483, 269] on button "Done" at bounding box center [481, 272] width 26 height 15
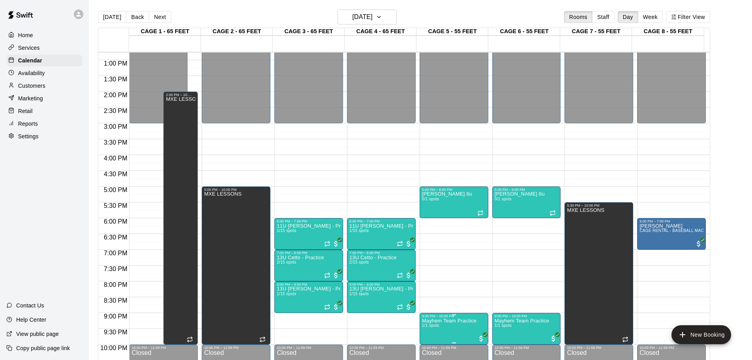
click at [447, 320] on p "Mayhem Team Practice" at bounding box center [449, 320] width 54 height 0
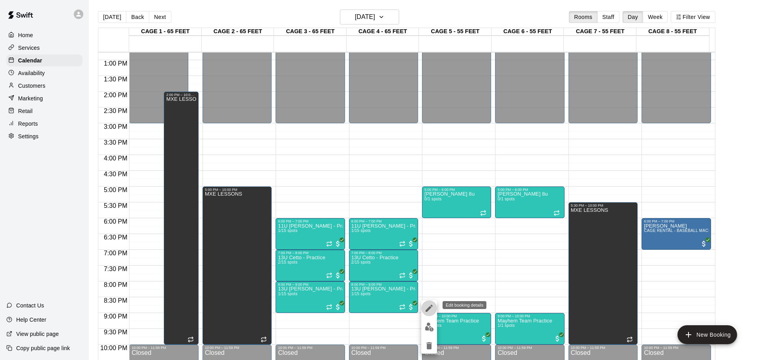
click at [424, 312] on button "edit" at bounding box center [429, 308] width 16 height 16
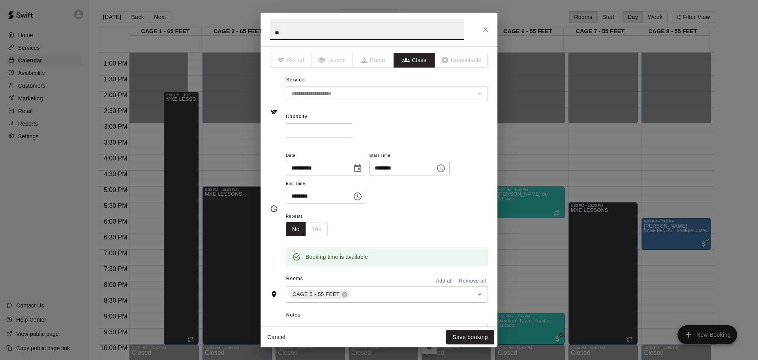
type input "*"
type input "********"
click at [464, 341] on button "Save booking" at bounding box center [470, 337] width 48 height 15
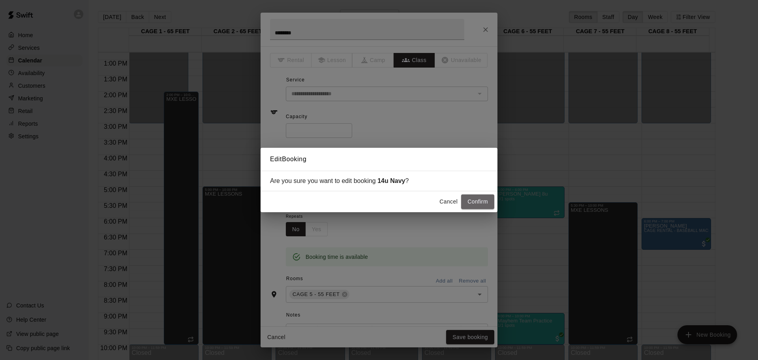
click at [471, 206] on button "Confirm" at bounding box center [477, 201] width 33 height 15
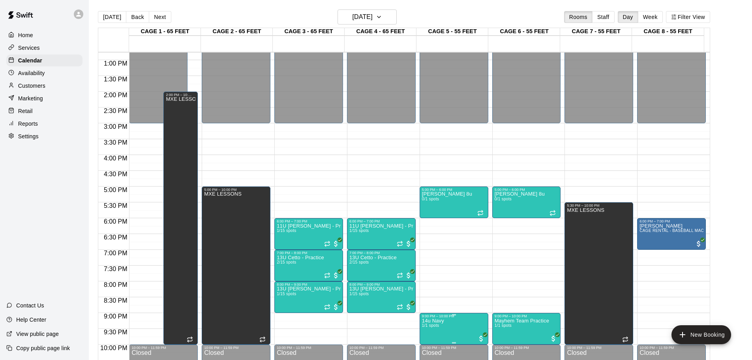
click at [436, 320] on p "14u Navy" at bounding box center [433, 320] width 22 height 0
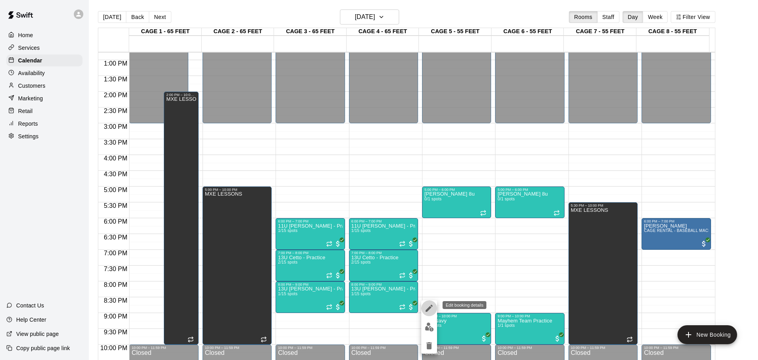
click at [430, 313] on button "edit" at bounding box center [429, 308] width 16 height 16
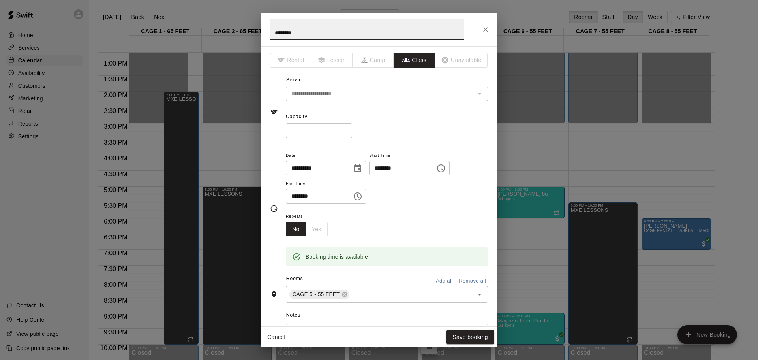
click at [283, 37] on input "********" at bounding box center [367, 29] width 194 height 21
type input "********"
click at [469, 333] on button "Save booking" at bounding box center [470, 337] width 48 height 15
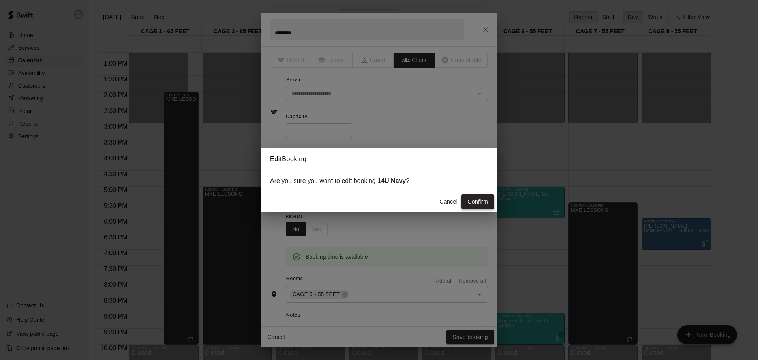
click at [468, 203] on button "Confirm" at bounding box center [477, 201] width 33 height 15
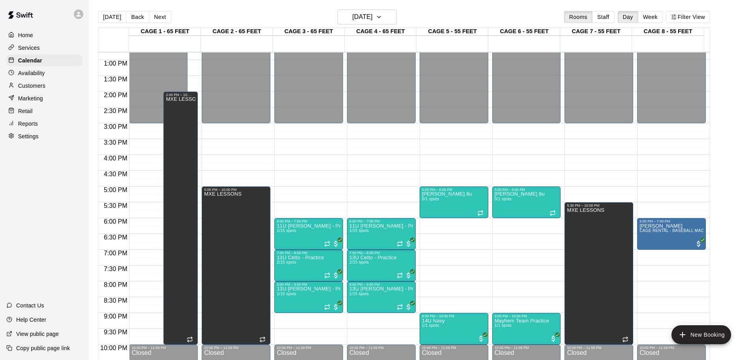
click at [357, 24] on div "[DATE] Back [DATE][DATE] Rooms Staff Day Week Filter View" at bounding box center [404, 18] width 612 height 18
click at [373, 15] on h6 "[DATE]" at bounding box center [362, 16] width 20 height 11
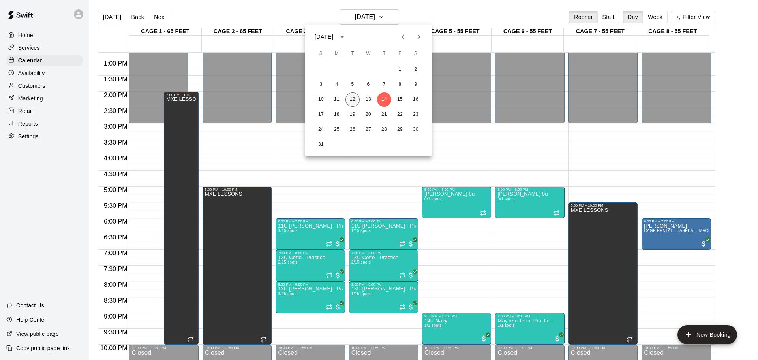
click at [358, 96] on button "12" at bounding box center [352, 99] width 14 height 14
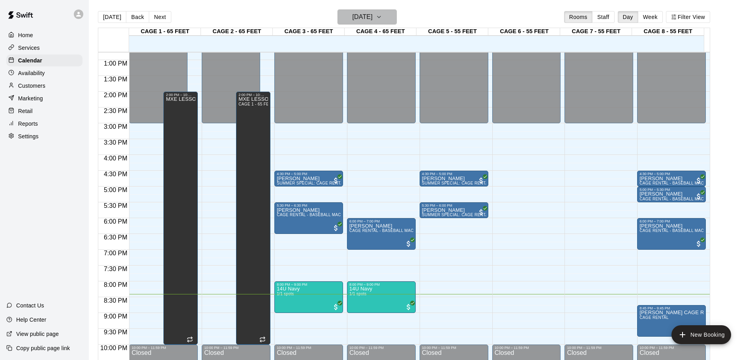
click at [373, 15] on h6 "[DATE]" at bounding box center [362, 16] width 20 height 11
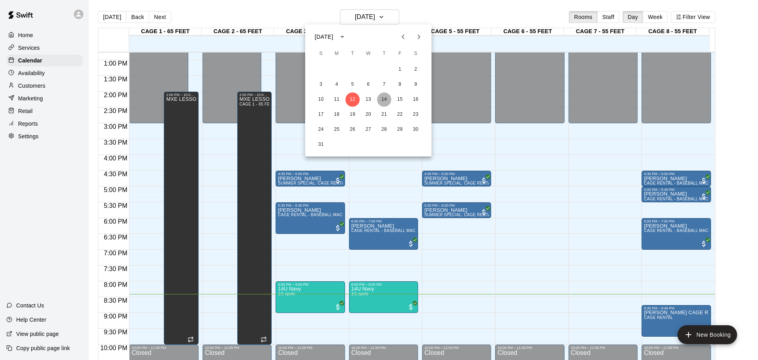
click at [385, 98] on button "14" at bounding box center [384, 99] width 14 height 14
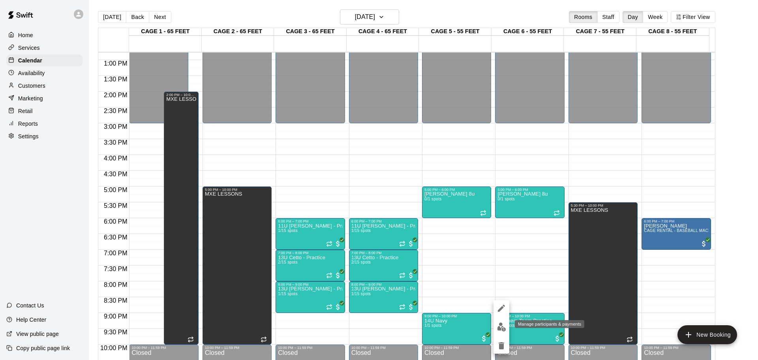
click at [504, 326] on img "edit" at bounding box center [501, 326] width 9 height 9
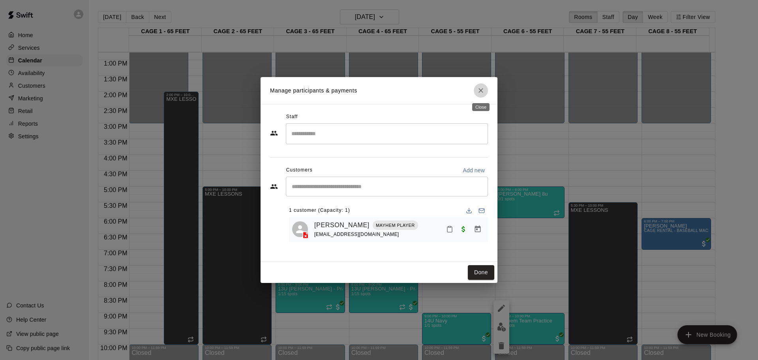
click at [481, 85] on button "Close" at bounding box center [481, 90] width 14 height 14
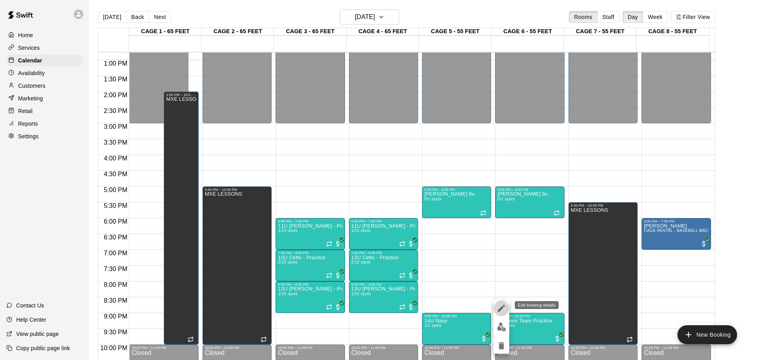
click at [503, 307] on icon "edit" at bounding box center [501, 307] width 7 height 7
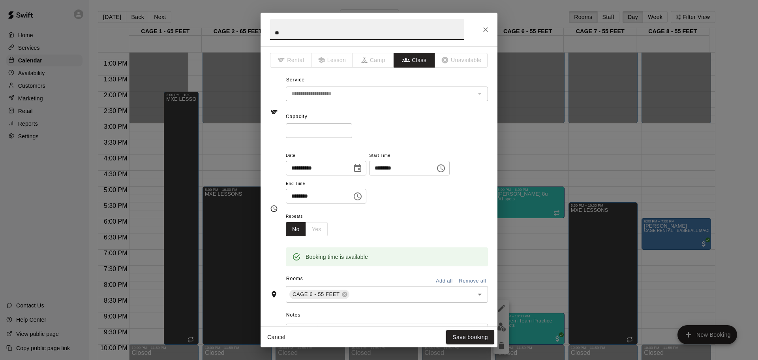
type input "*"
type input "********"
click at [464, 337] on button "Save booking" at bounding box center [470, 337] width 48 height 15
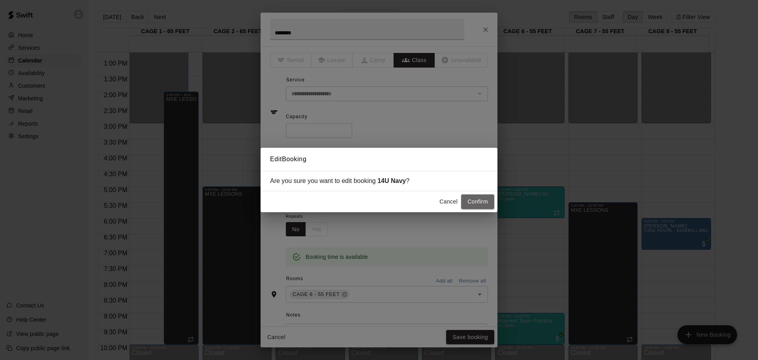
drag, startPoint x: 485, startPoint y: 202, endPoint x: 479, endPoint y: 207, distance: 7.0
click at [483, 202] on button "Confirm" at bounding box center [477, 201] width 33 height 15
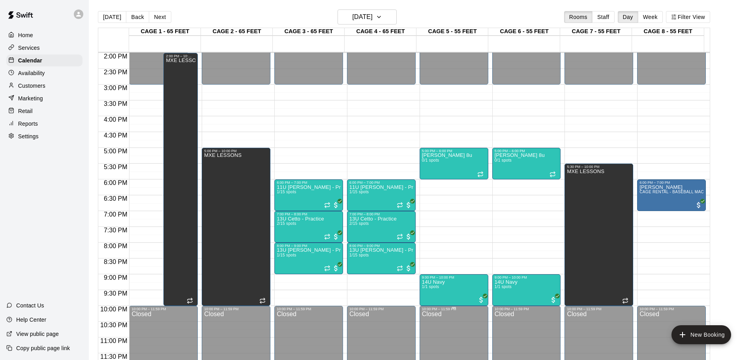
scroll to position [403, 0]
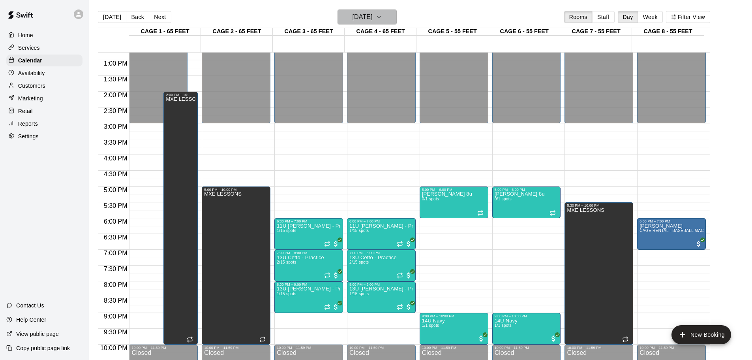
click at [389, 12] on button "[DATE]" at bounding box center [366, 16] width 59 height 15
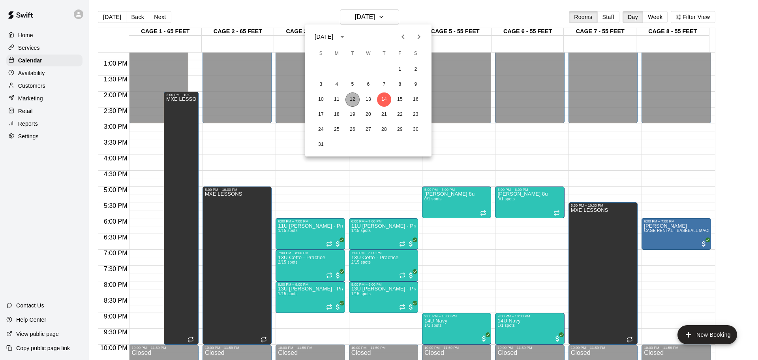
click at [350, 100] on button "12" at bounding box center [352, 99] width 14 height 14
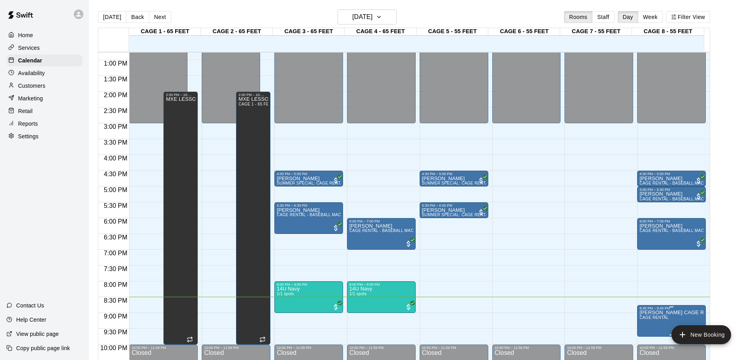
click at [669, 312] on p "[PERSON_NAME] CAGE RENTAL" at bounding box center [671, 312] width 64 height 0
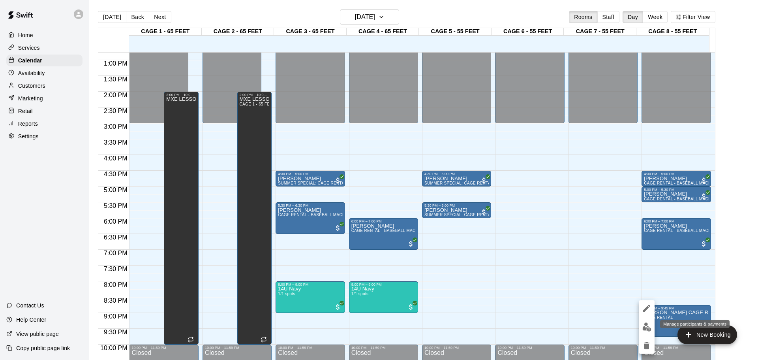
click at [645, 328] on img "edit" at bounding box center [646, 326] width 9 height 9
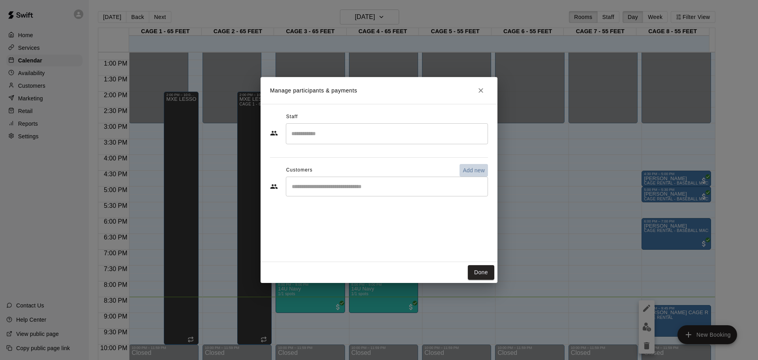
click at [469, 167] on p "Add new" at bounding box center [473, 170] width 22 height 8
select select "**"
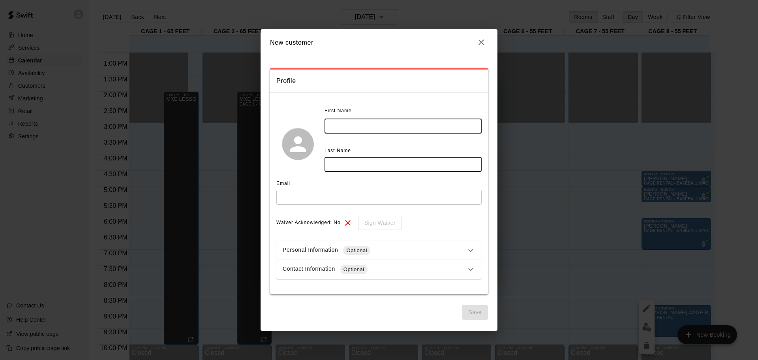
click at [336, 123] on input "text" at bounding box center [402, 125] width 157 height 15
type input "***"
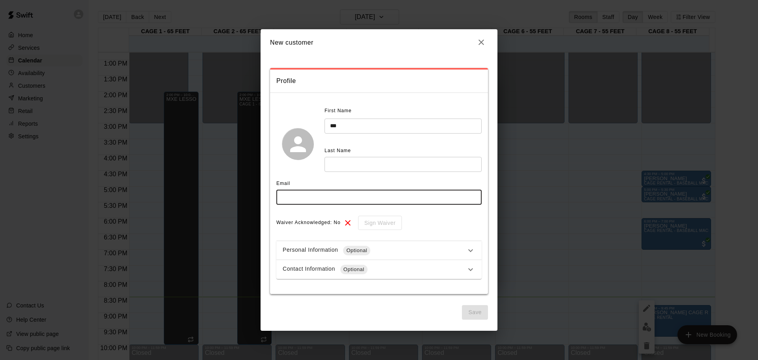
click at [288, 198] on input "text" at bounding box center [378, 196] width 205 height 15
type input "**********"
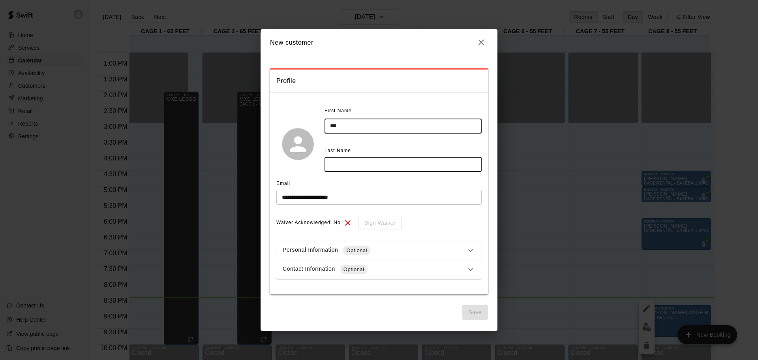
drag, startPoint x: 332, startPoint y: 165, endPoint x: 337, endPoint y: 165, distance: 5.1
click at [336, 165] on input "text" at bounding box center [402, 164] width 157 height 15
type input "*******"
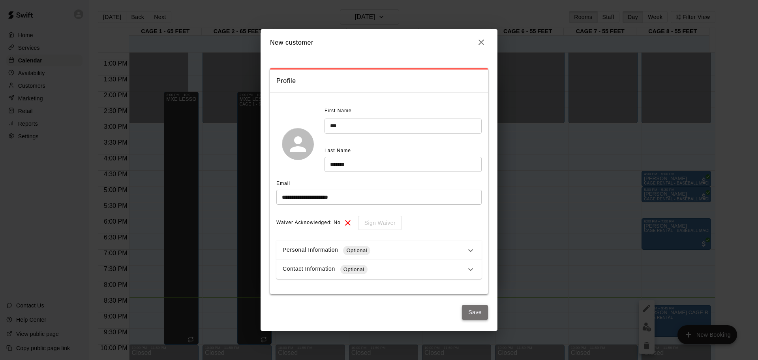
click at [471, 305] on button "Save" at bounding box center [475, 312] width 26 height 15
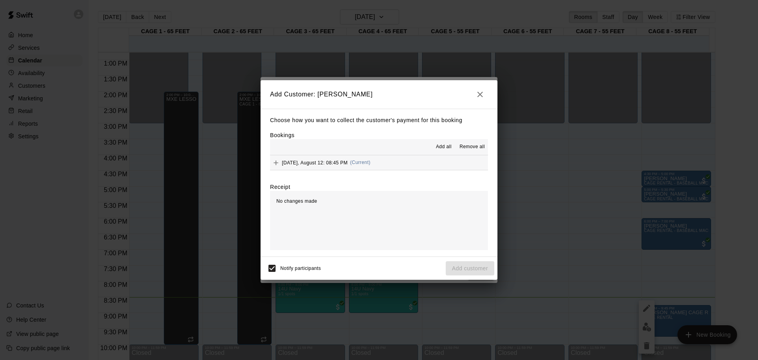
drag, startPoint x: 487, startPoint y: 268, endPoint x: 472, endPoint y: 243, distance: 28.8
click at [487, 268] on div "Notify participants Add customer" at bounding box center [379, 268] width 230 height 17
click at [438, 149] on span "Add all" at bounding box center [444, 147] width 16 height 8
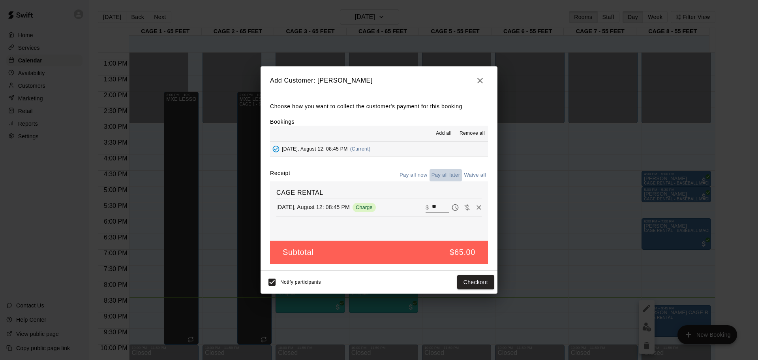
click at [445, 176] on button "Pay all later" at bounding box center [445, 175] width 33 height 12
click at [468, 283] on button "Add customer" at bounding box center [470, 282] width 49 height 15
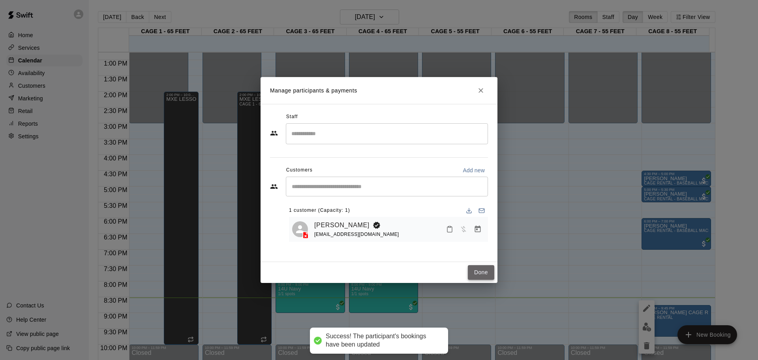
click at [484, 269] on button "Done" at bounding box center [481, 272] width 26 height 15
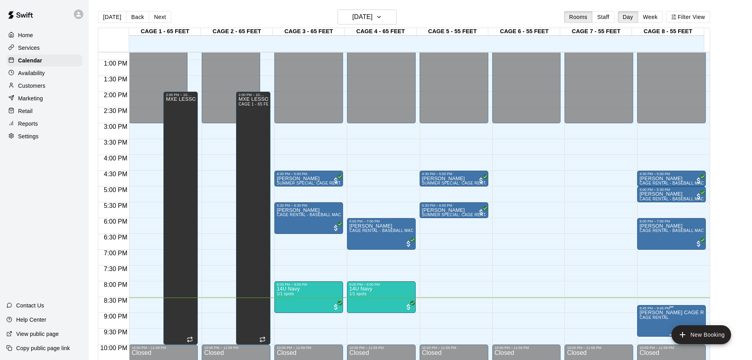
click at [659, 309] on div "8:45 PM – 9:45 PM" at bounding box center [671, 308] width 64 height 4
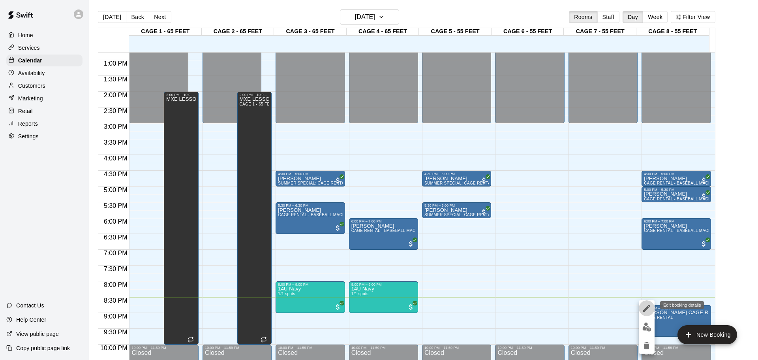
click at [644, 307] on icon "edit" at bounding box center [646, 307] width 9 height 9
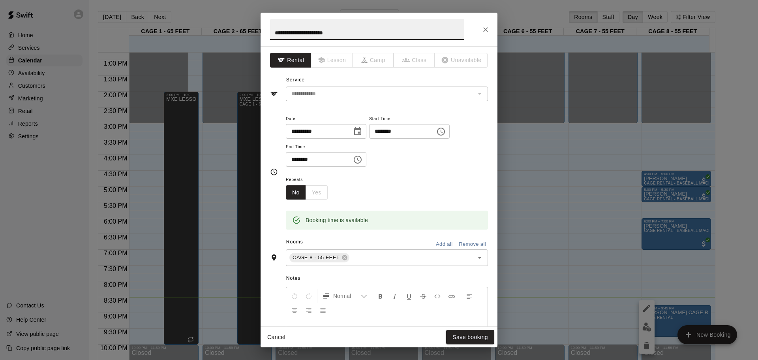
drag, startPoint x: 377, startPoint y: 29, endPoint x: 205, endPoint y: 14, distance: 172.7
click at [200, 14] on div "**********" at bounding box center [379, 180] width 758 height 360
type input "**********"
click at [471, 337] on button "Save booking" at bounding box center [470, 337] width 48 height 15
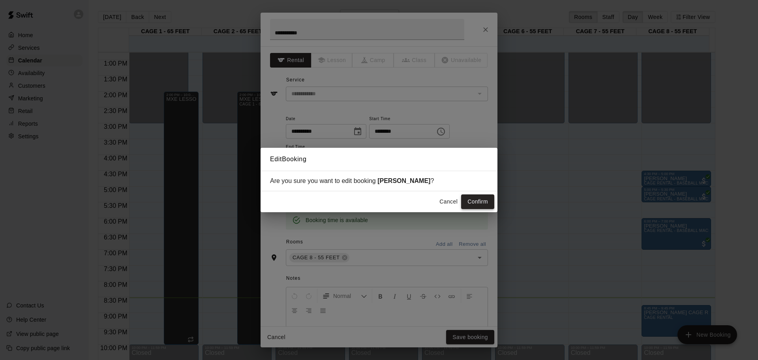
click at [476, 196] on button "Confirm" at bounding box center [477, 201] width 33 height 15
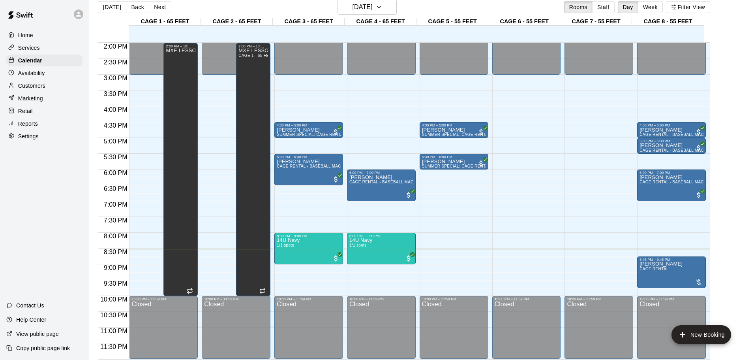
scroll to position [13, 0]
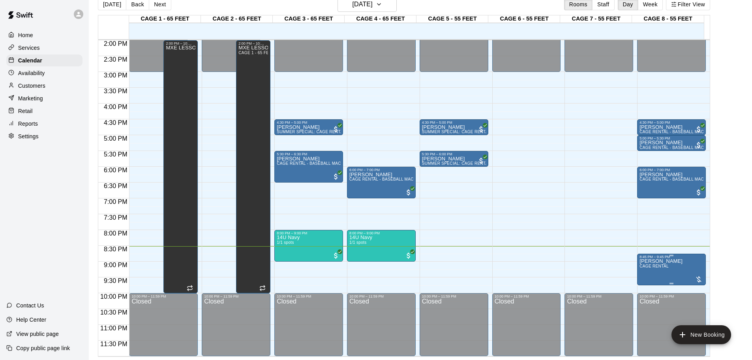
click at [651, 268] on span "CAGE RENTAL" at bounding box center [653, 266] width 29 height 4
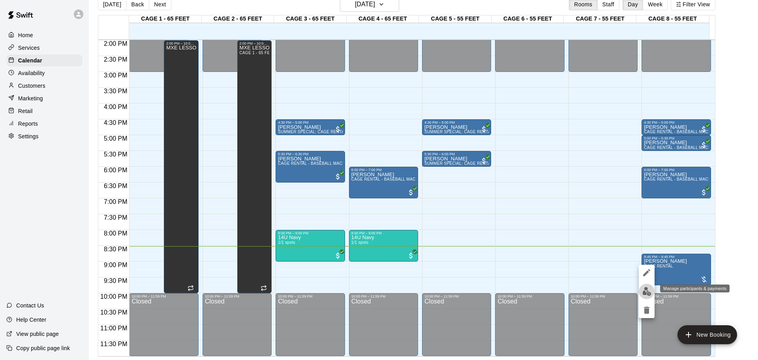
click at [645, 292] on img "edit" at bounding box center [646, 290] width 9 height 9
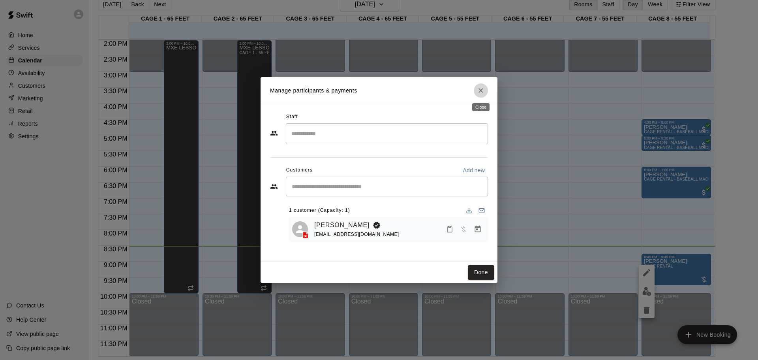
drag, startPoint x: 483, startPoint y: 87, endPoint x: 523, endPoint y: 152, distance: 75.5
click at [483, 87] on icon "Close" at bounding box center [481, 90] width 8 height 8
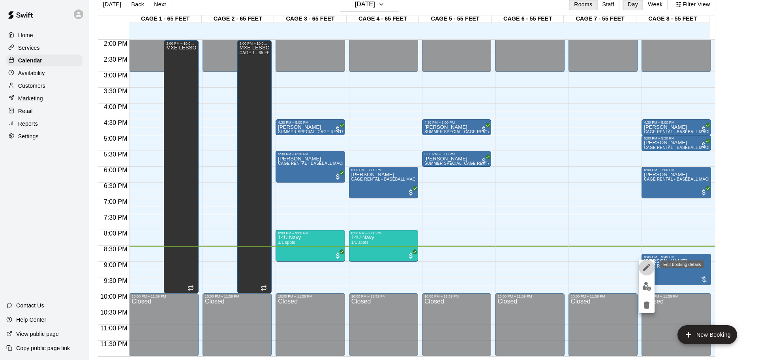
click at [642, 264] on icon "edit" at bounding box center [646, 266] width 9 height 9
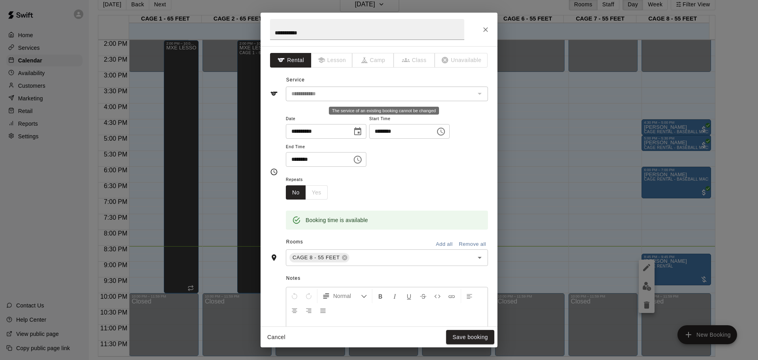
click at [406, 99] on div "**********" at bounding box center [387, 93] width 202 height 15
click at [468, 92] on div "**********" at bounding box center [387, 93] width 202 height 15
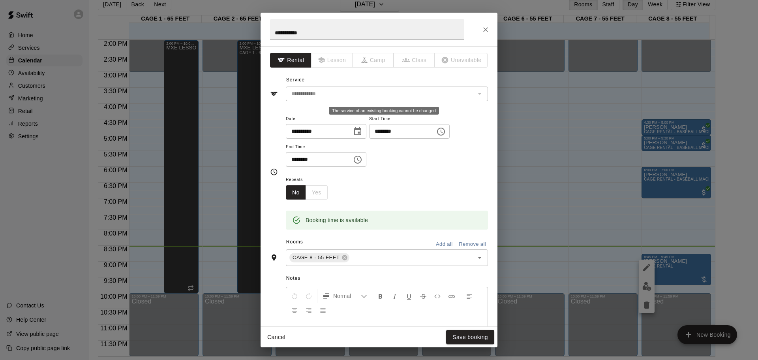
click at [468, 92] on div "**********" at bounding box center [387, 93] width 202 height 15
click at [294, 64] on button "Rental" at bounding box center [290, 60] width 41 height 15
drag, startPoint x: 454, startPoint y: 172, endPoint x: 449, endPoint y: 169, distance: 5.7
click at [453, 172] on div "**********" at bounding box center [387, 144] width 202 height 61
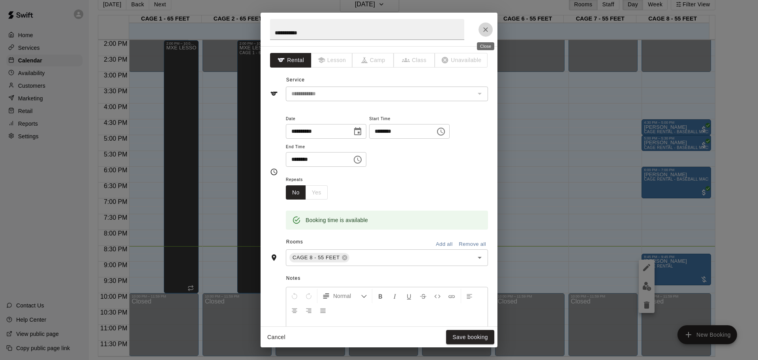
click at [490, 30] on button "Close" at bounding box center [485, 29] width 14 height 14
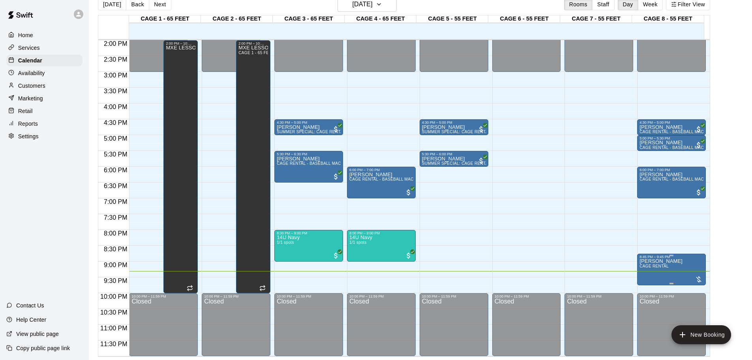
click at [699, 277] on div at bounding box center [699, 279] width 8 height 8
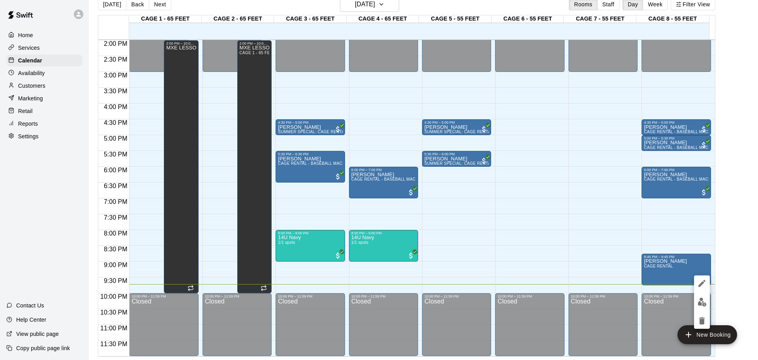
drag, startPoint x: 401, startPoint y: 154, endPoint x: 412, endPoint y: 159, distance: 12.0
click at [402, 154] on div at bounding box center [379, 180] width 758 height 360
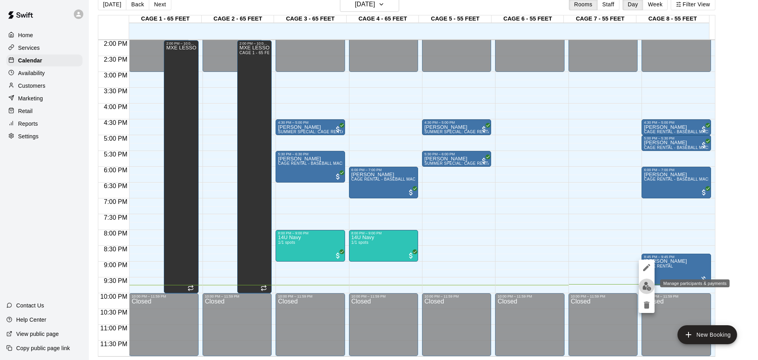
click at [646, 286] on img "edit" at bounding box center [646, 285] width 9 height 9
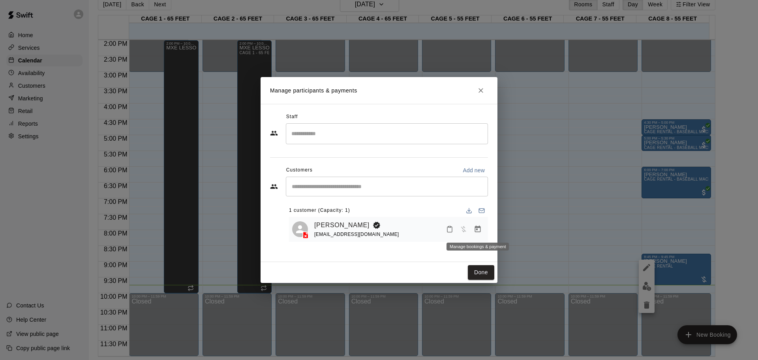
click at [474, 233] on icon "Manage bookings & payment" at bounding box center [478, 229] width 8 height 8
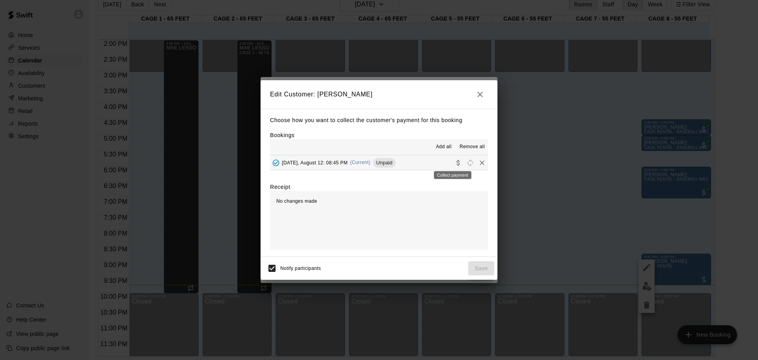
click at [456, 165] on icon "Collect payment" at bounding box center [457, 162] width 3 height 6
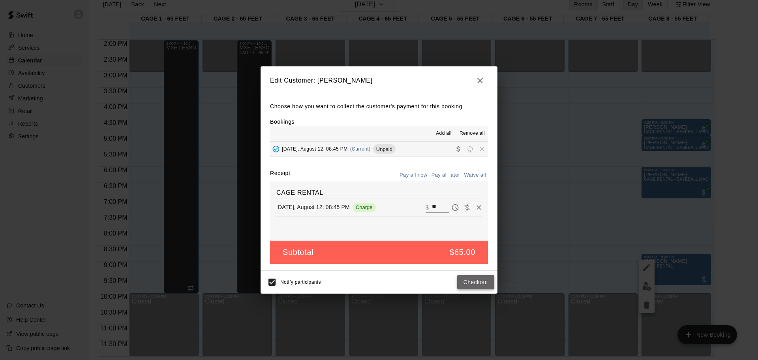
click at [477, 286] on button "Checkout" at bounding box center [475, 282] width 37 height 15
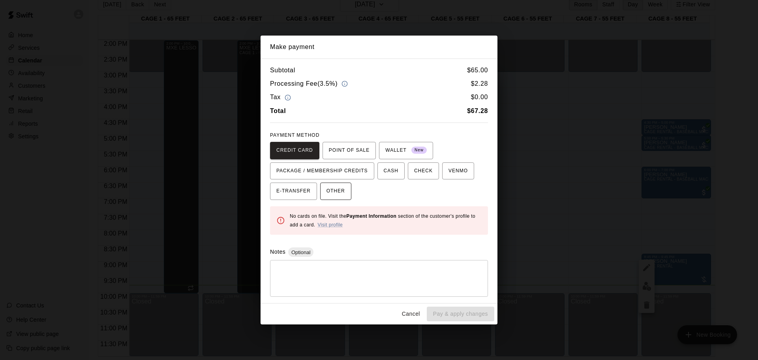
click at [325, 191] on button "OTHER" at bounding box center [335, 190] width 31 height 17
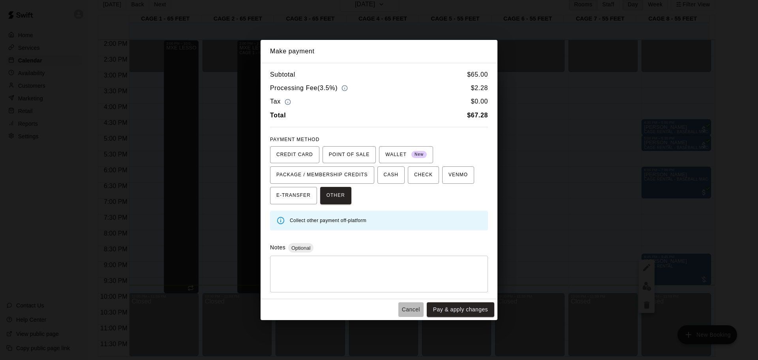
click at [407, 307] on button "Cancel" at bounding box center [410, 309] width 25 height 15
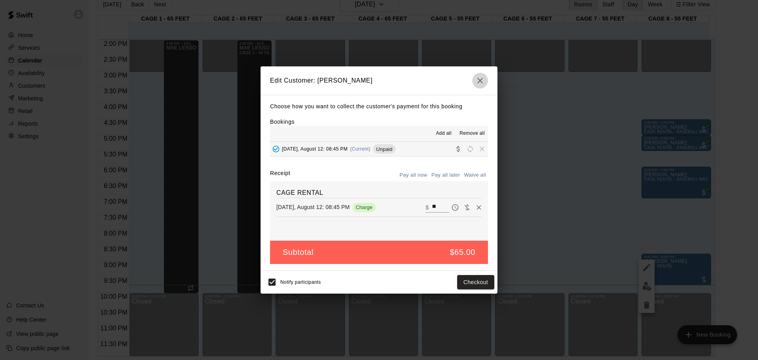
click at [476, 85] on icon "button" at bounding box center [479, 80] width 9 height 9
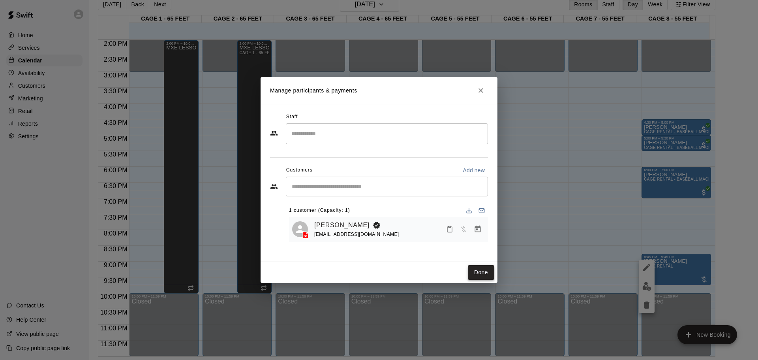
click at [469, 271] on button "Done" at bounding box center [481, 272] width 26 height 15
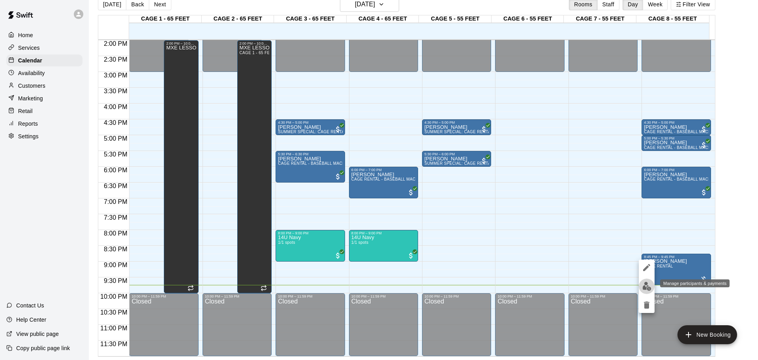
click at [645, 286] on img "edit" at bounding box center [646, 285] width 9 height 9
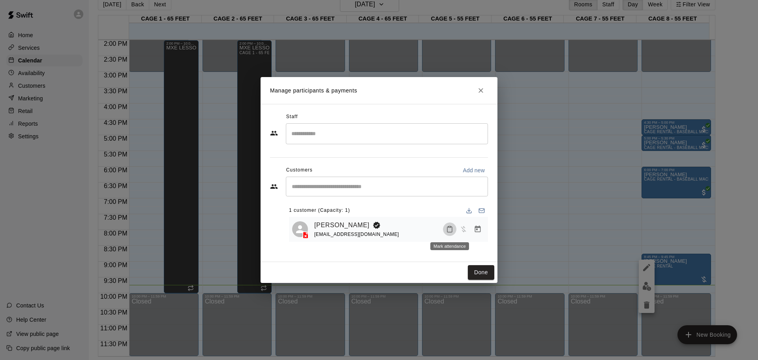
click at [451, 230] on icon "Mark attendance" at bounding box center [449, 228] width 7 height 7
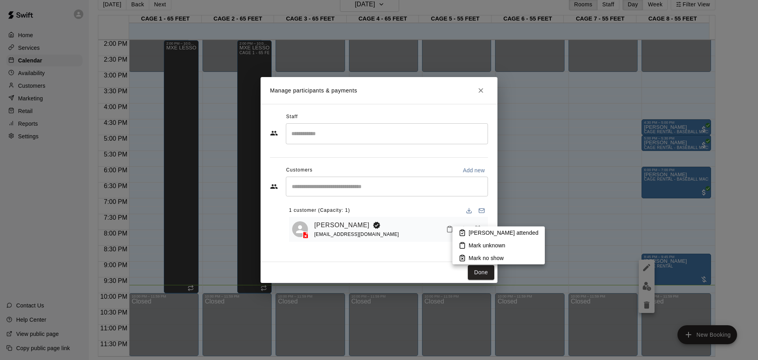
click at [415, 255] on div at bounding box center [379, 180] width 758 height 360
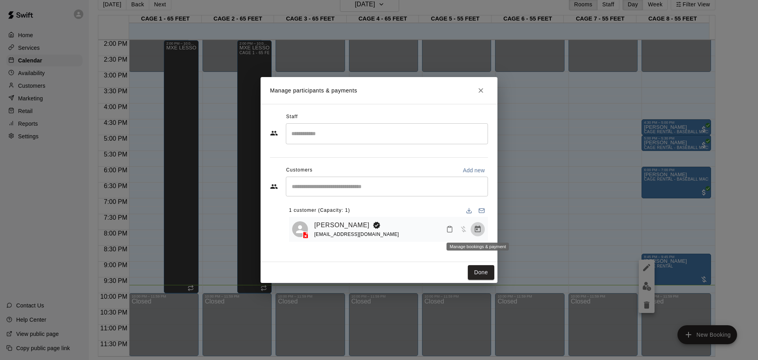
click at [479, 229] on icon "Manage bookings & payment" at bounding box center [478, 229] width 8 height 8
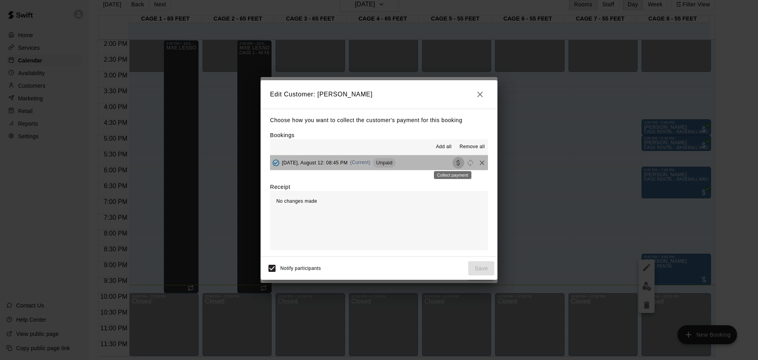
click at [456, 162] on icon "Collect payment" at bounding box center [457, 162] width 3 height 6
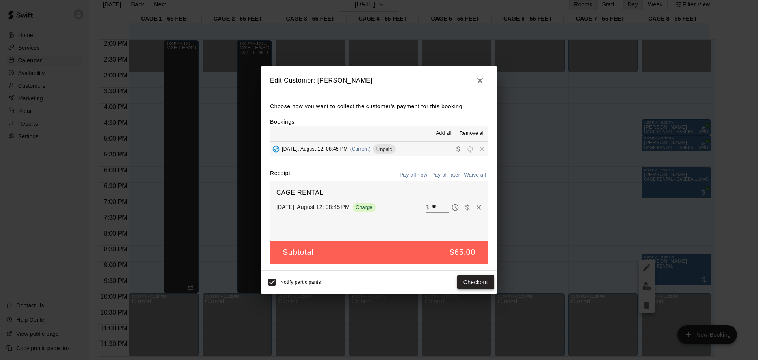
click at [476, 284] on button "Checkout" at bounding box center [475, 282] width 37 height 15
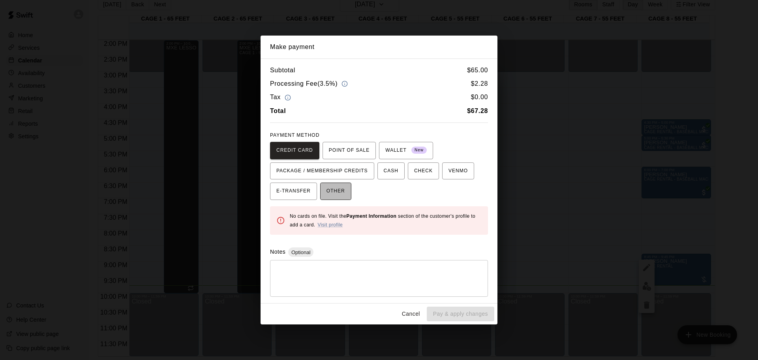
click at [341, 198] on button "OTHER" at bounding box center [335, 190] width 31 height 17
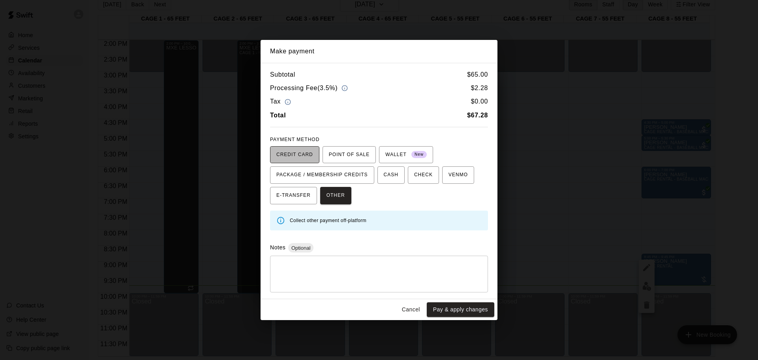
click at [297, 158] on span "CREDIT CARD" at bounding box center [294, 154] width 37 height 13
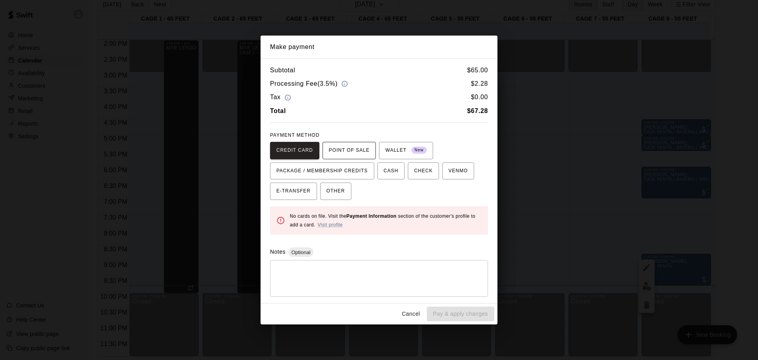
click at [341, 148] on span "POINT OF SALE" at bounding box center [349, 150] width 41 height 13
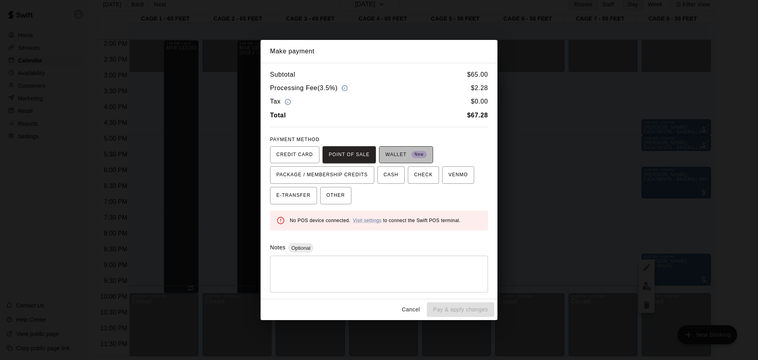
click at [391, 157] on span "WALLET New" at bounding box center [405, 154] width 41 height 13
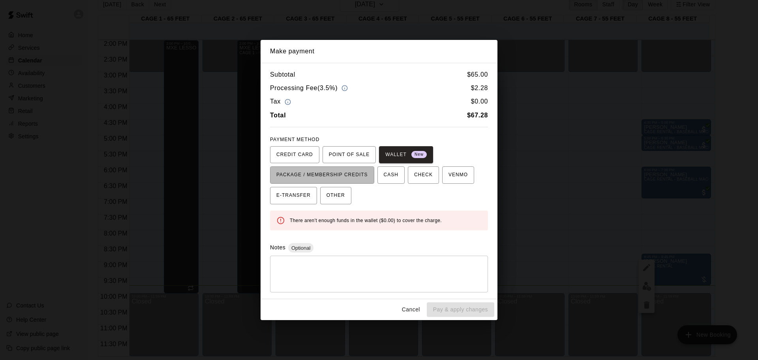
click at [279, 173] on span "PACKAGE / MEMBERSHIP CREDITS" at bounding box center [322, 175] width 92 height 13
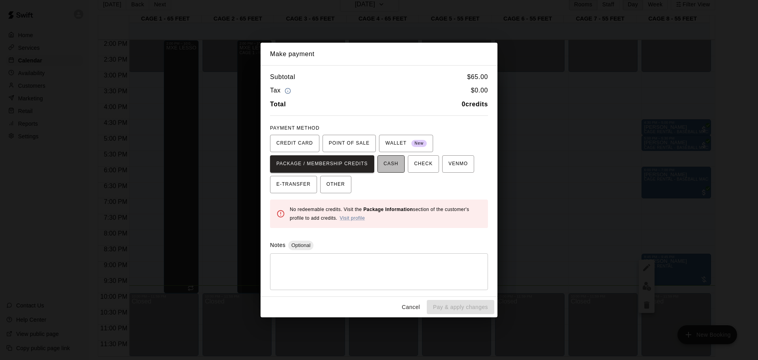
click at [398, 165] on button "CASH" at bounding box center [390, 163] width 27 height 17
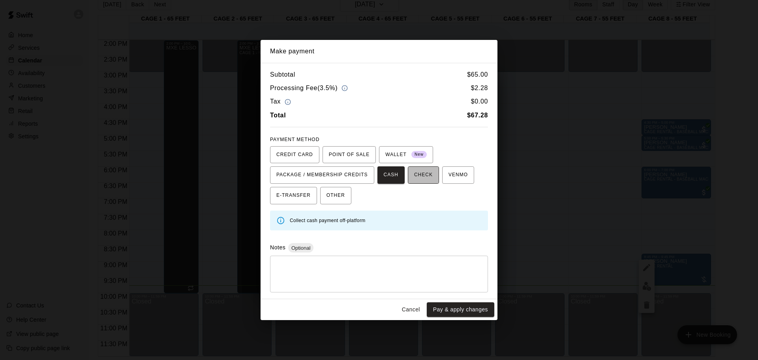
click at [425, 179] on span "CHECK" at bounding box center [423, 175] width 19 height 13
click at [459, 177] on span "VENMO" at bounding box center [457, 175] width 19 height 13
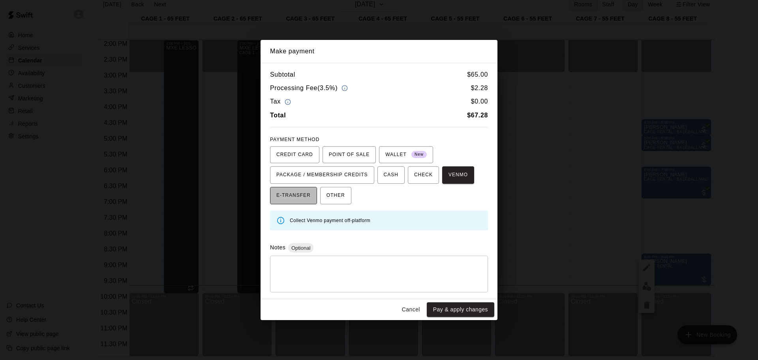
click at [297, 198] on span "E-TRANSFER" at bounding box center [293, 195] width 34 height 13
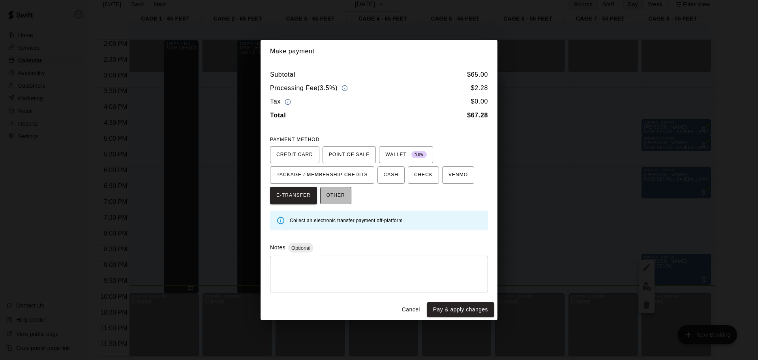
click at [331, 200] on span "OTHER" at bounding box center [335, 195] width 19 height 13
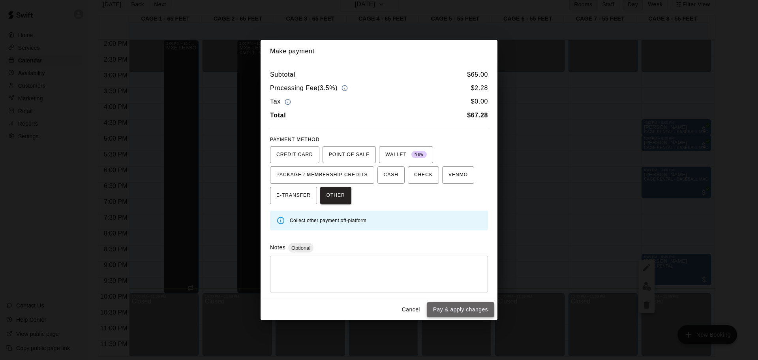
click at [466, 313] on button "Pay & apply changes" at bounding box center [460, 309] width 67 height 15
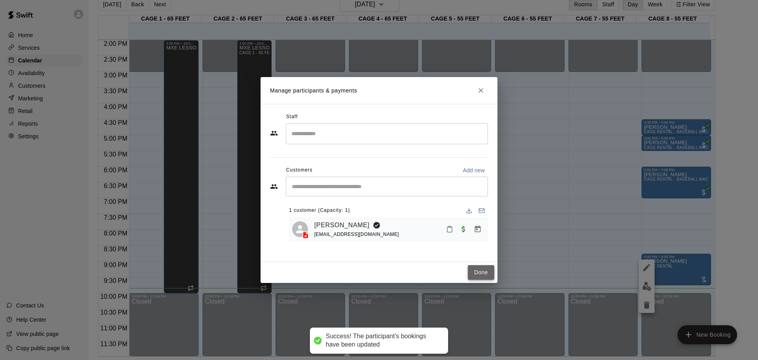
click at [484, 270] on button "Done" at bounding box center [481, 272] width 26 height 15
